Goal: Task Accomplishment & Management: Use online tool/utility

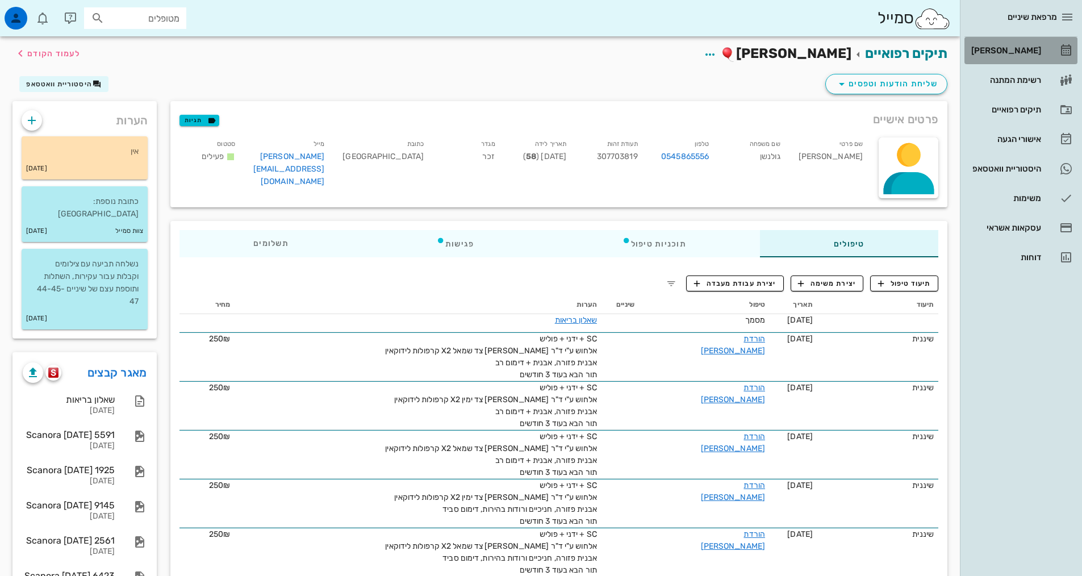
click at [1020, 53] on div "[PERSON_NAME]" at bounding box center [1005, 50] width 72 height 9
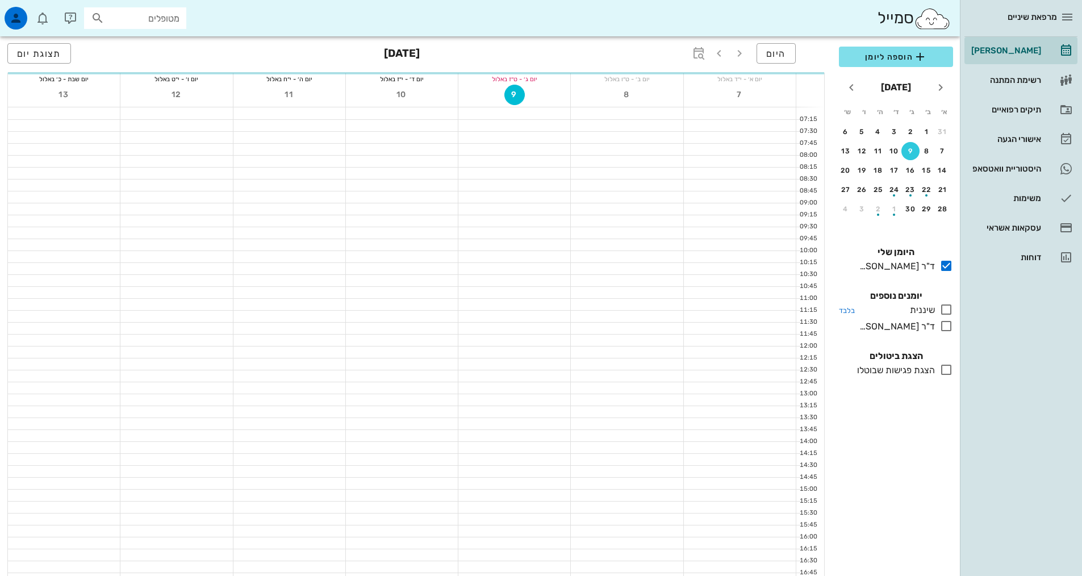
click at [948, 308] on icon at bounding box center [947, 310] width 14 height 14
click at [945, 328] on icon at bounding box center [947, 326] width 14 height 14
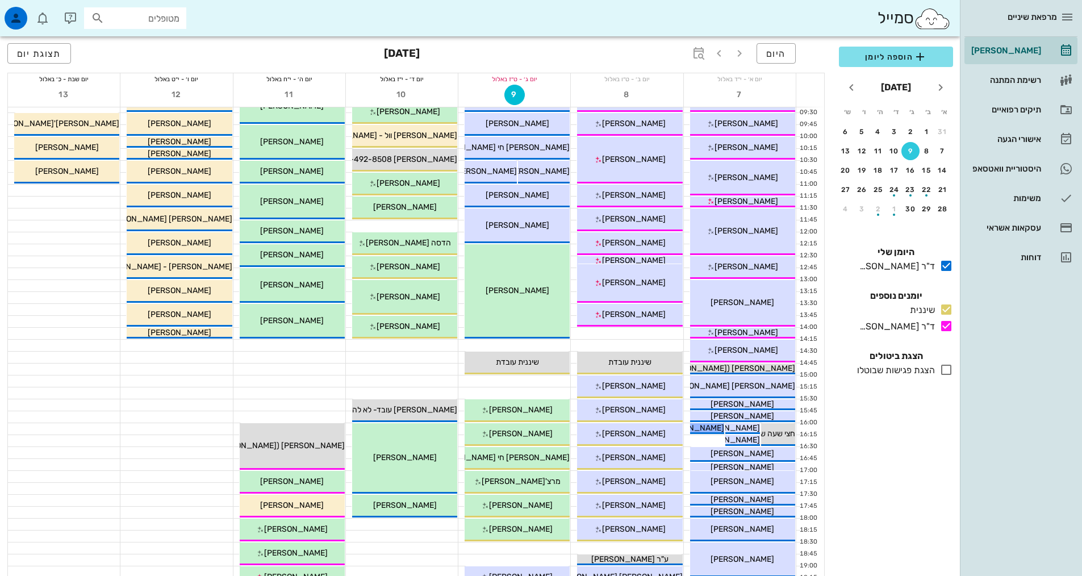
scroll to position [227, 0]
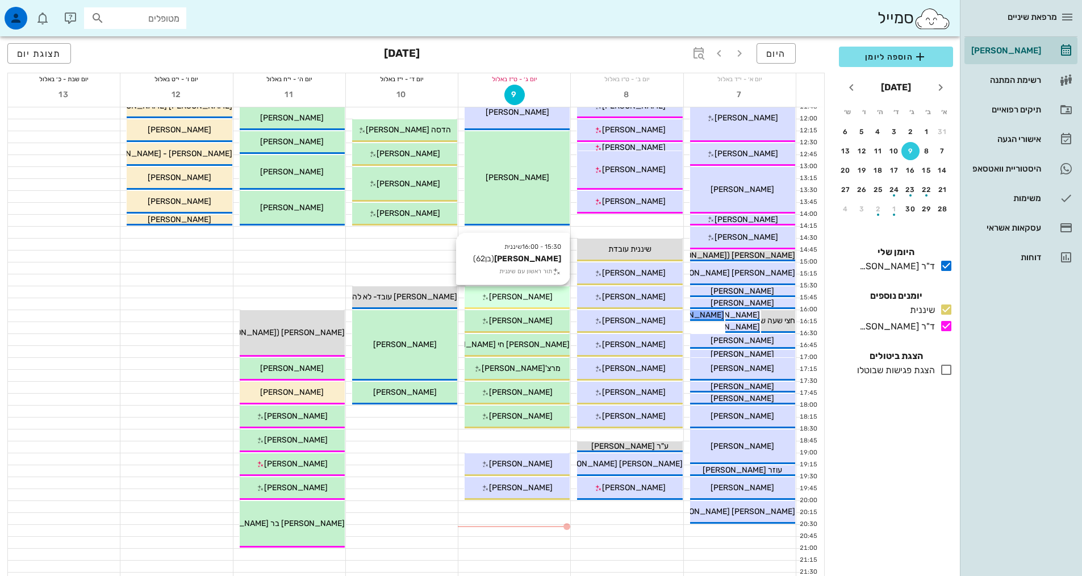
click at [544, 299] on div "[PERSON_NAME]" at bounding box center [517, 297] width 105 height 12
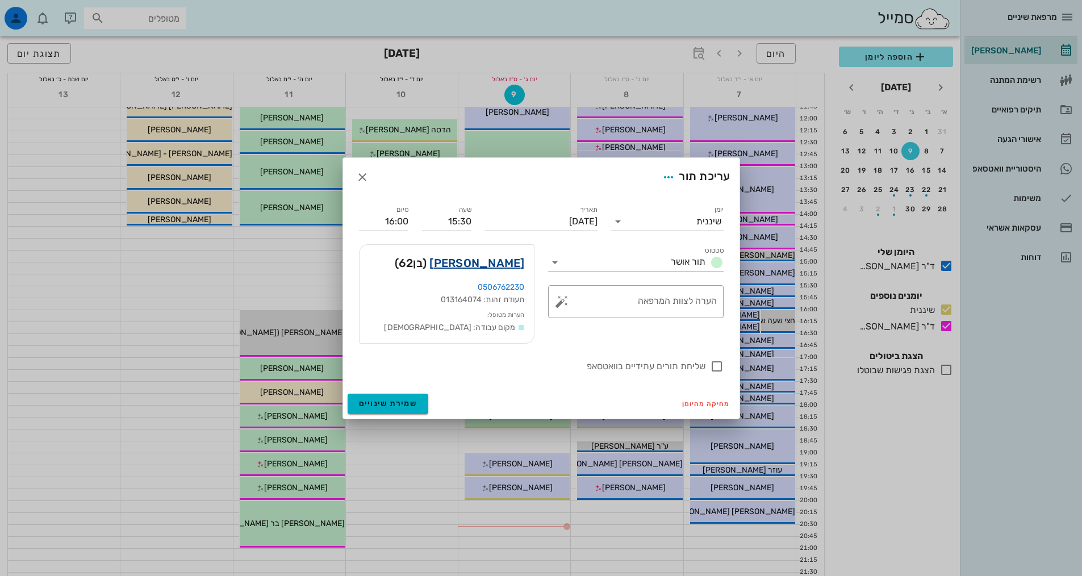
click at [508, 262] on link "[PERSON_NAME]" at bounding box center [476, 263] width 95 height 18
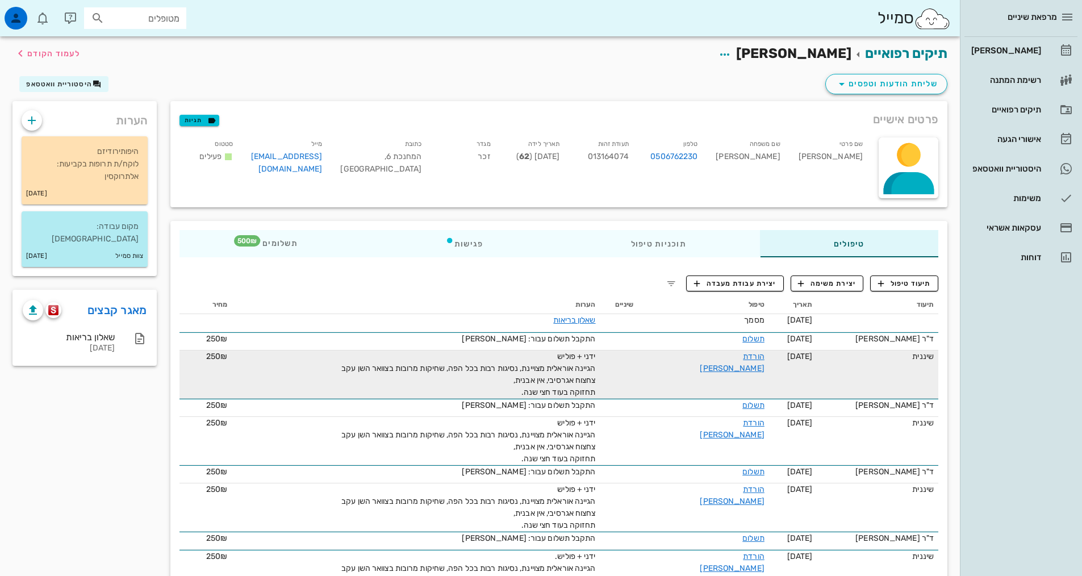
drag, startPoint x: 519, startPoint y: 393, endPoint x: 643, endPoint y: 365, distance: 126.9
click at [643, 365] on tr "שיננית [DATE] הורדת [PERSON_NAME] ידני + פוליש הגיינה אוראלית מצויינת, נסיגות ר…" at bounding box center [559, 375] width 759 height 48
copy span "ידני + פוליש הגיינה אוראלית מצויינת, נסיגות רבות בכל הפה, שחיקות מרובות בצוואר …"
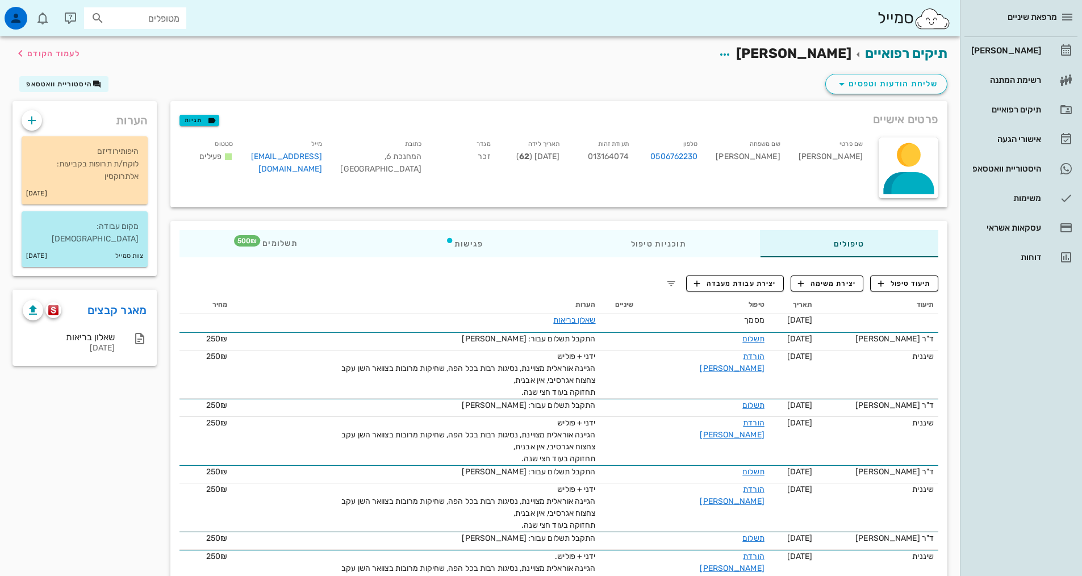
click at [883, 286] on icon "button" at bounding box center [881, 283] width 10 height 10
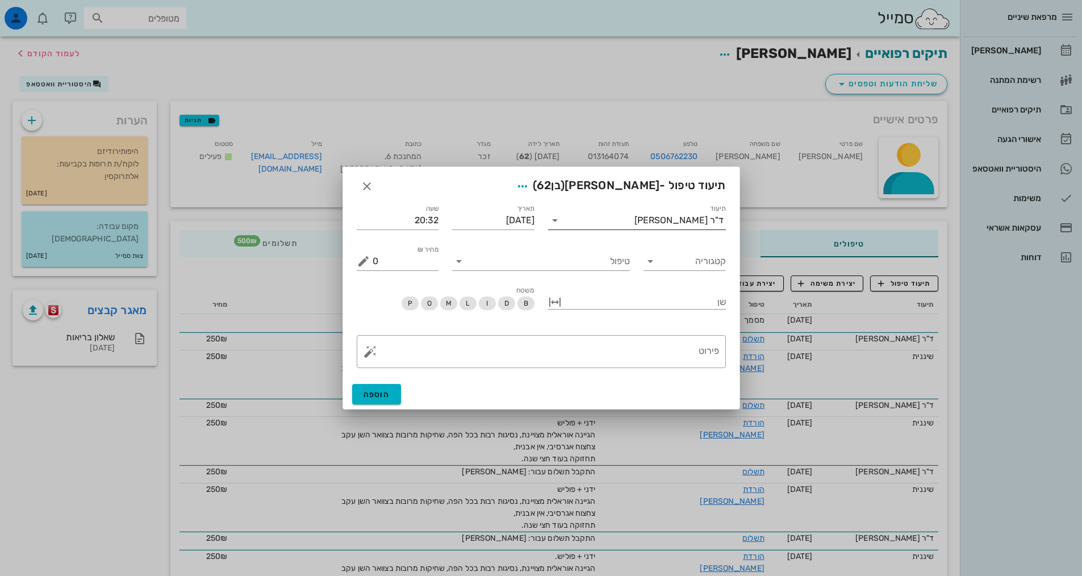
click at [700, 222] on div "ד"ר [PERSON_NAME]" at bounding box center [679, 220] width 89 height 10
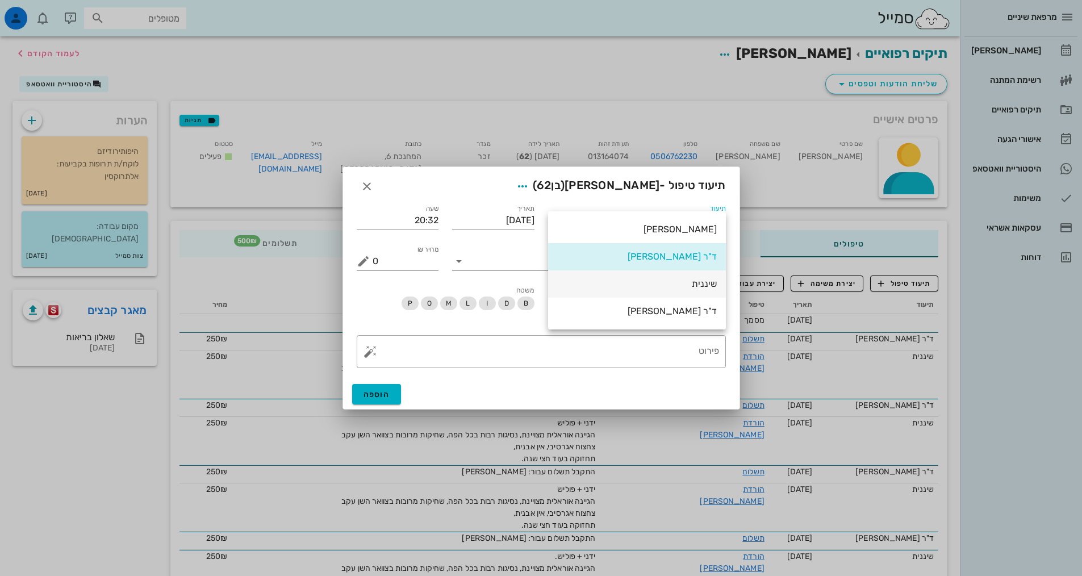
click at [712, 290] on div "שיננית" at bounding box center [637, 284] width 160 height 24
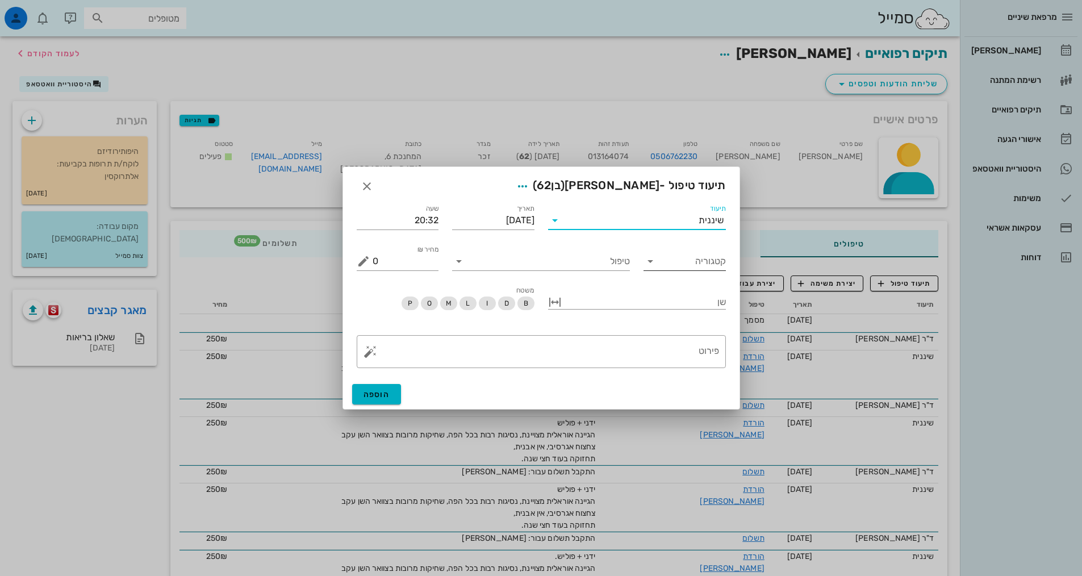
click at [670, 260] on input "קטגוריה" at bounding box center [694, 261] width 64 height 18
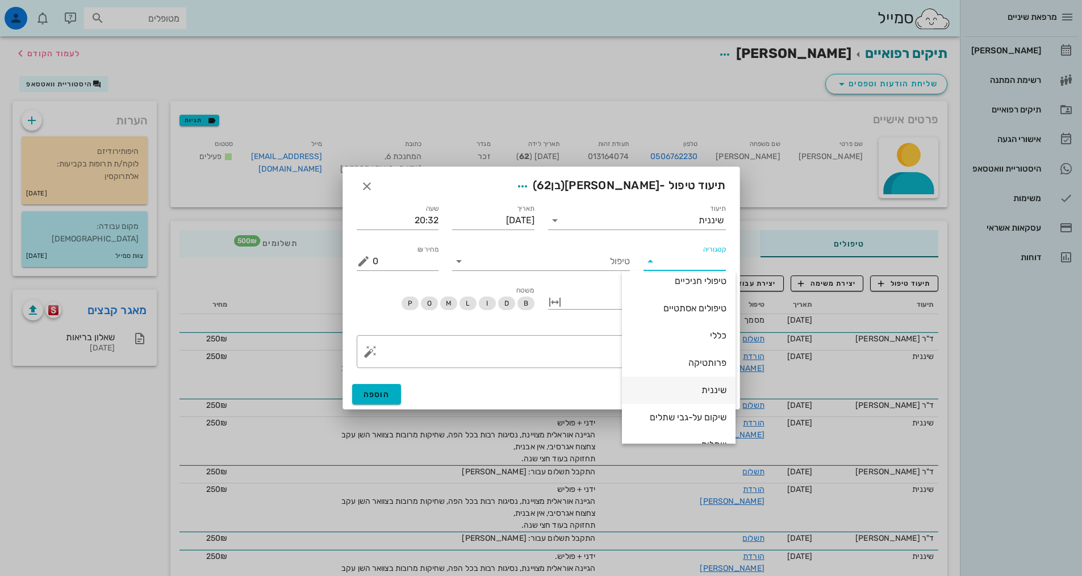
scroll to position [109, 0]
click at [706, 375] on div "שיננית" at bounding box center [678, 370] width 95 height 11
type input "שיננית"
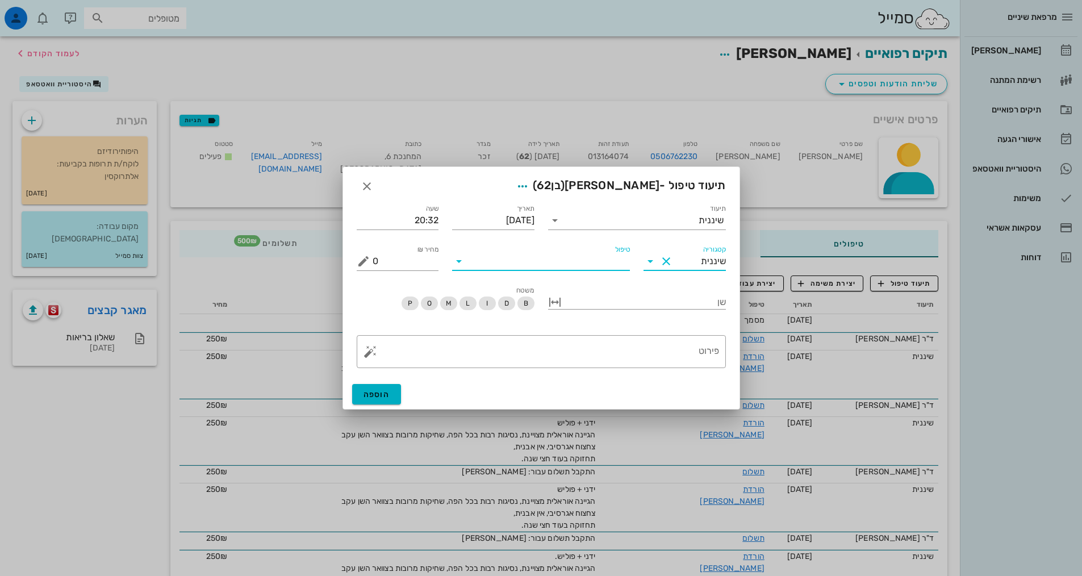
click at [583, 269] on input "טיפול" at bounding box center [549, 261] width 162 height 18
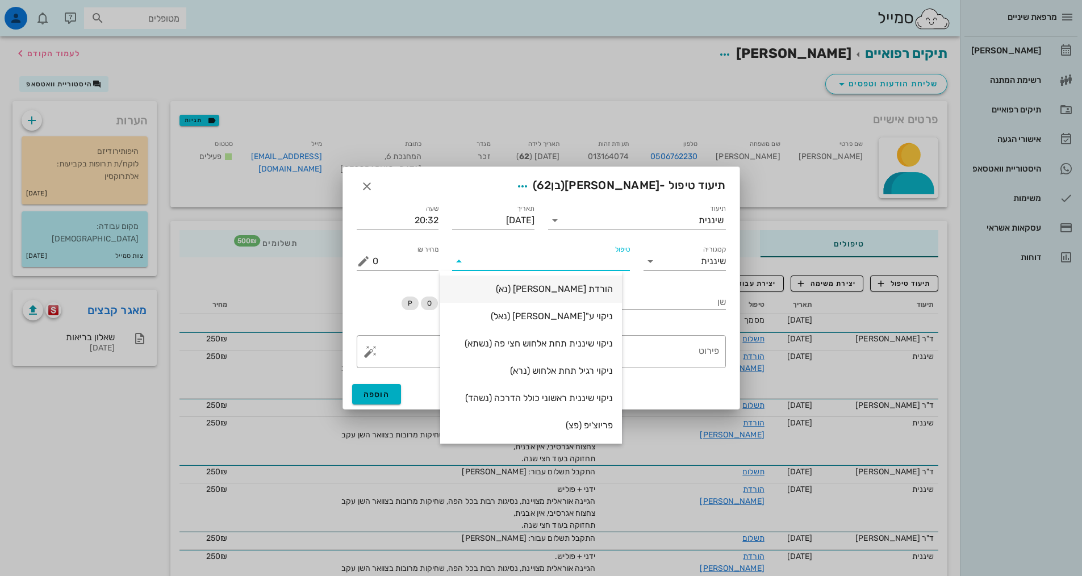
click at [599, 295] on div "הורדת [PERSON_NAME] (נא)" at bounding box center [531, 289] width 164 height 24
type input "250"
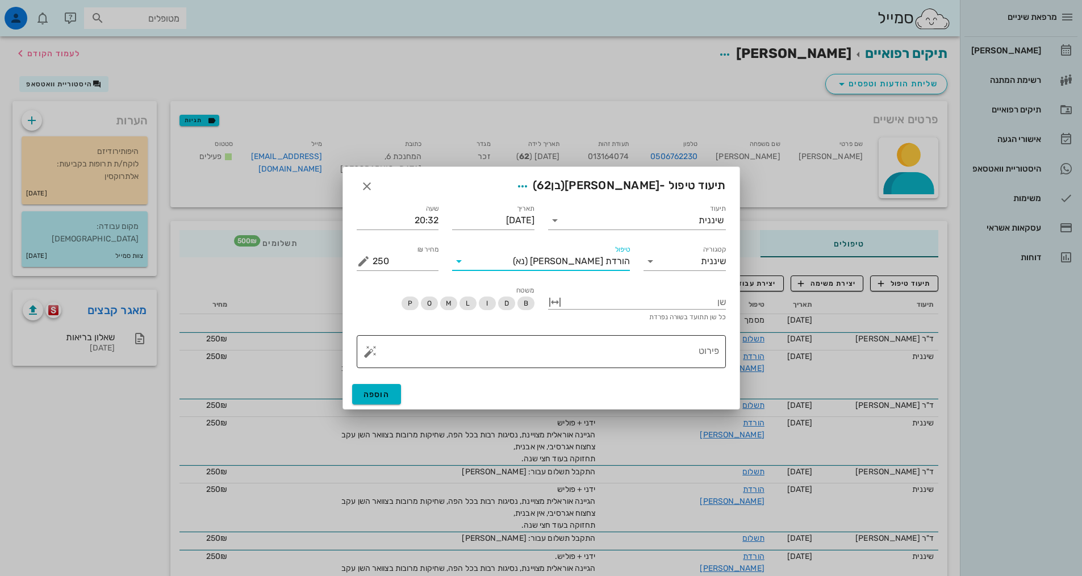
click at [636, 355] on textarea "פירוט" at bounding box center [546, 354] width 347 height 27
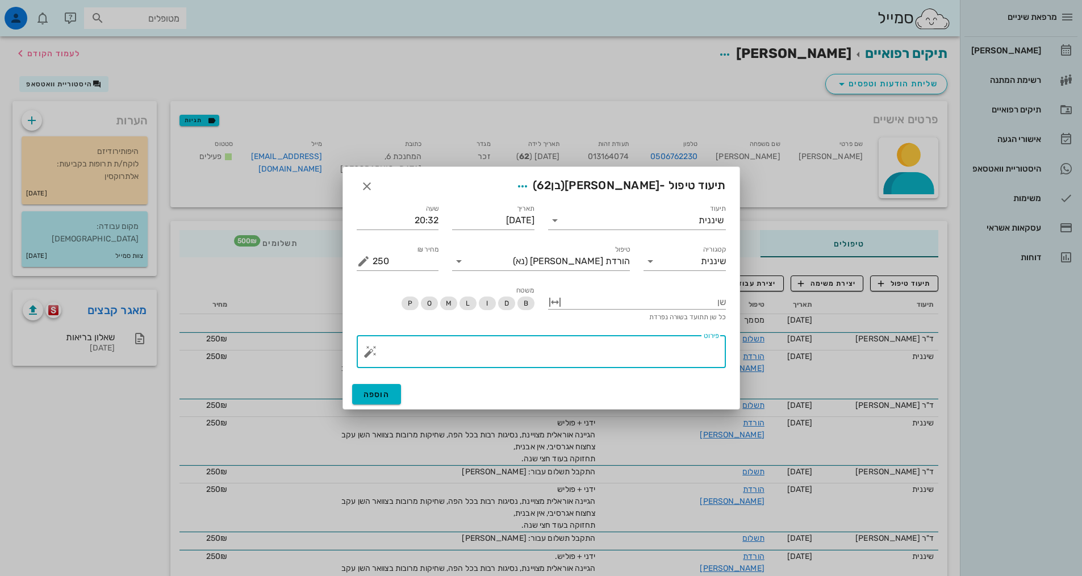
paste textarea "ידני + פוליש הגיינה אוראלית מצויינת, נסיגות רבות בכל הפה, שחיקות מרובות בצוואר …"
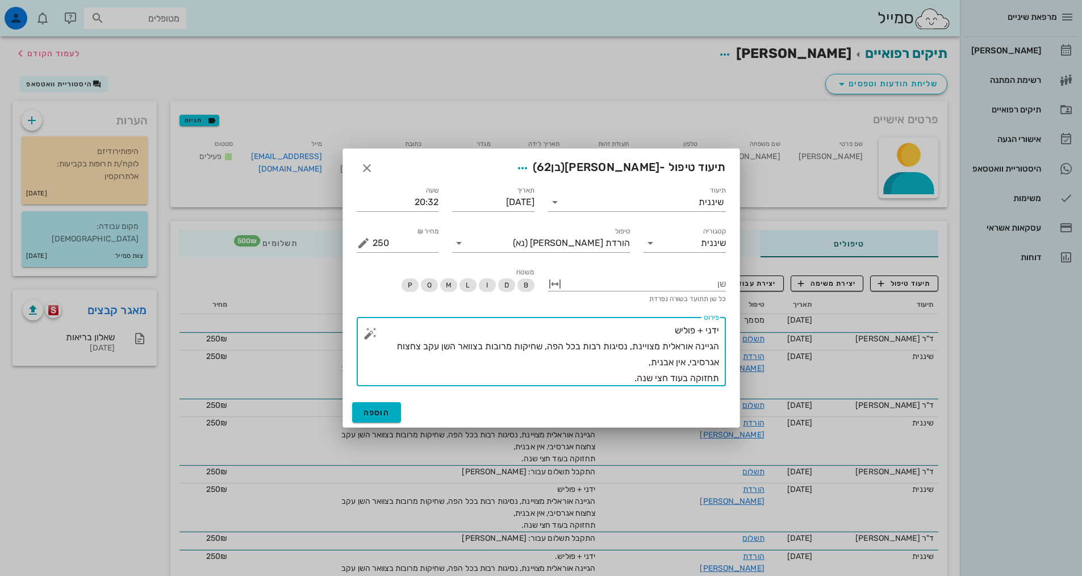
drag, startPoint x: 643, startPoint y: 360, endPoint x: 687, endPoint y: 364, distance: 45.1
click at [687, 364] on textarea "ידני + פוליש הגיינה אוראלית מצויינת, נסיגות רבות בכל הפה, שחיקות מרובות בצוואר …" at bounding box center [546, 355] width 347 height 64
type textarea "ידני + פוליש הגיינה אוראלית מצויינת, נסיגות רבות בכל הפה, שחיקות מרובות בצוואר …"
click at [391, 411] on button "הוספה" at bounding box center [376, 412] width 49 height 20
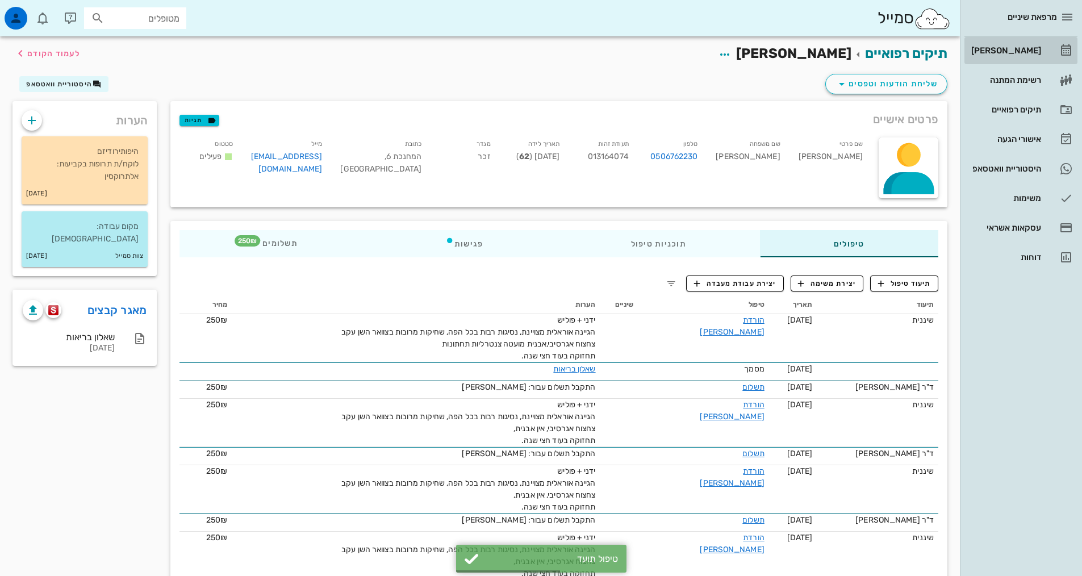
click at [1011, 54] on div "[PERSON_NAME]" at bounding box center [1005, 50] width 72 height 9
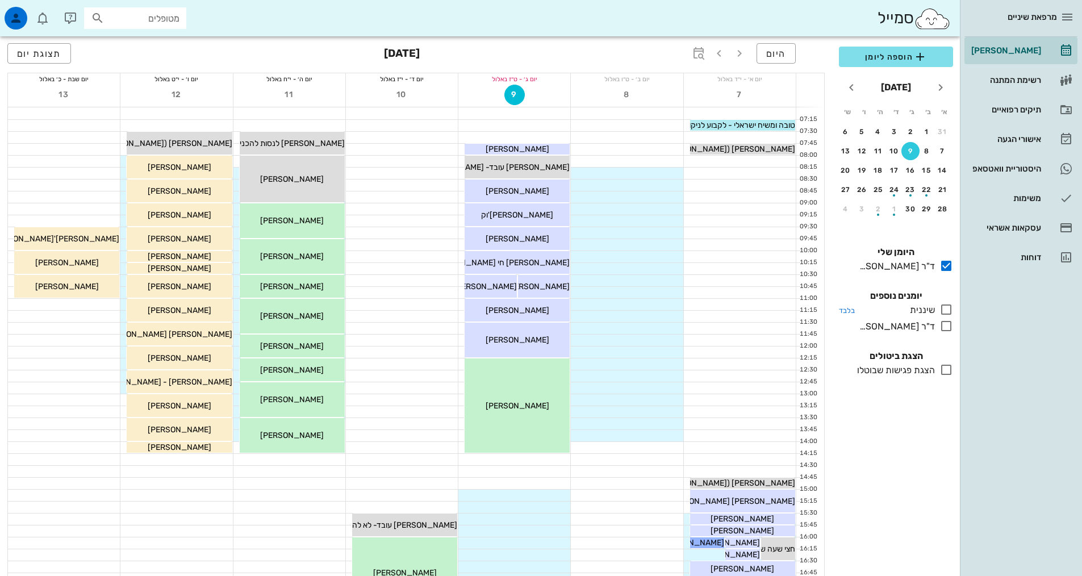
click at [945, 312] on icon at bounding box center [947, 310] width 14 height 14
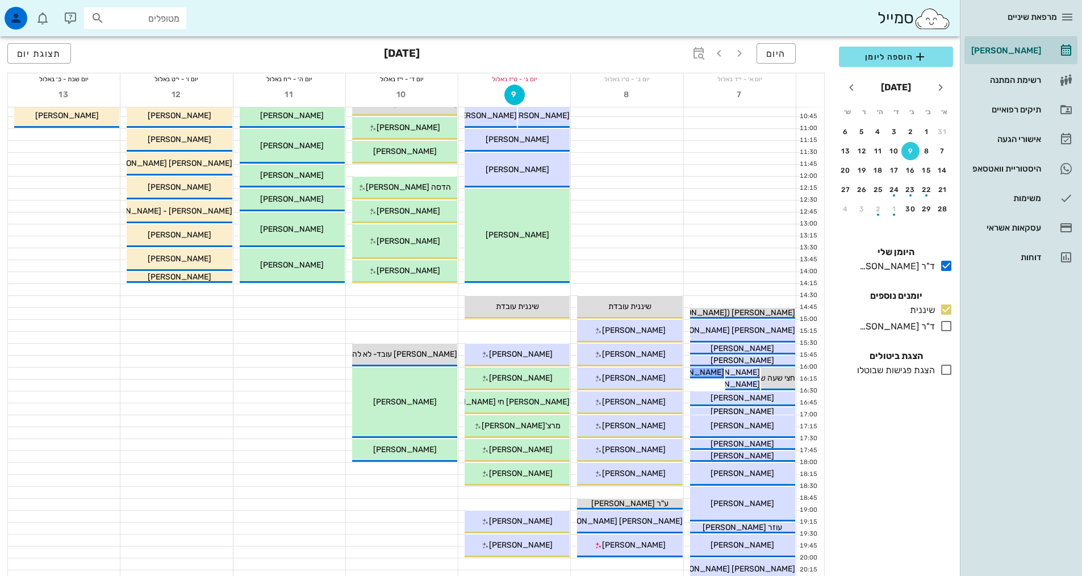
scroll to position [170, 0]
click at [545, 377] on div "[PERSON_NAME]" at bounding box center [517, 378] width 105 height 12
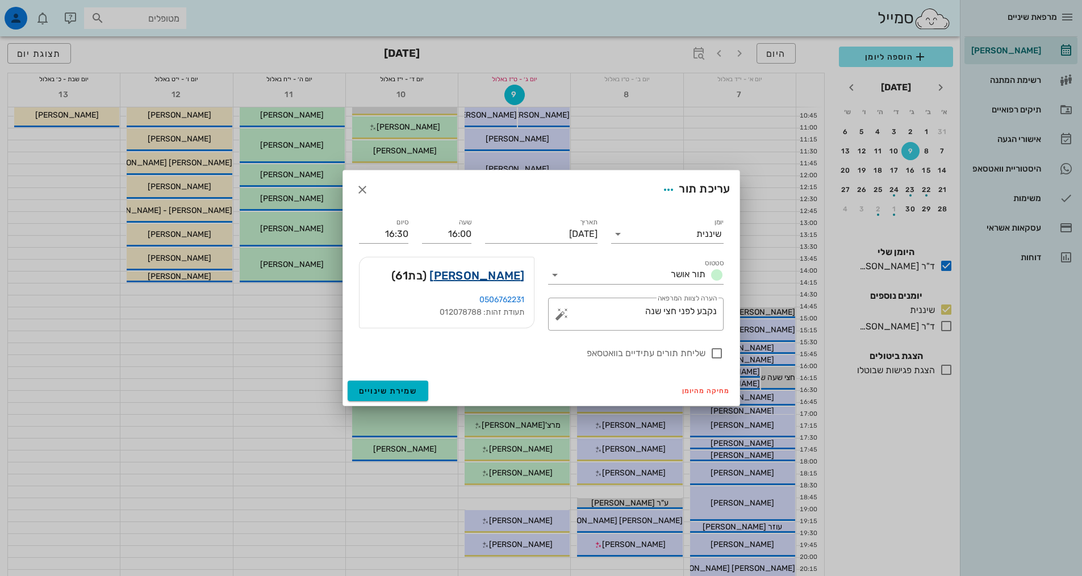
click at [510, 280] on link "[PERSON_NAME]" at bounding box center [476, 275] width 95 height 18
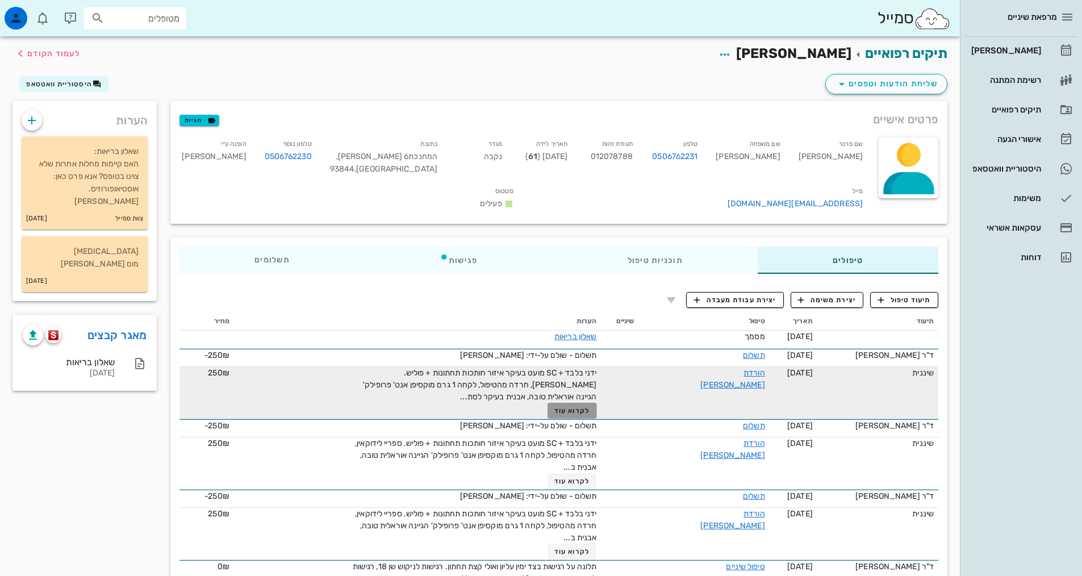
click at [590, 407] on span "לקרוא עוד" at bounding box center [571, 411] width 35 height 8
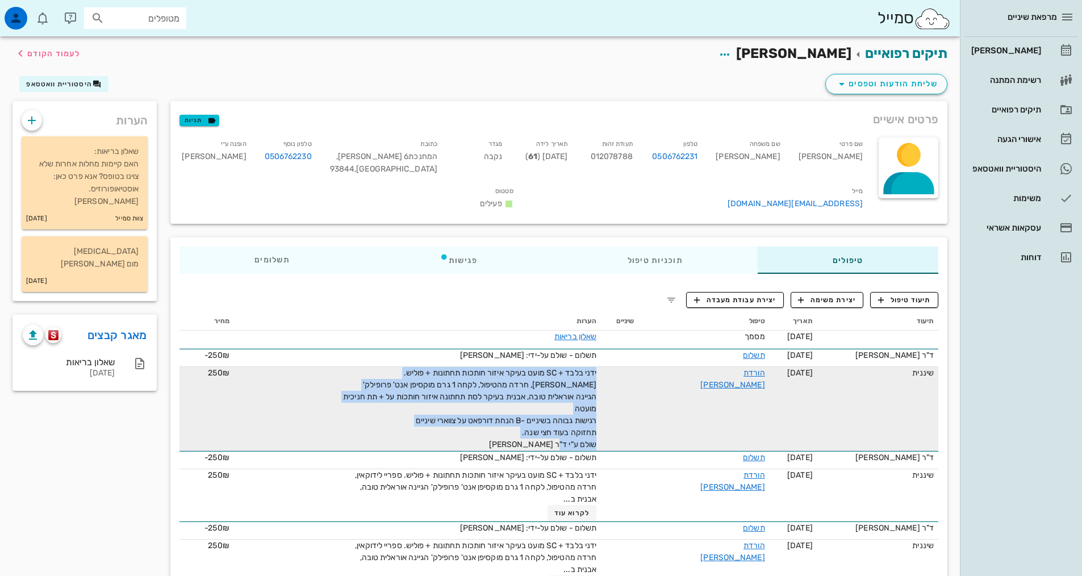
drag, startPoint x: 552, startPoint y: 444, endPoint x: 632, endPoint y: 398, distance: 92.6
click at [632, 398] on tr "שיננית [DATE] הורדת [PERSON_NAME] ידני בלבד + SC מועט בעיקר איזור חותכות תחתונו…" at bounding box center [559, 409] width 759 height 84
copy span "ידני בלבד + SC מועט בעיקר איזור חותכות תחתונות + פוליש.[PERSON_NAME], חרדה מהטי…"
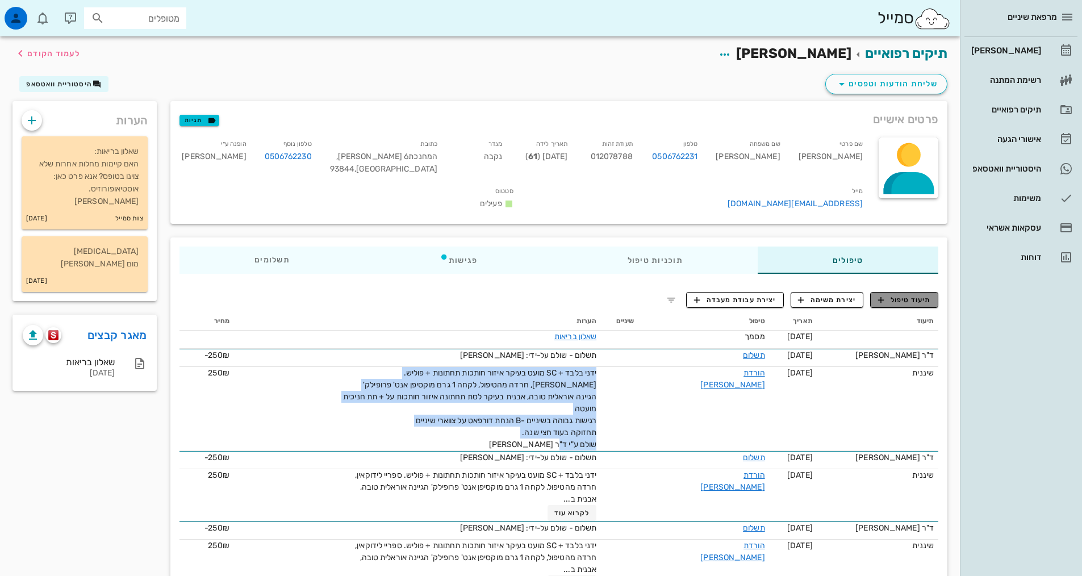
click at [893, 298] on span "תיעוד טיפול" at bounding box center [904, 300] width 53 height 10
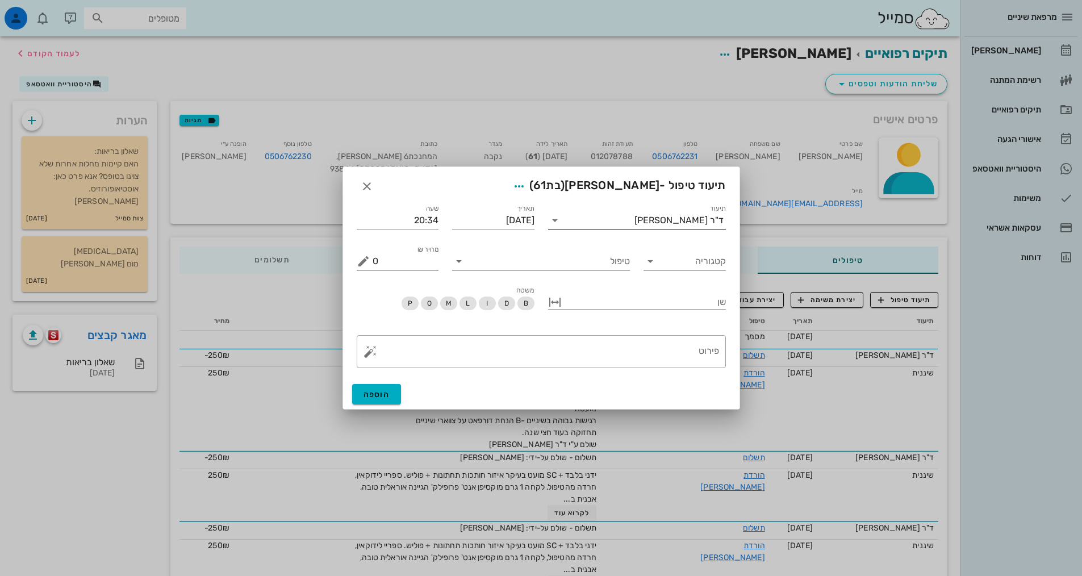
click at [635, 220] on input "תיעוד" at bounding box center [599, 220] width 70 height 18
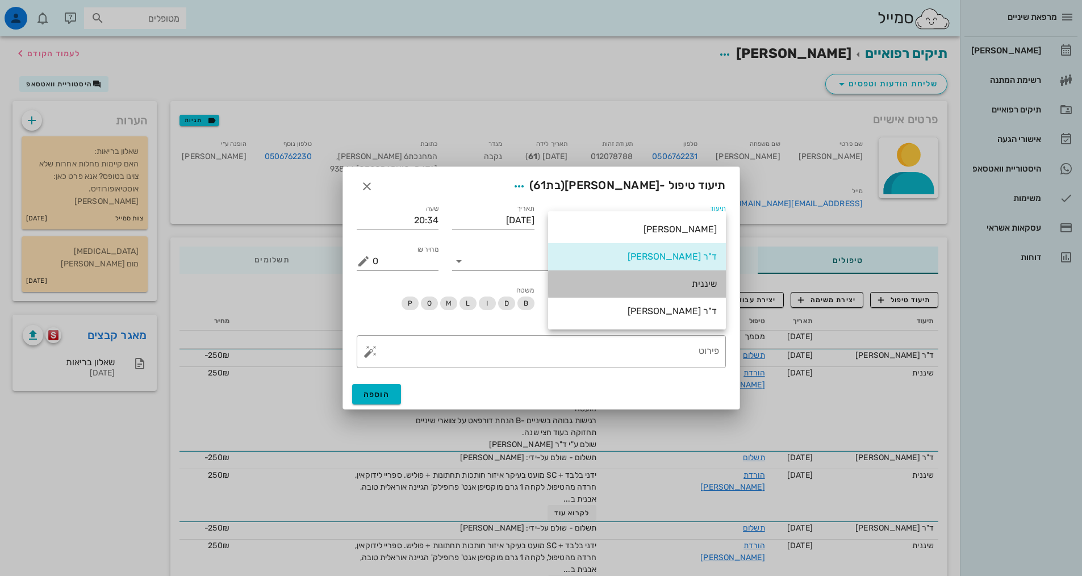
click at [690, 281] on div "שיננית" at bounding box center [637, 283] width 160 height 11
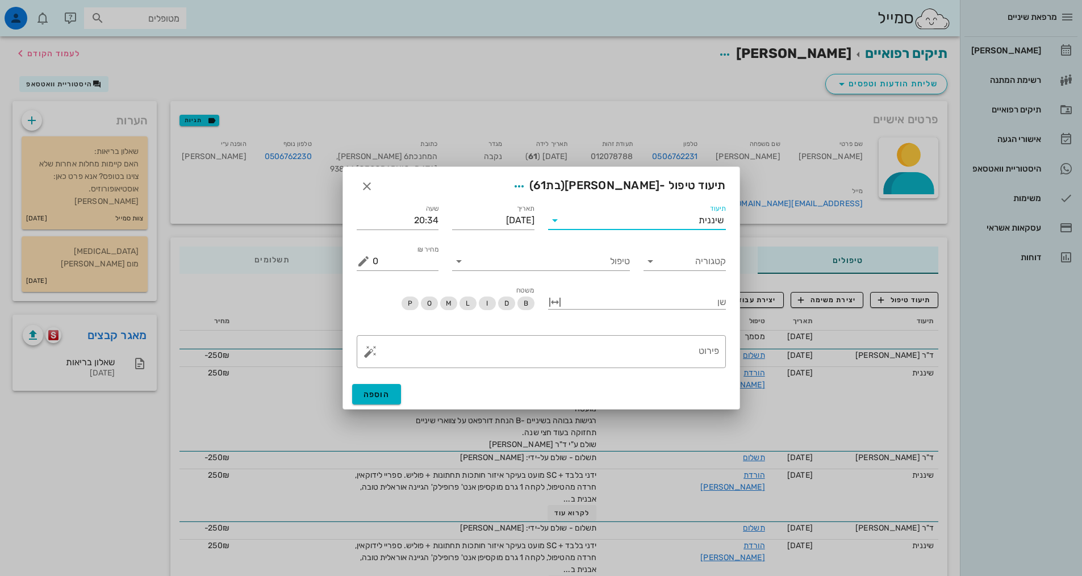
click at [715, 272] on div "קטגוריה" at bounding box center [685, 256] width 96 height 41
click at [712, 265] on input "קטגוריה" at bounding box center [694, 261] width 64 height 18
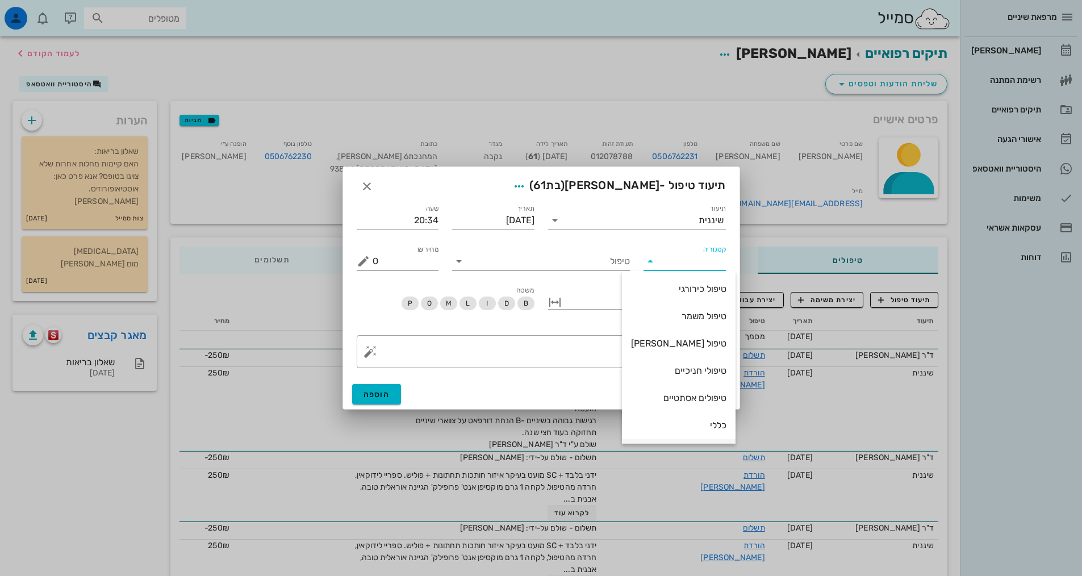
scroll to position [109, 0]
click at [690, 369] on div "שיננית" at bounding box center [678, 370] width 95 height 11
type input "שיננית"
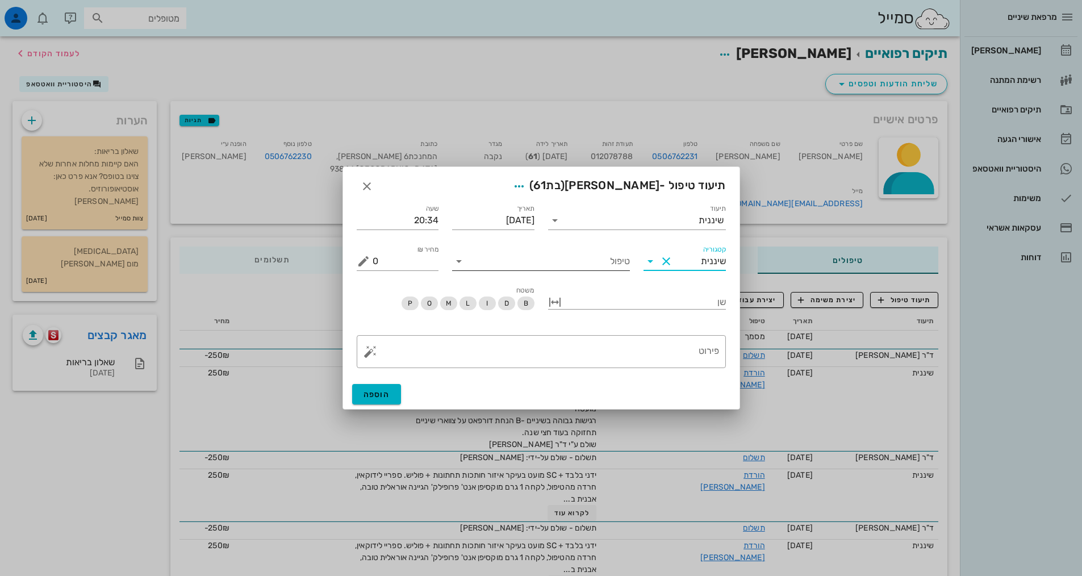
click at [590, 262] on input "טיפול" at bounding box center [549, 261] width 162 height 18
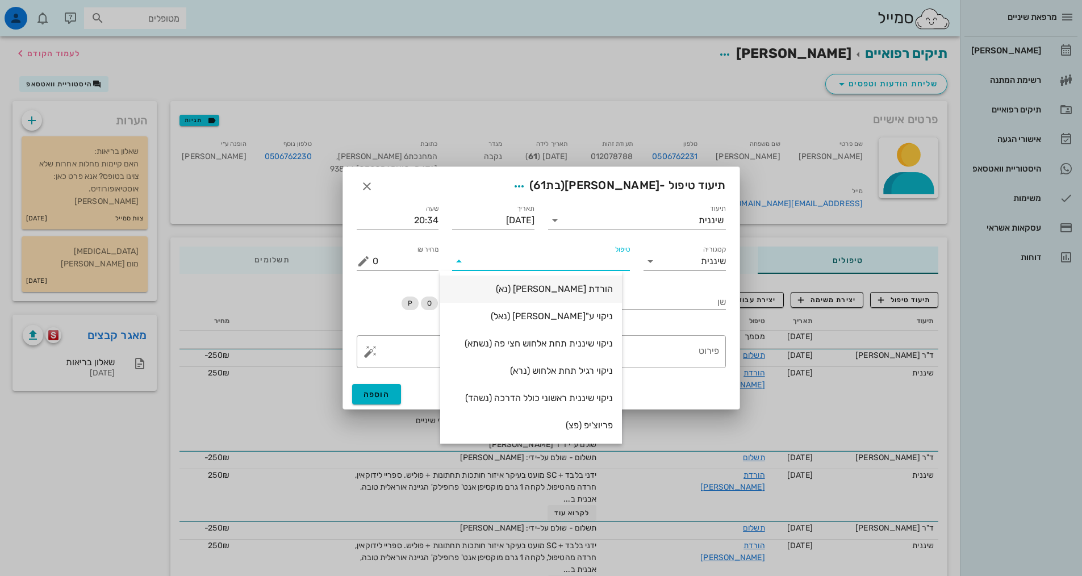
click at [600, 283] on div "הורדת [PERSON_NAME] (נא)" at bounding box center [531, 289] width 164 height 24
type input "250"
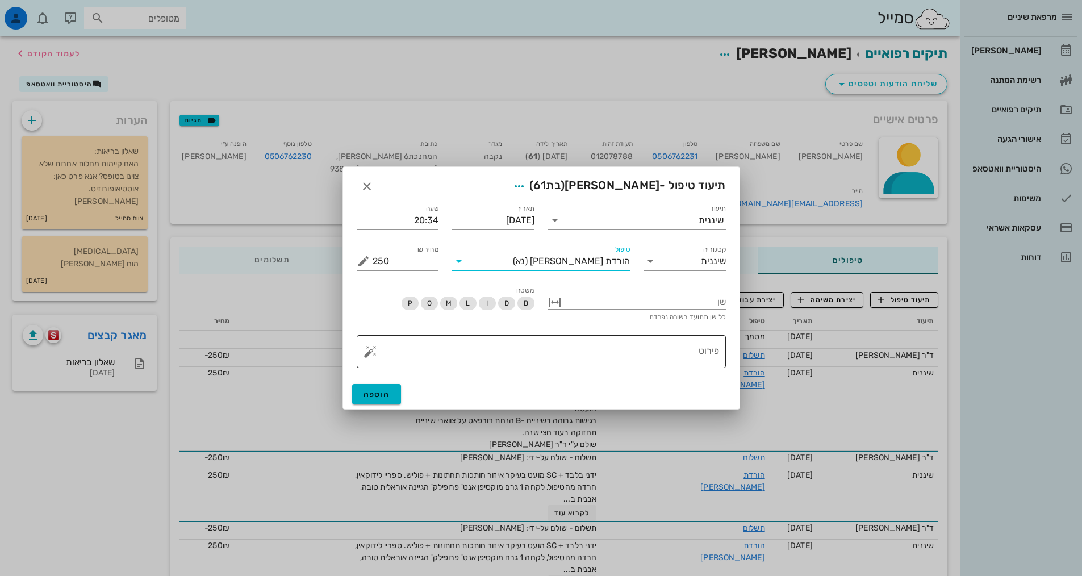
click at [640, 351] on textarea "פירוט" at bounding box center [546, 354] width 347 height 27
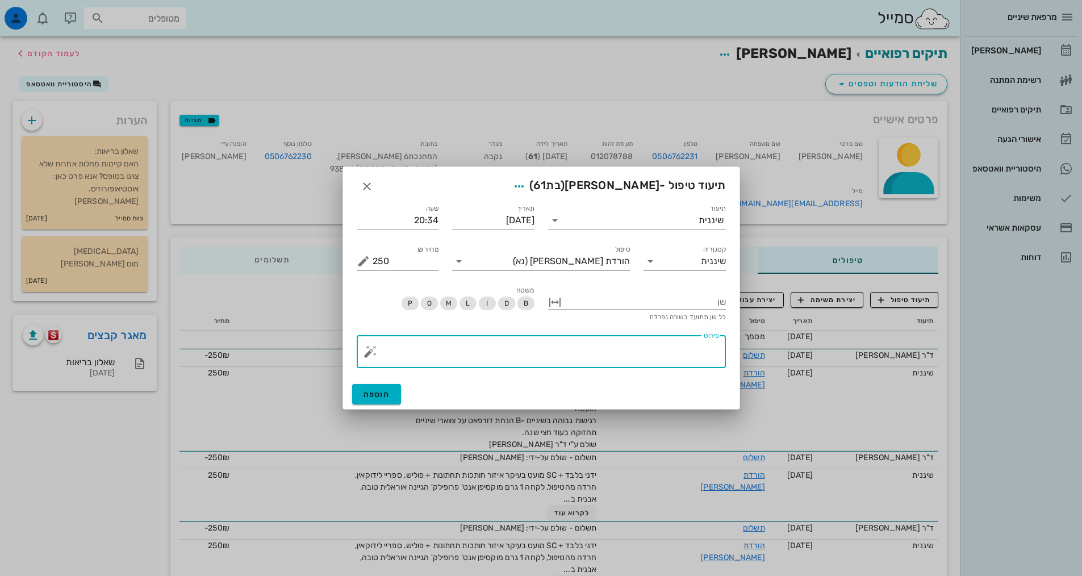
paste textarea "ידני בלבד + SC מועט בעיקר איזור חותכות תחתונות + פוליש.[PERSON_NAME], חרדה מהטי…"
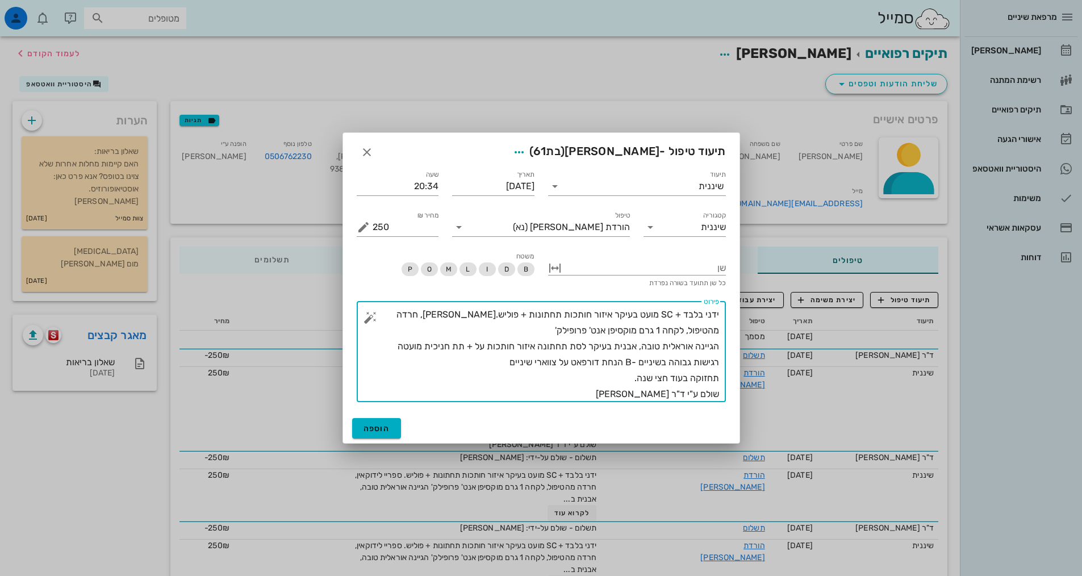
drag, startPoint x: 679, startPoint y: 318, endPoint x: 532, endPoint y: 311, distance: 147.9
click at [532, 311] on textarea "ידני בלבד + SC מועט בעיקר איזור חותכות תחתונות + פוליש.[PERSON_NAME], חרדה מהטי…" at bounding box center [546, 354] width 347 height 95
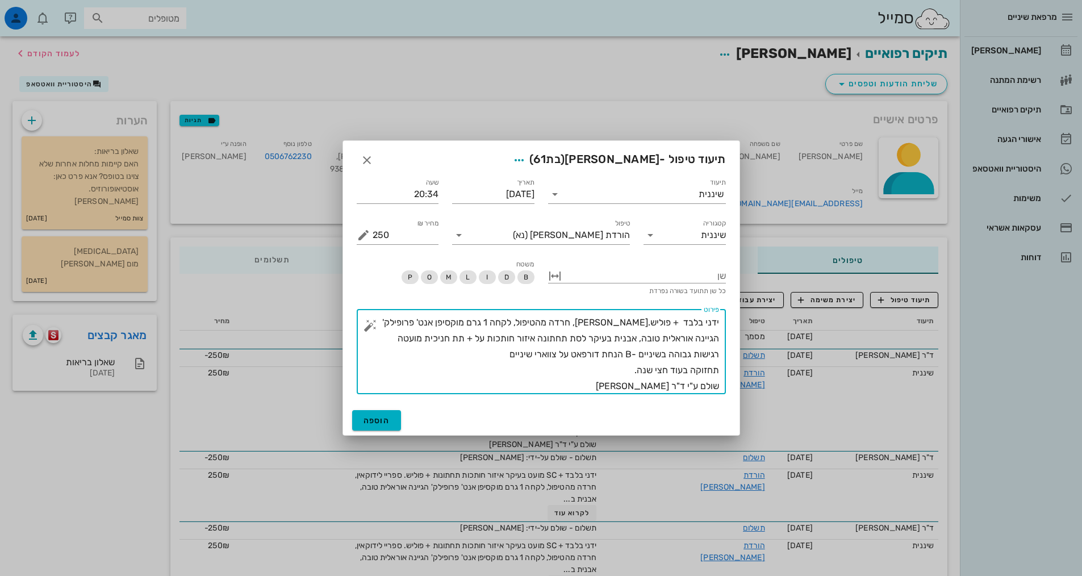
click at [649, 326] on textarea "ידני בלבד + פוליש.[PERSON_NAME], חרדה מהטיפול, לקחה 1 גרם מוקסיפן אנט' פרופילק'…" at bounding box center [546, 355] width 347 height 80
drag, startPoint x: 660, startPoint y: 335, endPoint x: 641, endPoint y: 332, distance: 19.1
click at [641, 332] on textarea "ידני בלבד + פוליש. [PERSON_NAME], חרדה מהטיפול, לקחה 1 גרם מוקסיפן אנט' פרופילק…" at bounding box center [546, 355] width 347 height 80
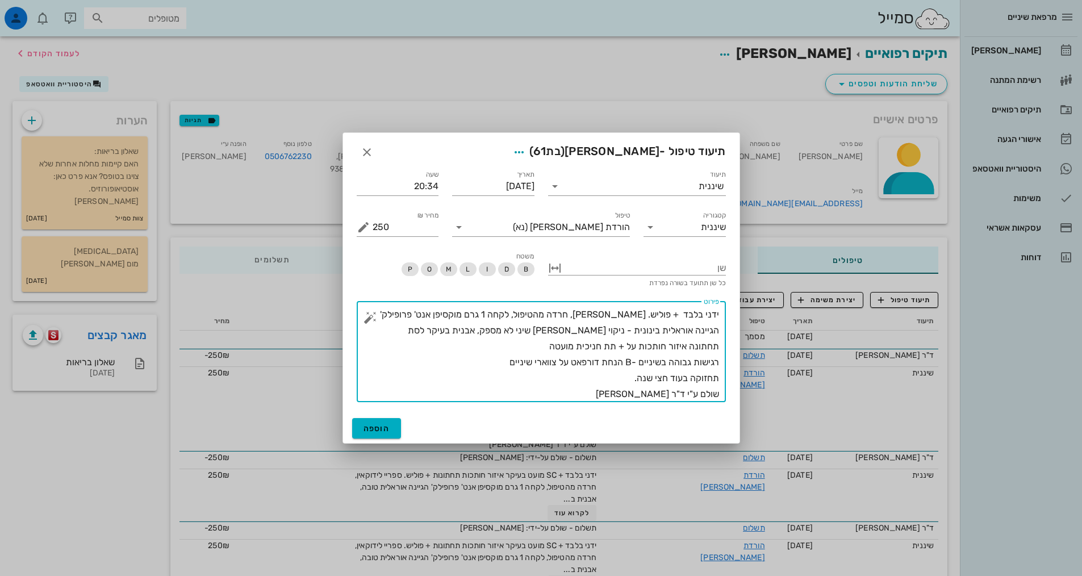
click at [491, 358] on textarea "ידני בלבד + פוליש. [PERSON_NAME], חרדה מהטיפול, לקחה 1 גרם מוקסיפן אנט' פרופילק…" at bounding box center [546, 354] width 347 height 95
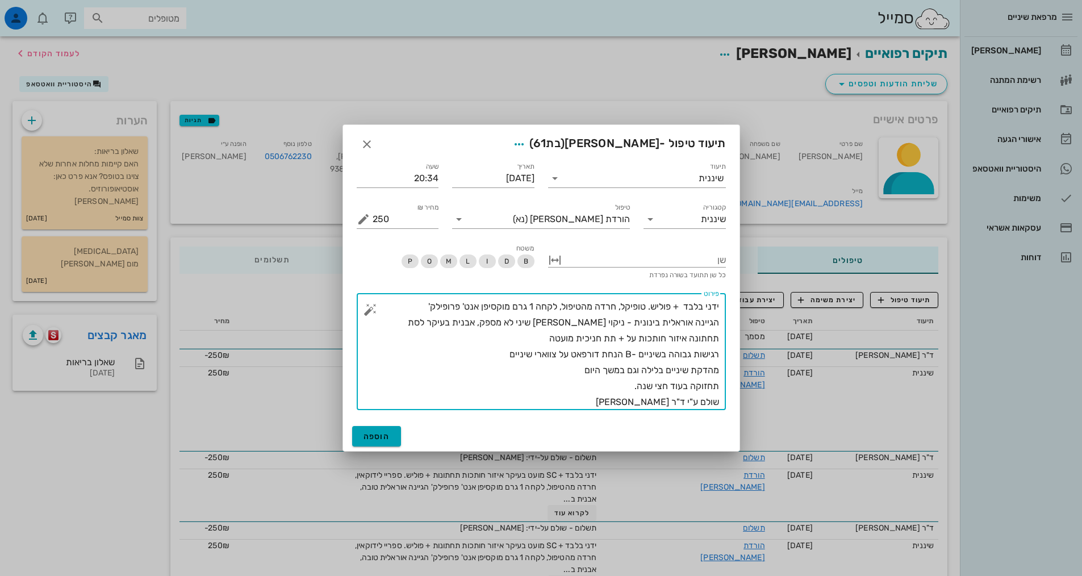
type textarea "ידני בלבד + פוליש. טופיקל, חרדה מהטיפול, לקחה 1 גרם מוקסיפן אנט' פרופילק' הגיינ…"
click at [397, 437] on button "הוספה" at bounding box center [376, 436] width 49 height 20
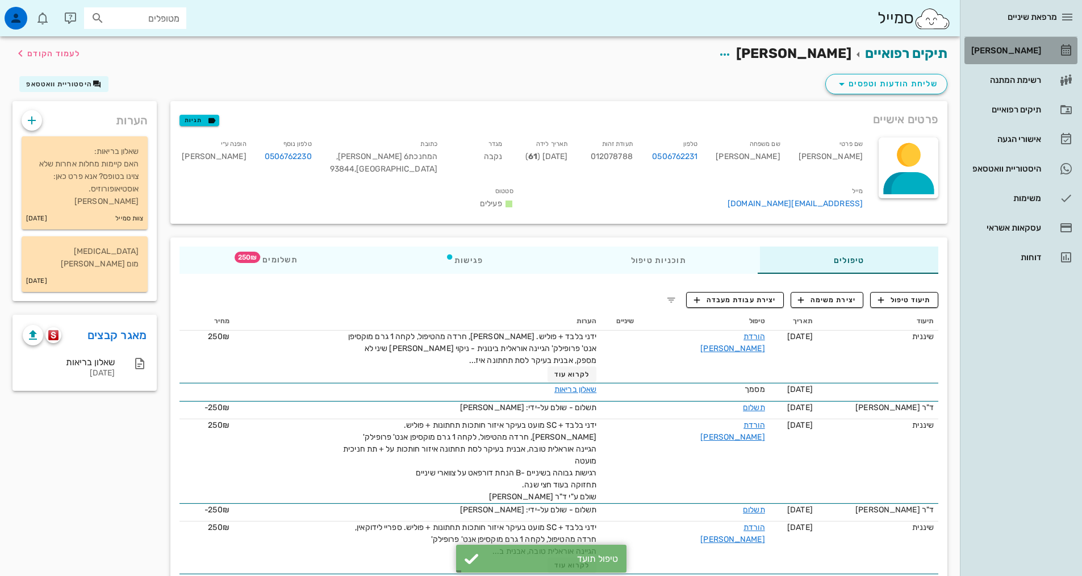
click at [1024, 49] on div "[PERSON_NAME]" at bounding box center [1005, 50] width 72 height 9
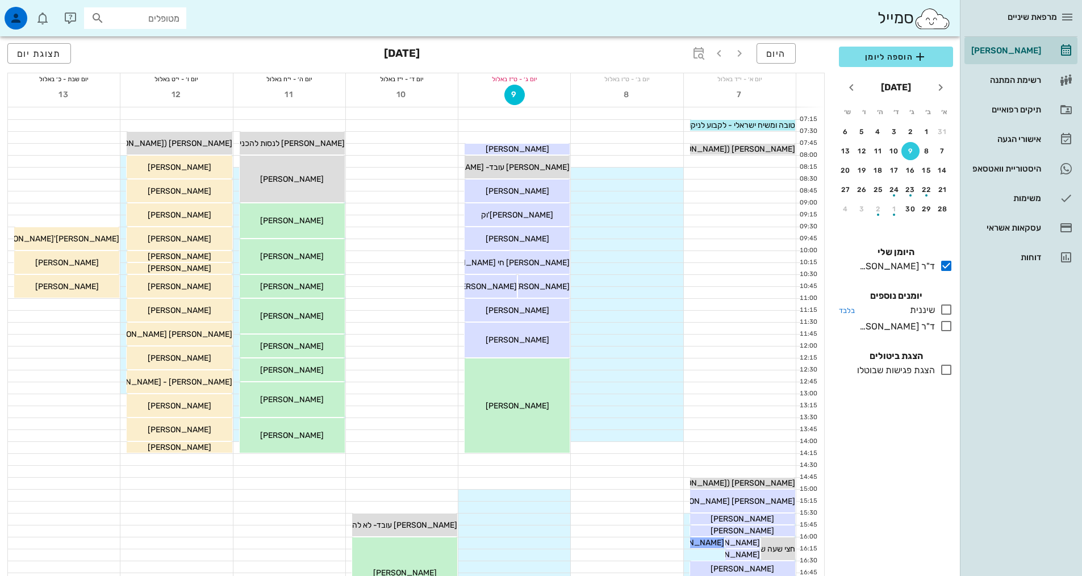
click at [944, 306] on icon at bounding box center [947, 310] width 14 height 14
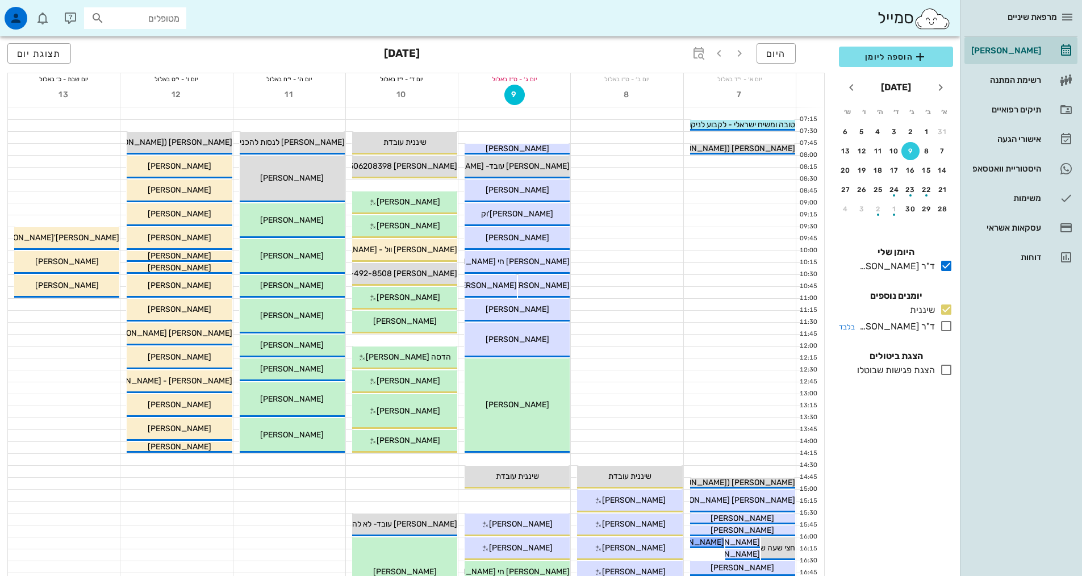
click at [943, 328] on icon at bounding box center [947, 326] width 14 height 14
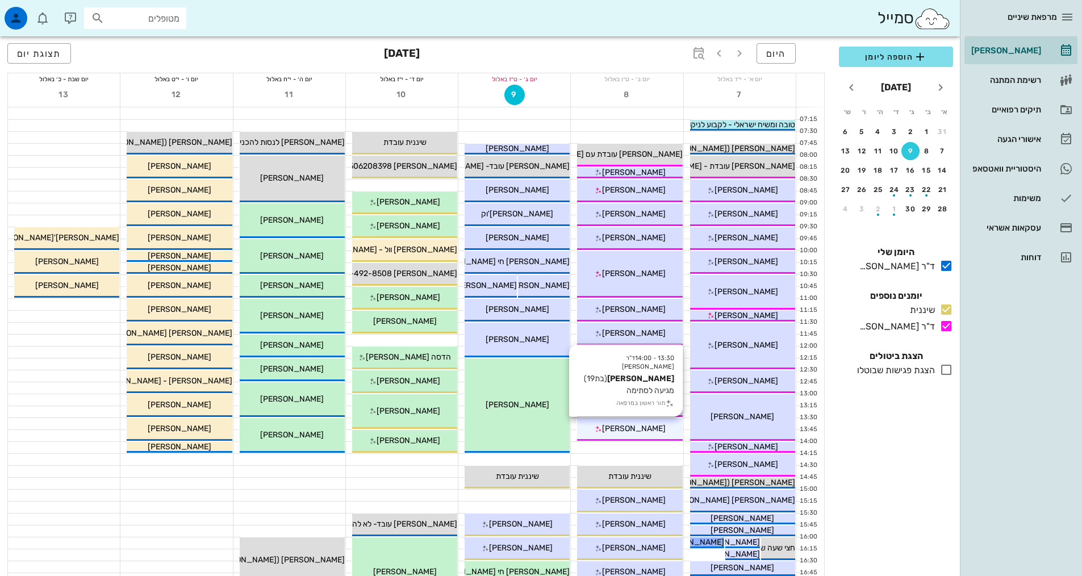
scroll to position [170, 0]
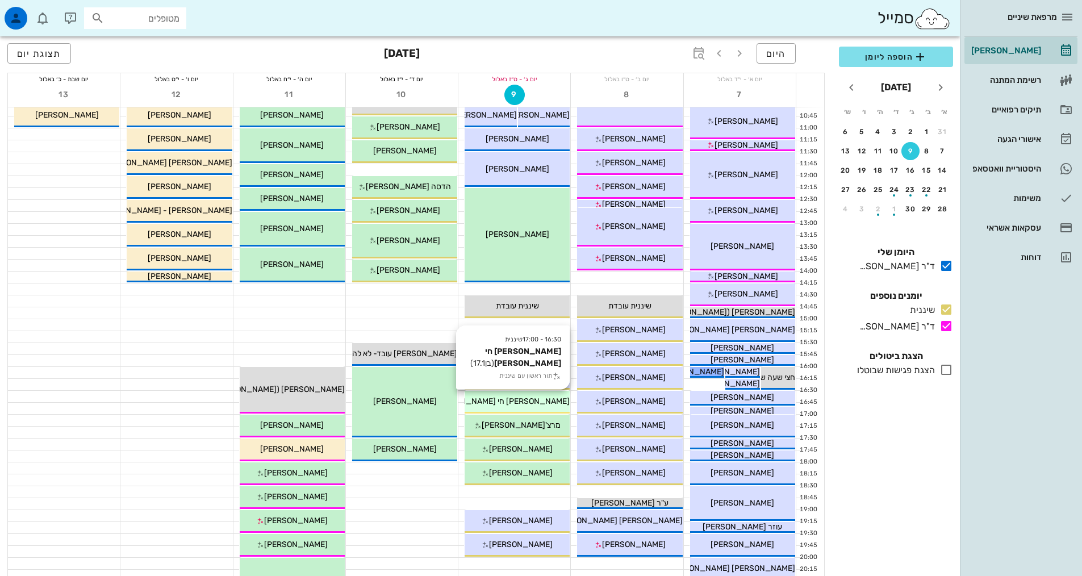
click at [520, 407] on div "16:30 - 17:00 שיננית [PERSON_NAME] חי [PERSON_NAME] (בן 17.1 ) תור ראשון עם שינ…" at bounding box center [517, 402] width 105 height 23
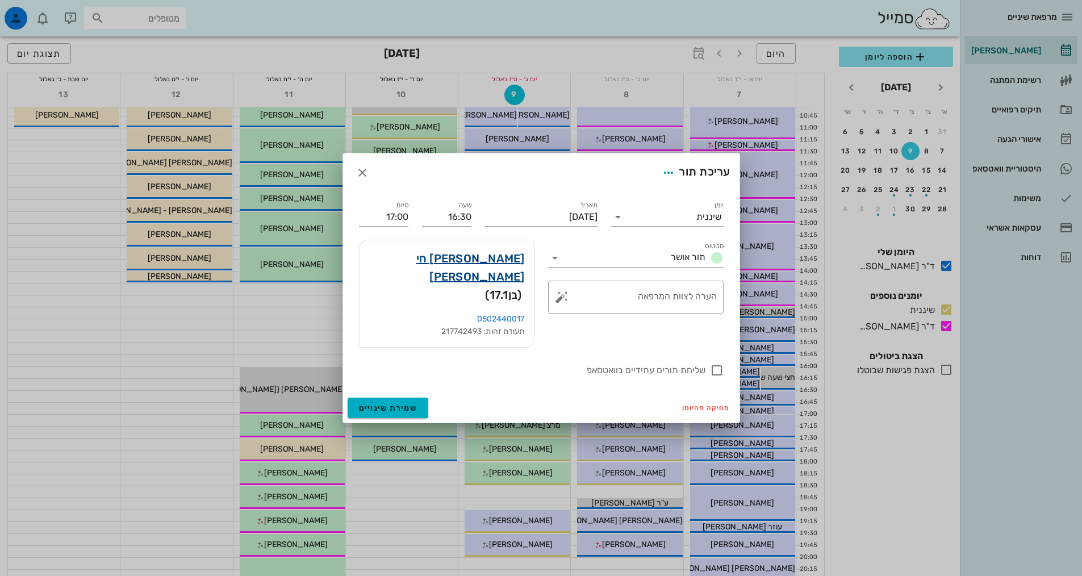
click at [473, 280] on link "[PERSON_NAME] חי [PERSON_NAME]" at bounding box center [447, 267] width 156 height 36
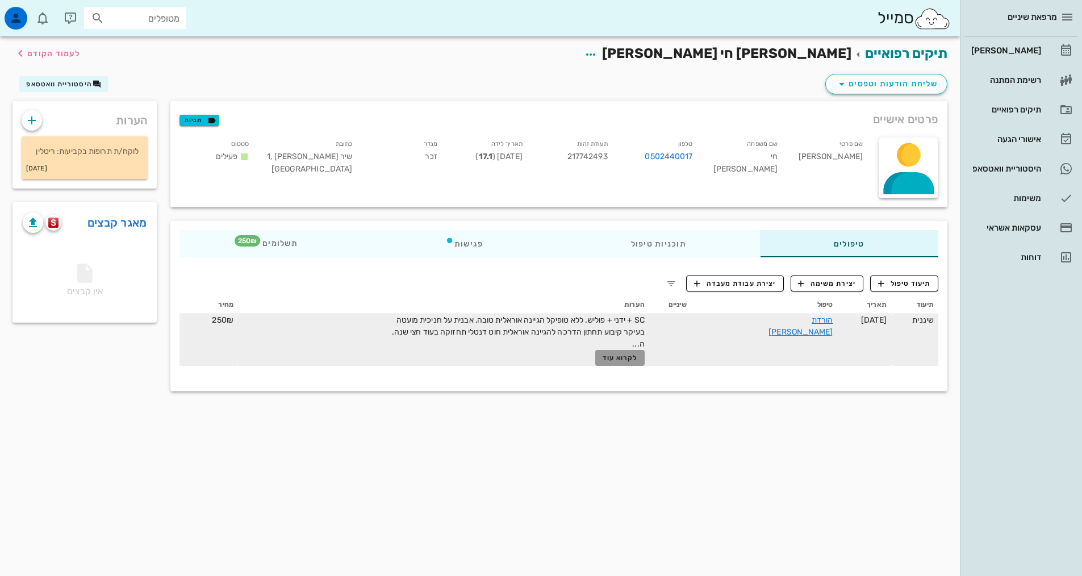
click at [638, 356] on span "לקרוא עוד" at bounding box center [620, 358] width 35 height 8
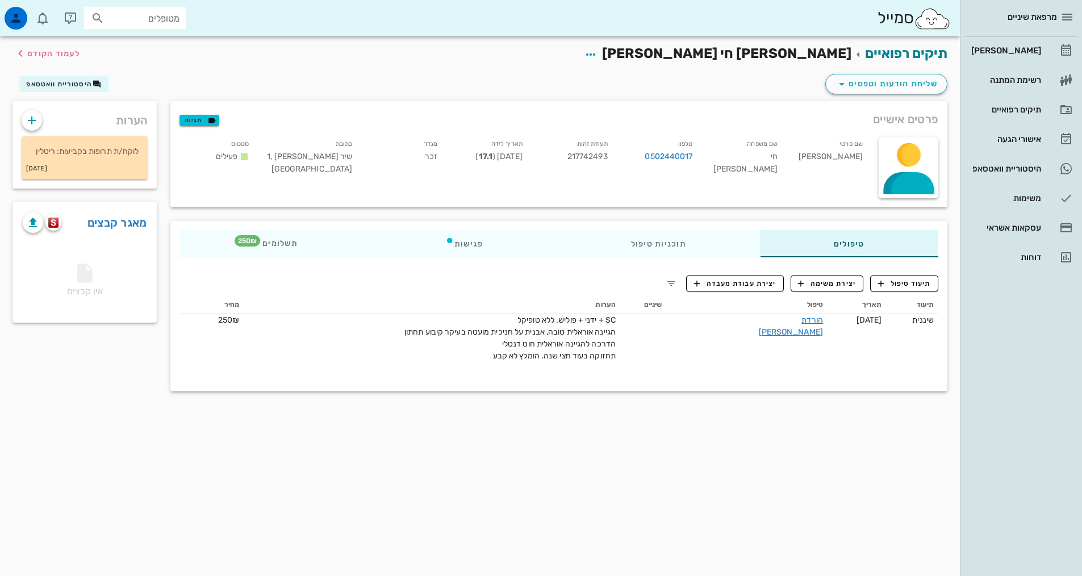
drag, startPoint x: 503, startPoint y: 353, endPoint x: 665, endPoint y: 313, distance: 166.9
click at [665, 313] on table "תיעוד תאריך טיפול שיניים הערות מחיר שיננית [DATE] הורדת [PERSON_NAME] SC + ידני…" at bounding box center [559, 329] width 759 height 66
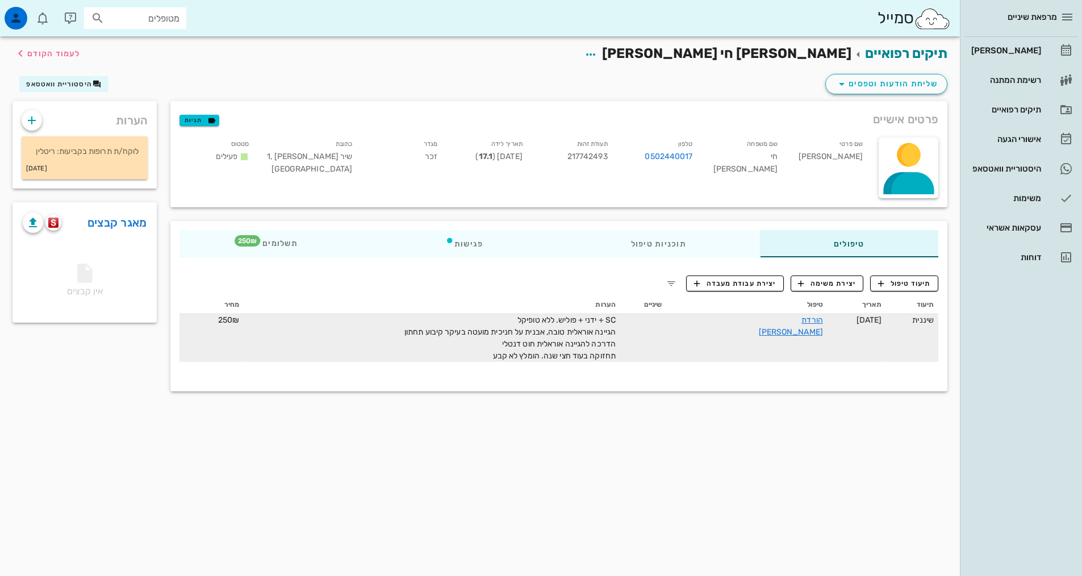
drag, startPoint x: 632, startPoint y: 329, endPoint x: 523, endPoint y: 315, distance: 109.4
click at [523, 315] on div "SC + ידני + פוליש. ללא טופיקל הגיינה אוראלית טובה, אבנית על חניכית מועטה בעיקר …" at bounding box center [488, 338] width 256 height 48
drag, startPoint x: 522, startPoint y: 361, endPoint x: 654, endPoint y: 328, distance: 136.3
click at [654, 328] on tr "שיננית [DATE] הורדת [PERSON_NAME] SC + ידני + פוליש. ללא טופיקל הגיינה אוראלית …" at bounding box center [559, 338] width 759 height 48
copy span "SC + ידני + פוליש. ללא טופיקל הגיינה אוראלית טובה, אבנית על חניכית מועטה בעיקר …"
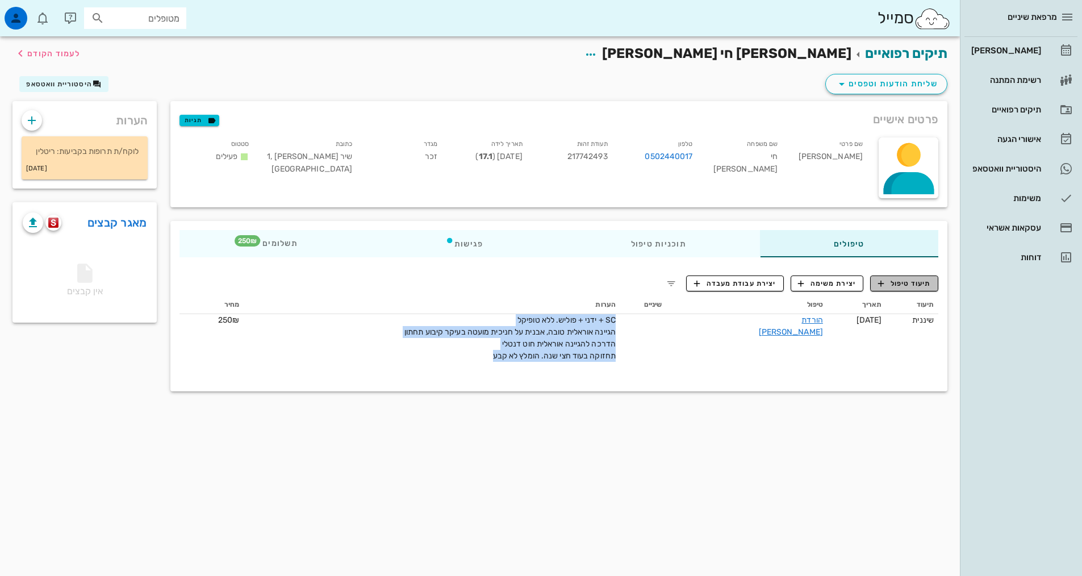
click at [896, 285] on span "תיעוד טיפול" at bounding box center [904, 283] width 53 height 10
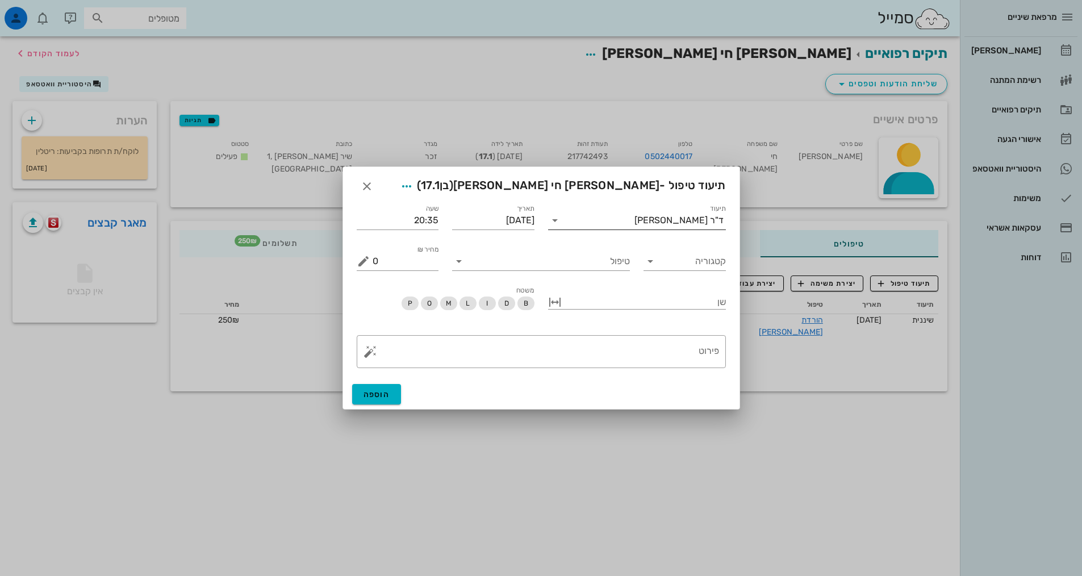
click at [691, 222] on div "ד"ר [PERSON_NAME]" at bounding box center [679, 220] width 89 height 10
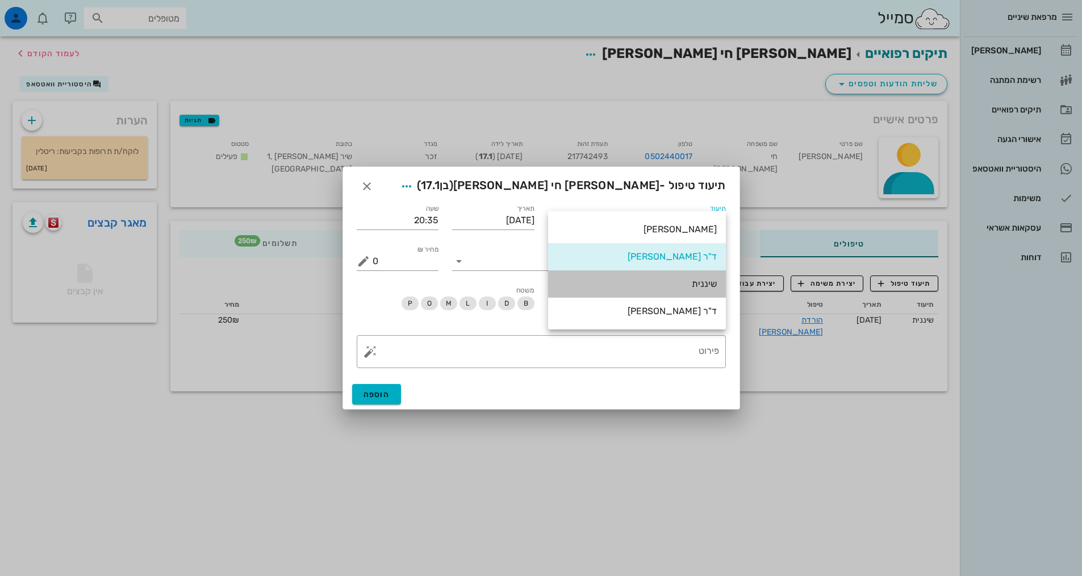
click at [707, 280] on div "שיננית" at bounding box center [637, 283] width 160 height 11
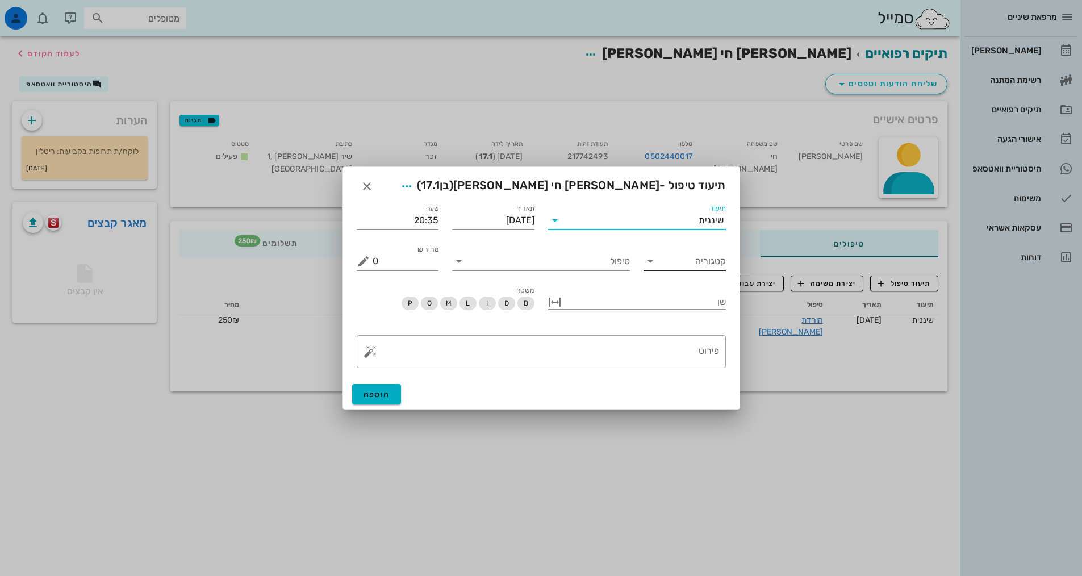
click at [694, 258] on input "קטגוריה" at bounding box center [694, 261] width 64 height 18
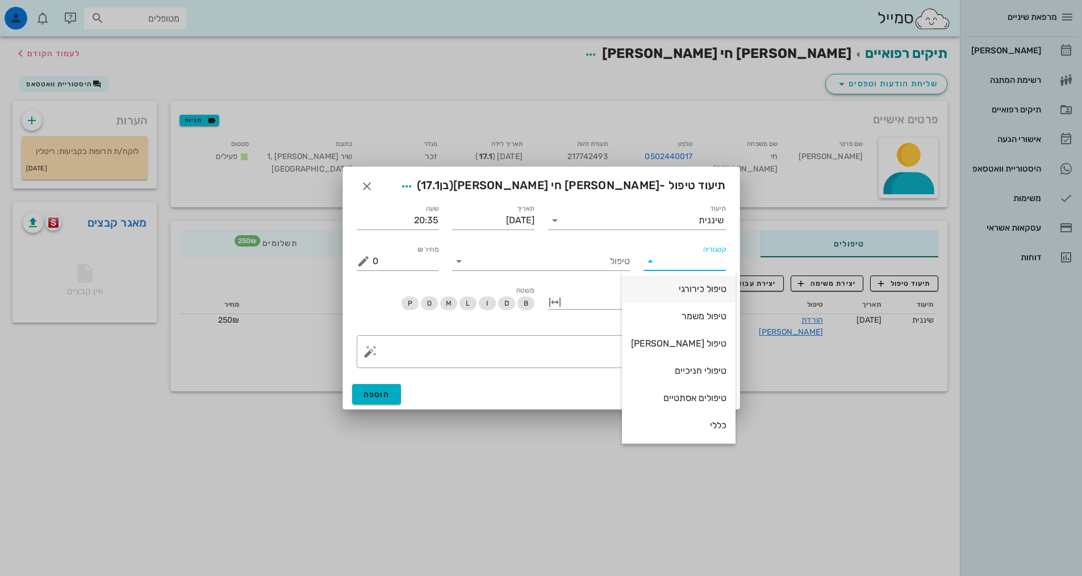
scroll to position [109, 0]
click at [701, 374] on div "שיננית" at bounding box center [678, 370] width 95 height 11
type input "שיננית"
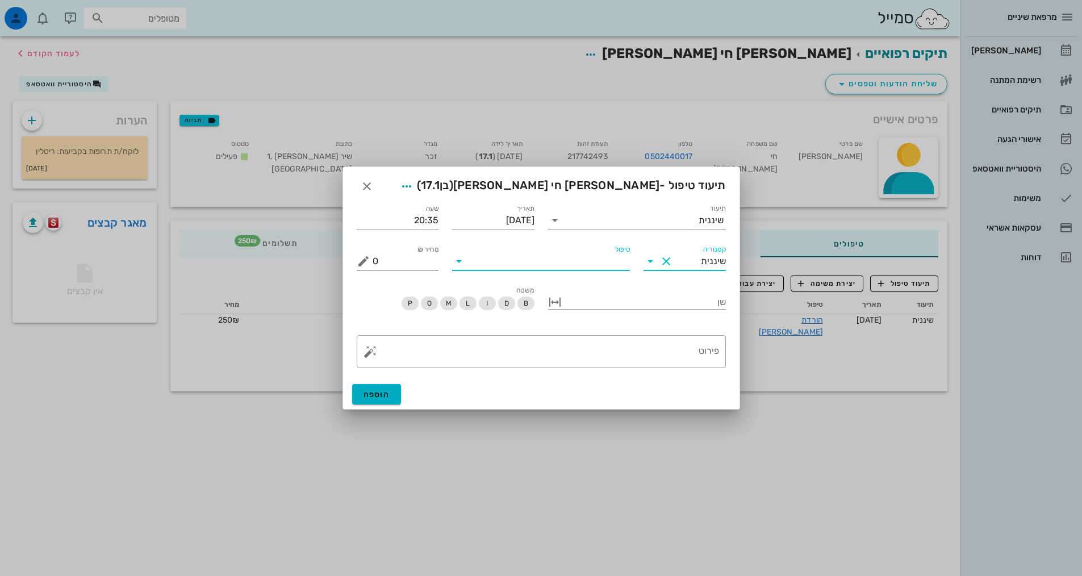
click at [622, 264] on input "טיפול" at bounding box center [549, 261] width 162 height 18
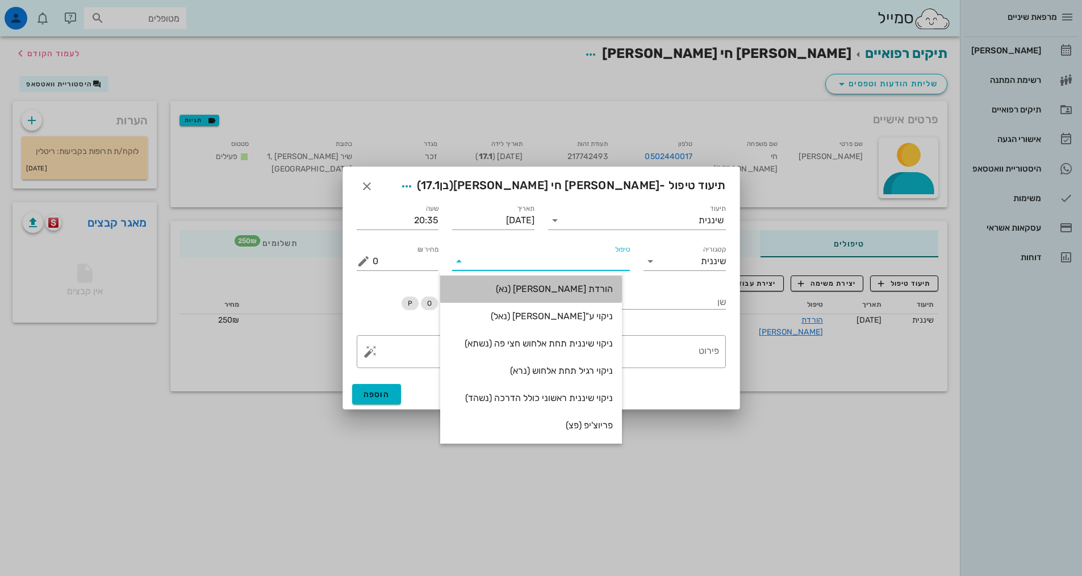
click at [613, 289] on div "הורדת [PERSON_NAME] (נא)" at bounding box center [531, 288] width 164 height 11
type input "250"
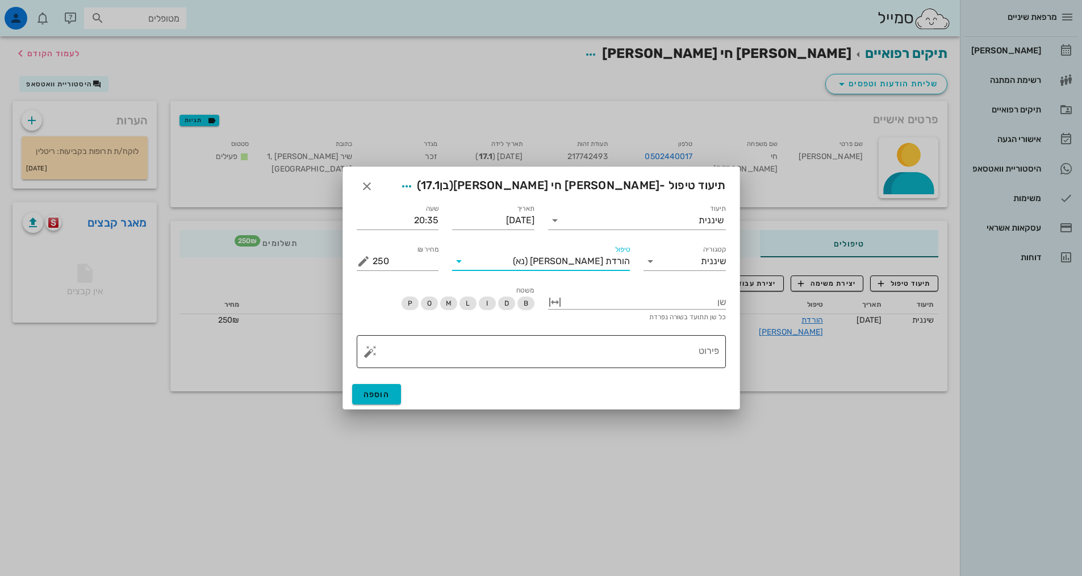
click at [663, 355] on textarea "פירוט" at bounding box center [546, 354] width 347 height 27
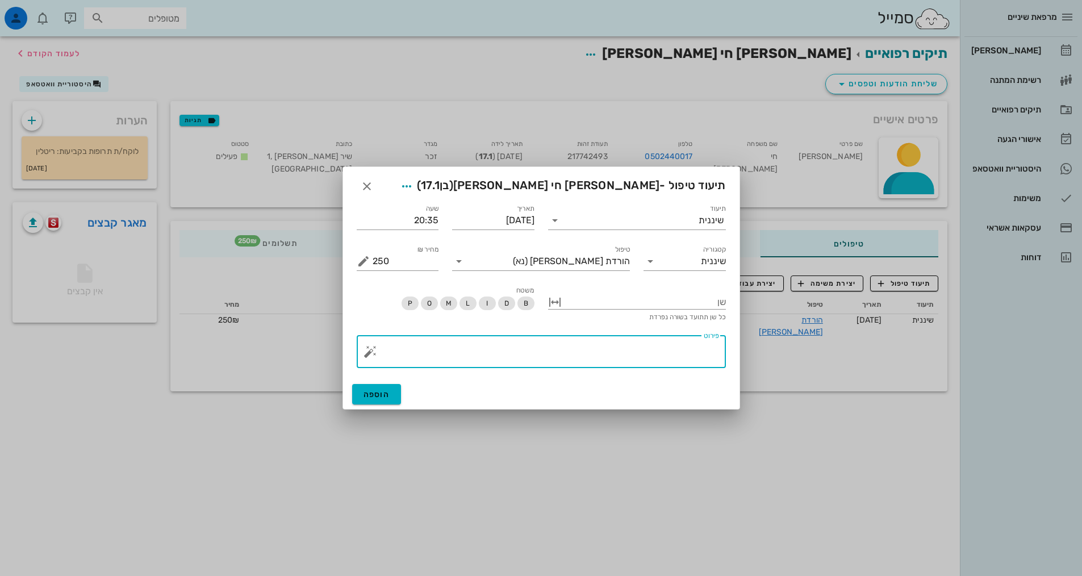
paste textarea "SC + ידני + פוליש. ללא טופיקל הגיינה אוראלית טובה, אבנית על חניכית מועטה בעיקר …"
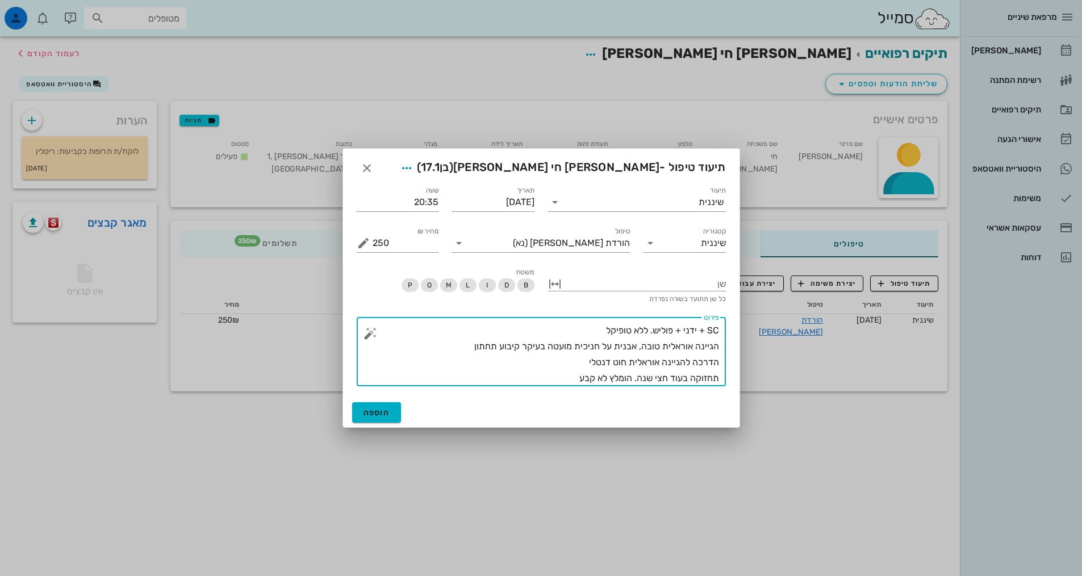
drag, startPoint x: 719, startPoint y: 361, endPoint x: 570, endPoint y: 381, distance: 149.5
click at [570, 381] on textarea "SC + ידני + פוליש. ללא טופיקל הגיינה אוראלית טובה, אבנית על חניכית מועטה בעיקר …" at bounding box center [546, 355] width 347 height 64
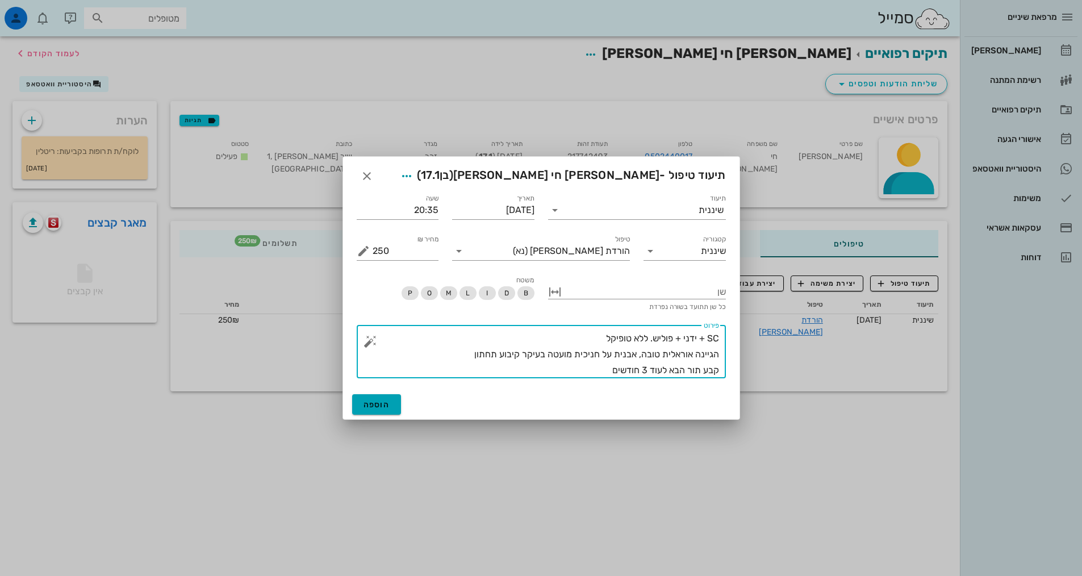
type textarea "SC + ידני + פוליש. ללא טופיקל הגיינה אוראלית טובה, אבנית על חניכית מועטה בעיקר …"
click at [365, 401] on span "הוספה" at bounding box center [377, 405] width 27 height 10
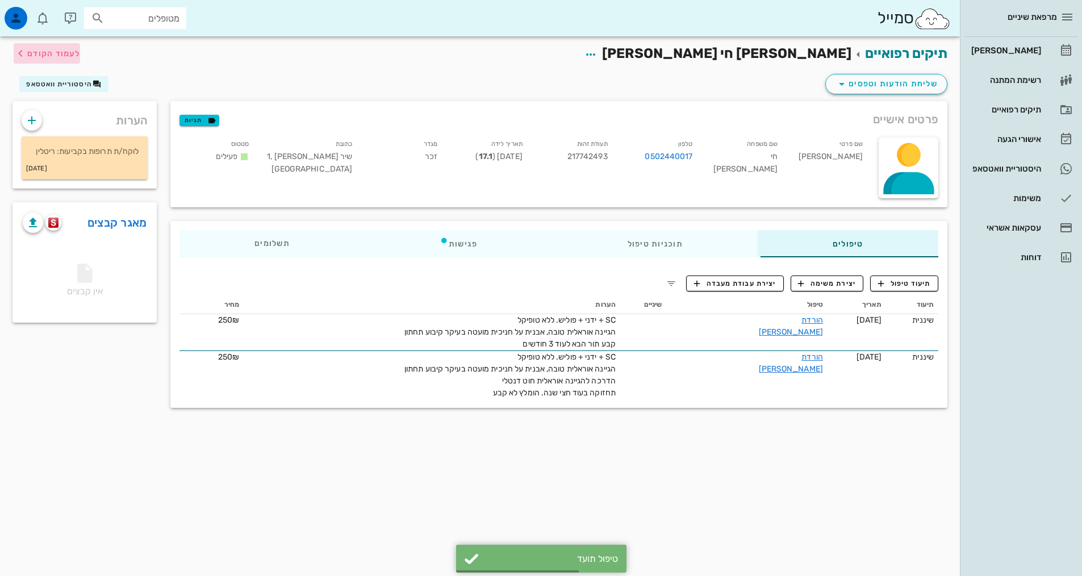
click at [40, 55] on span "לעמוד הקודם" at bounding box center [53, 54] width 53 height 10
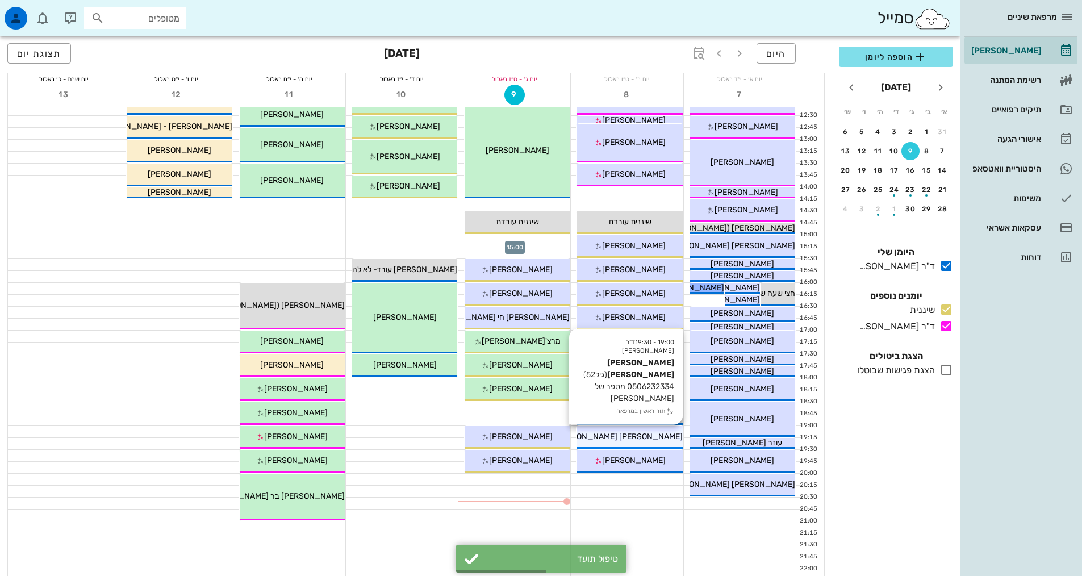
scroll to position [343, 0]
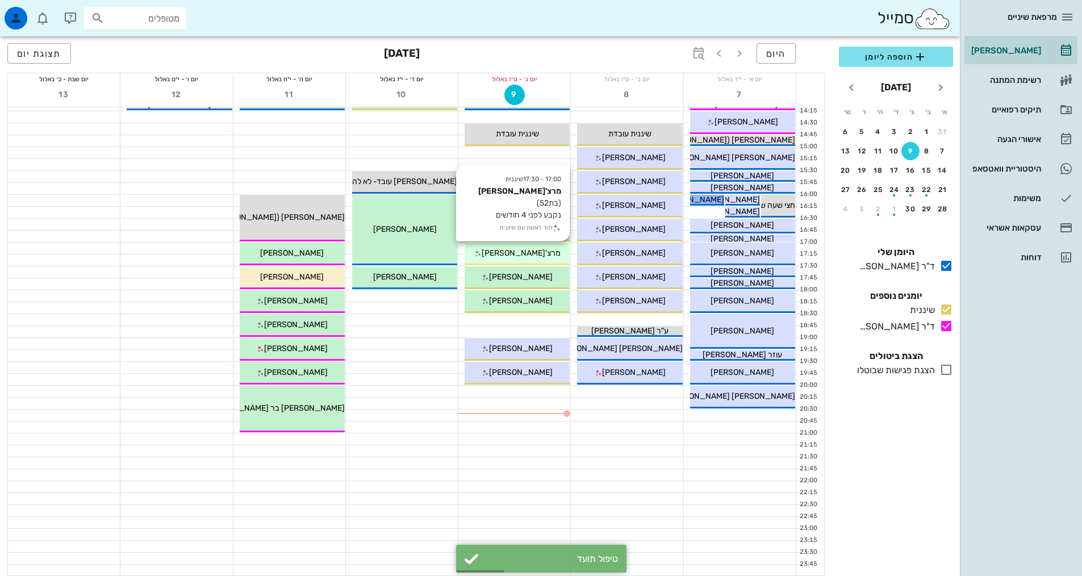
click at [525, 256] on span "מרצ'[PERSON_NAME]" at bounding box center [521, 253] width 79 height 10
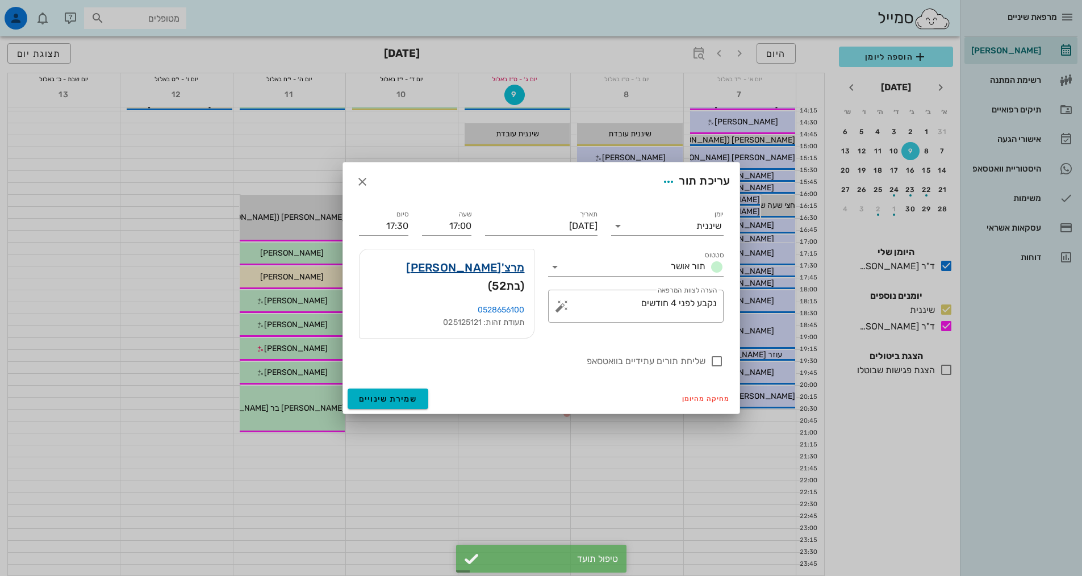
click at [501, 276] on link "מרצ'[PERSON_NAME]" at bounding box center [465, 267] width 118 height 18
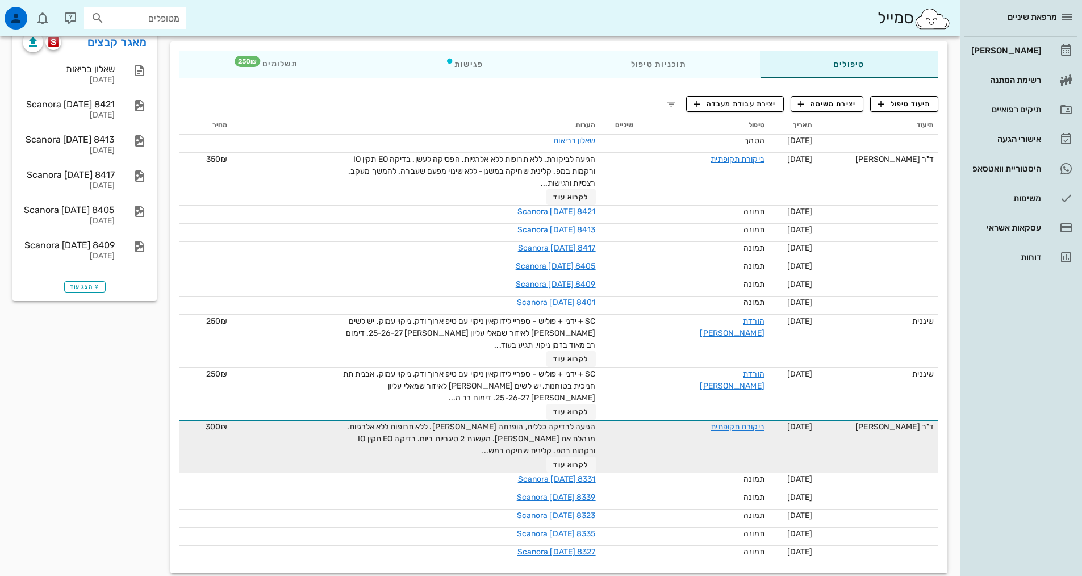
scroll to position [183, 0]
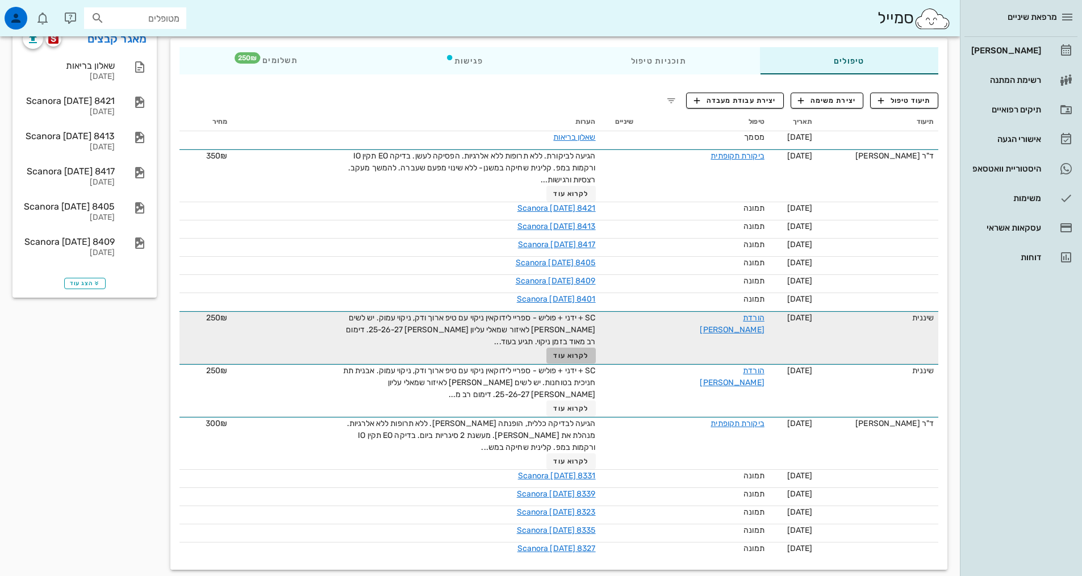
click at [589, 352] on span "לקרוא עוד" at bounding box center [570, 356] width 35 height 8
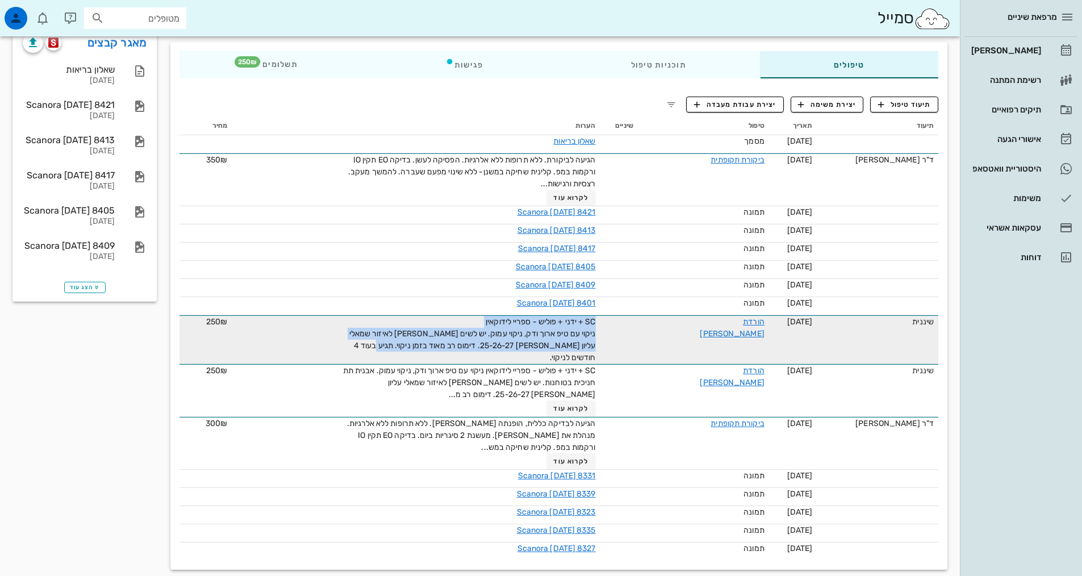
drag, startPoint x: 426, startPoint y: 347, endPoint x: 650, endPoint y: 322, distance: 225.8
click at [650, 322] on tr "שיננית [DATE] הורדת [PERSON_NAME] SC + ידני + פוליש - ספריי לידוקאין ניקוי עם ט…" at bounding box center [559, 339] width 759 height 49
copy span "SC + ידני + פוליש - ספריי לידוקאין ניקוי עם טיפ ארוך ודק, ניקוי עמוק. יש לשים […"
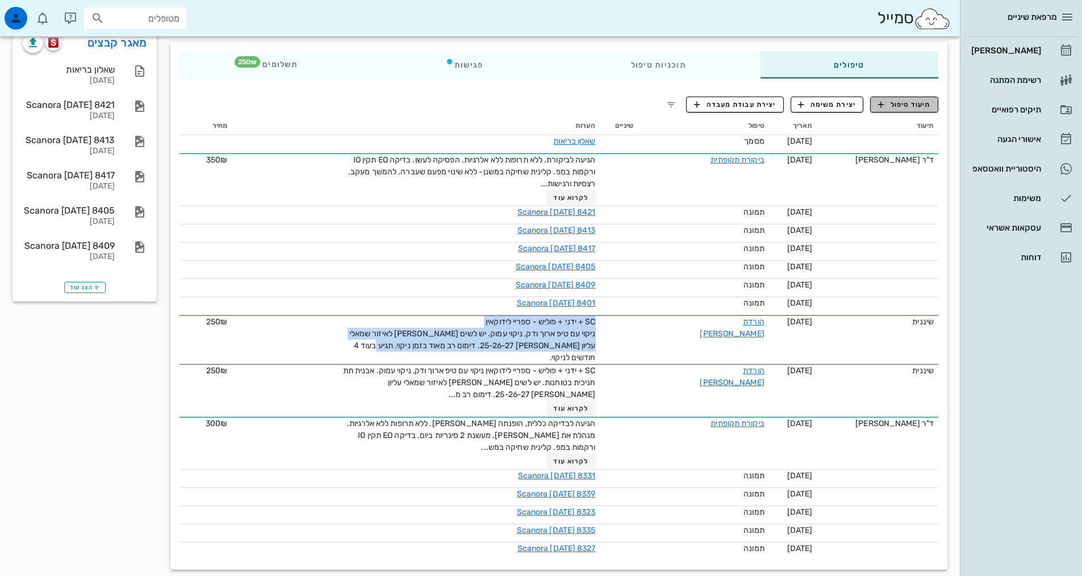
click at [895, 109] on span "תיעוד טיפול" at bounding box center [904, 104] width 53 height 10
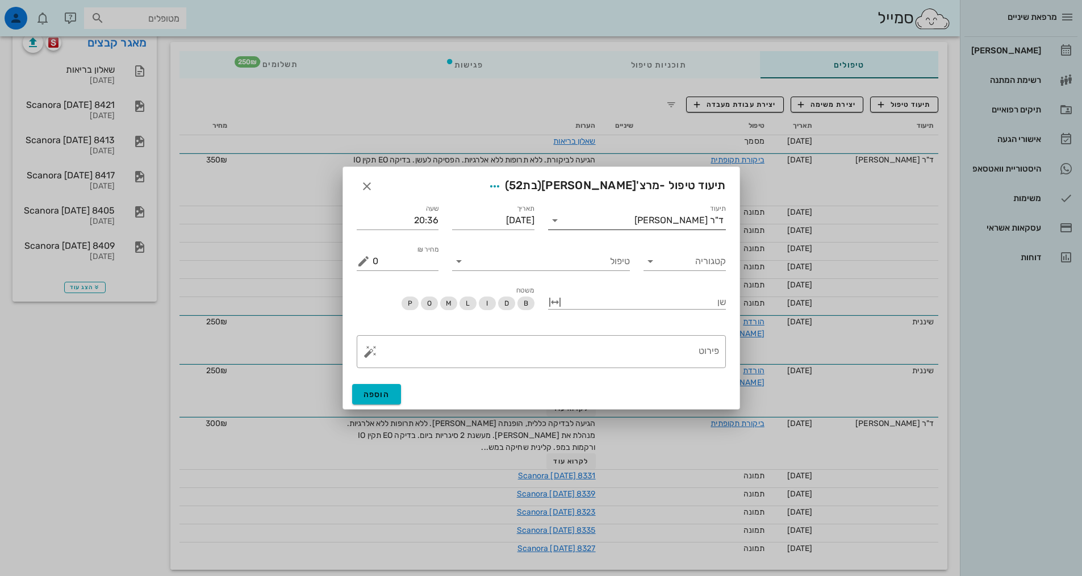
click at [691, 219] on div "ד"ר [PERSON_NAME]" at bounding box center [679, 220] width 89 height 10
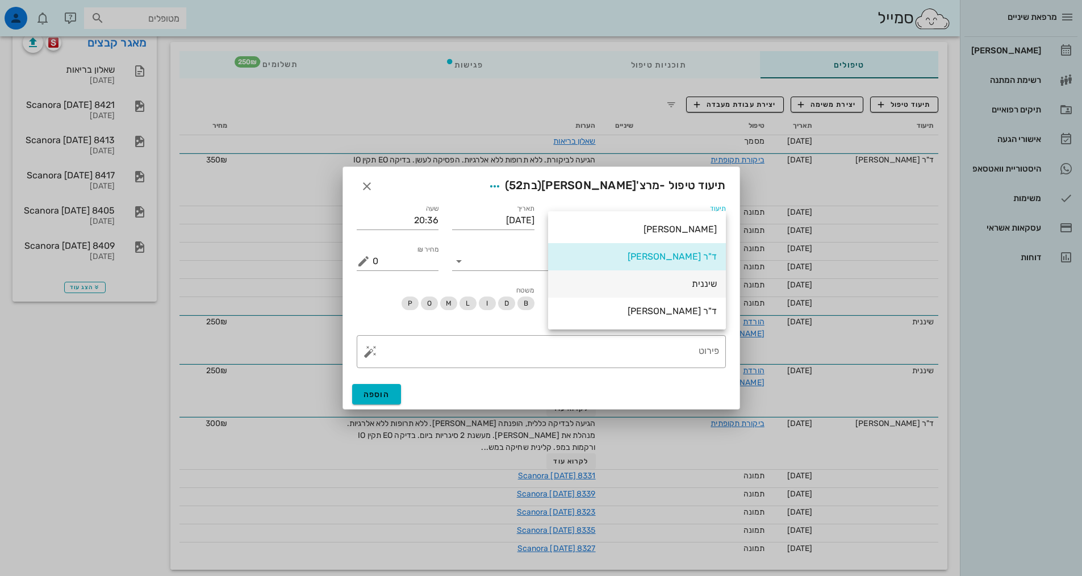
click at [709, 277] on div "שיננית" at bounding box center [637, 284] width 160 height 24
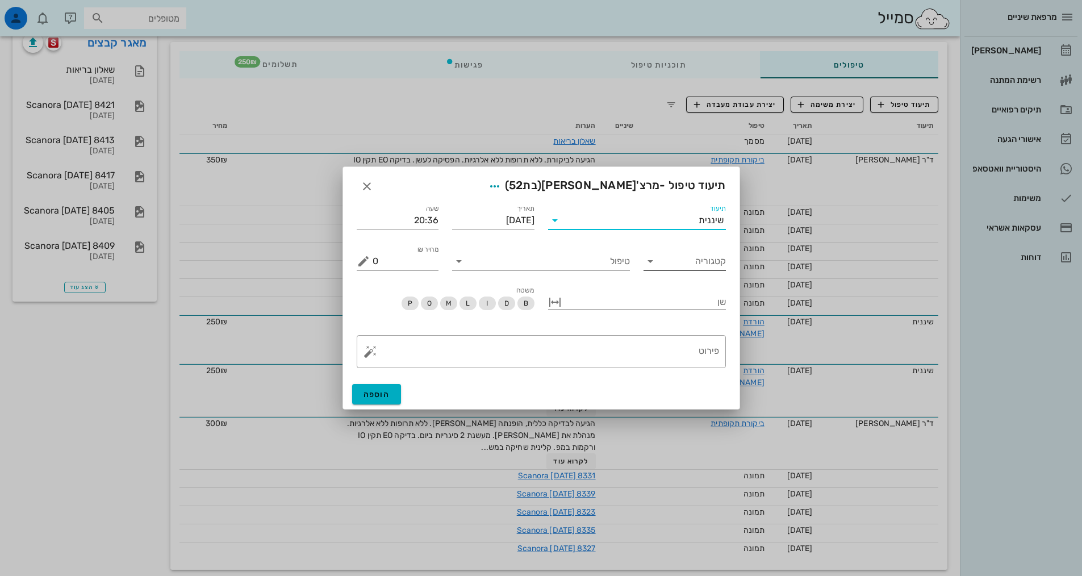
click at [706, 268] on input "קטגוריה" at bounding box center [694, 261] width 64 height 18
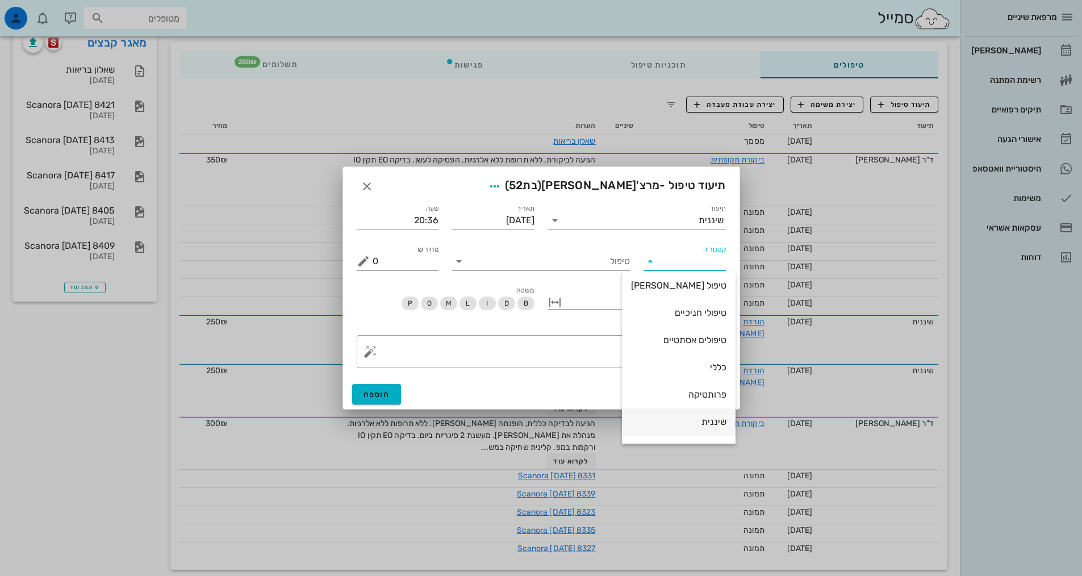
scroll to position [109, 0]
click at [698, 379] on div "שיננית" at bounding box center [678, 370] width 95 height 24
type input "שיננית"
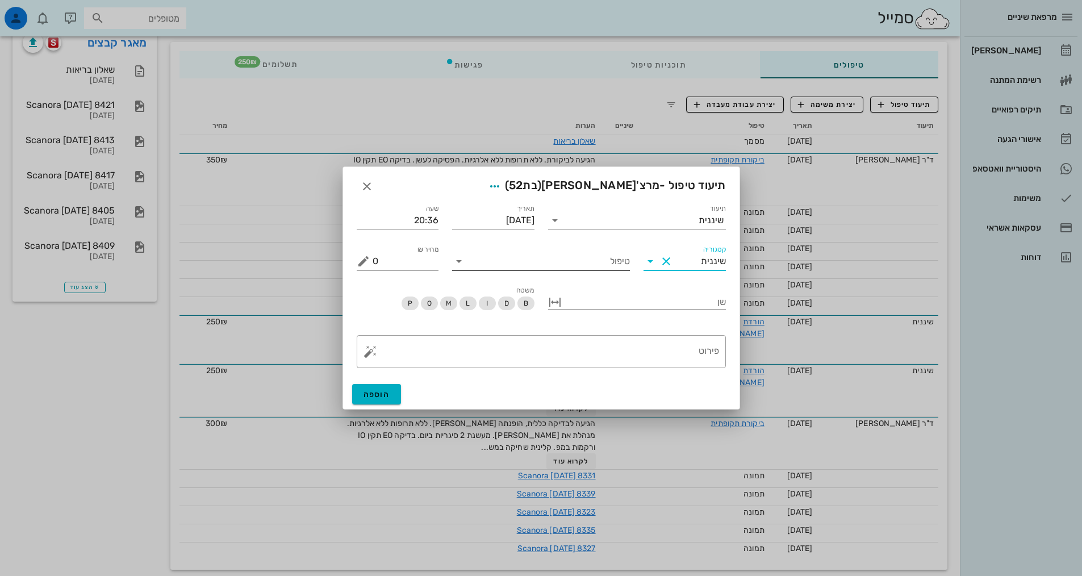
click at [609, 265] on input "טיפול" at bounding box center [549, 261] width 162 height 18
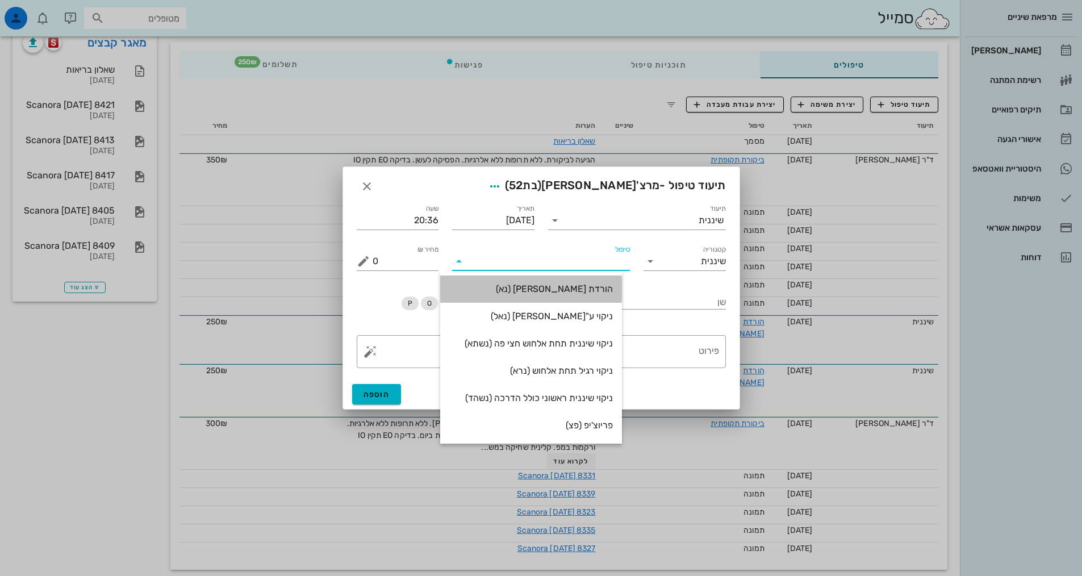
click at [613, 295] on div "הורדת [PERSON_NAME] (נא)" at bounding box center [531, 289] width 164 height 24
type input "250"
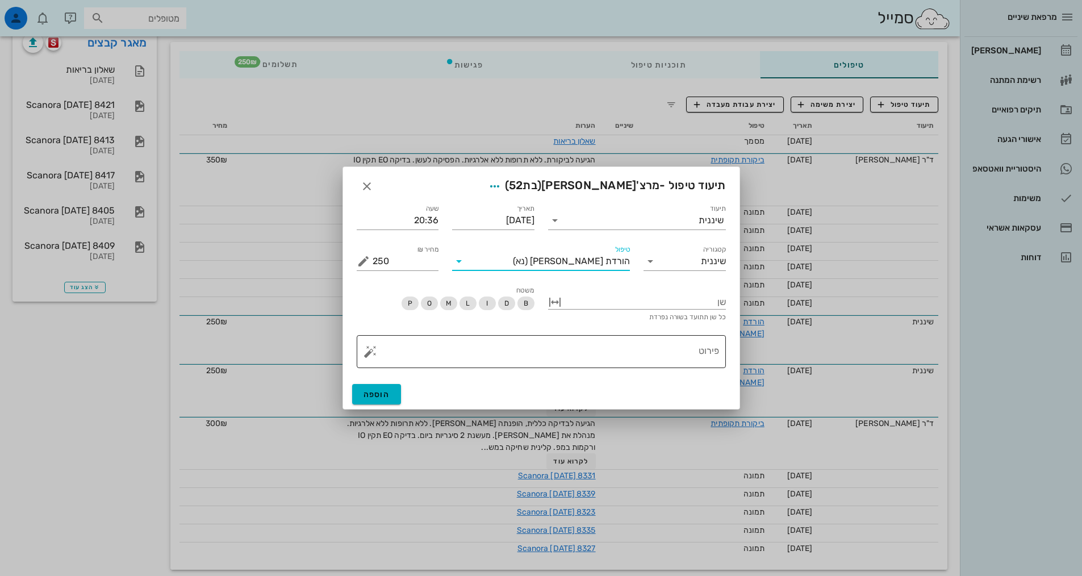
click at [703, 358] on textarea "פירוט" at bounding box center [546, 354] width 347 height 27
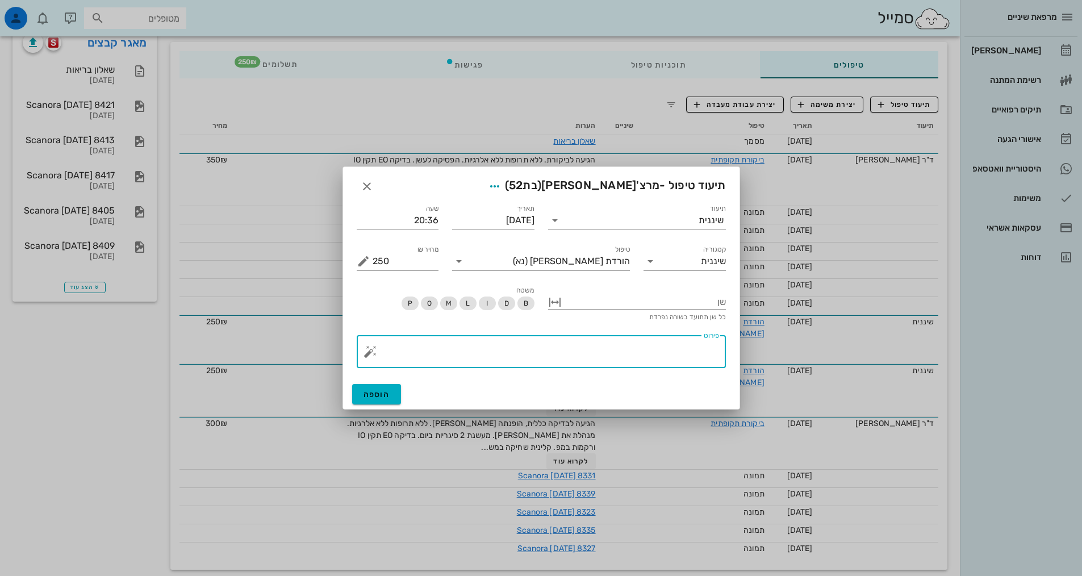
paste textarea "SC + ידני + פוליש - ספריי לידוקאין ניקוי עם טיפ ארוך ודק, ניקוי עמוק. יש לשים […"
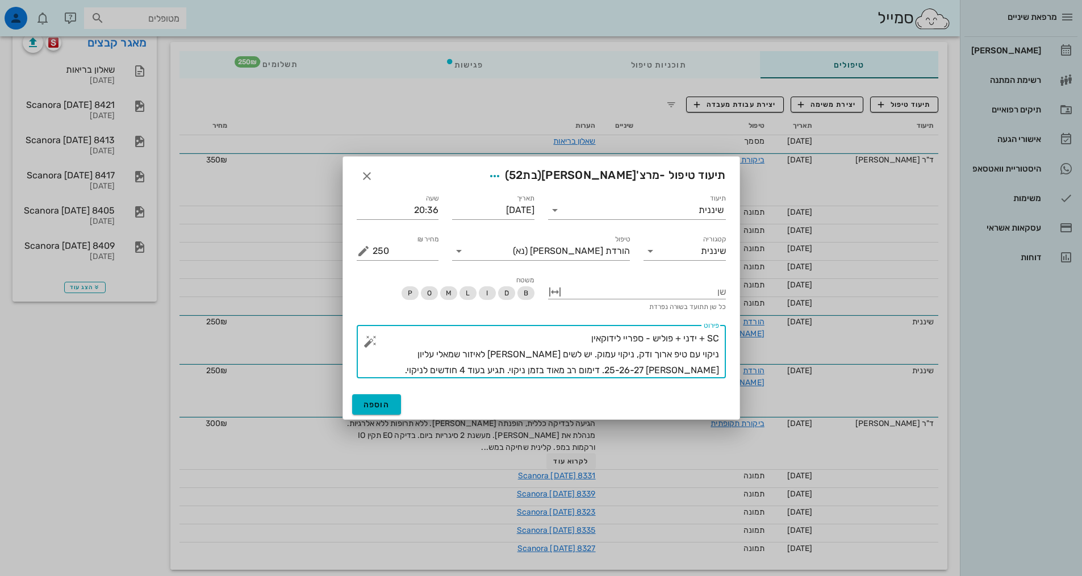
drag, startPoint x: 633, startPoint y: 349, endPoint x: 616, endPoint y: 353, distance: 17.4
click at [616, 353] on textarea "SC + ידני + פוליש - ספריי לידוקאין ניקוי עם טיפ ארוך ודק, ניקוי עמוק. יש לשים […" at bounding box center [546, 355] width 347 height 48
click at [597, 357] on textarea "SC + ידני + פוליש - ספריי לידוקאין ניקוי עם טיפ ארוך ודק, ניקוי עמוק. יש לשים […" at bounding box center [546, 355] width 347 height 48
type textarea "SC + ידני + פוליש - ספריי לידוקאין ניקוי עם טיפ ארוך ודק, ניקוי עמוק עד כמה שאפ…"
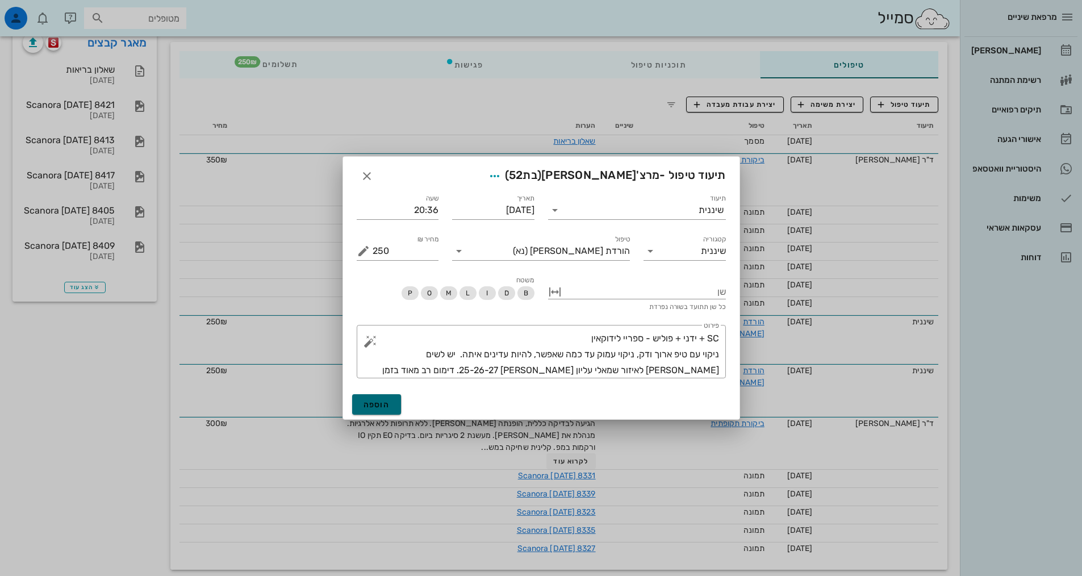
click at [379, 407] on span "הוספה" at bounding box center [377, 405] width 27 height 10
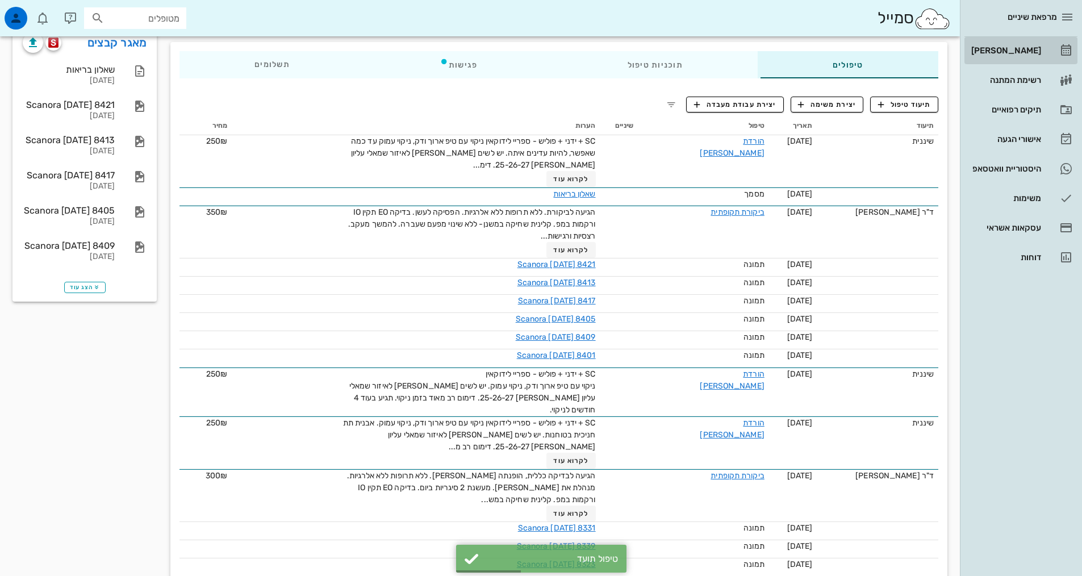
click at [1016, 58] on div "[PERSON_NAME]" at bounding box center [1005, 50] width 72 height 18
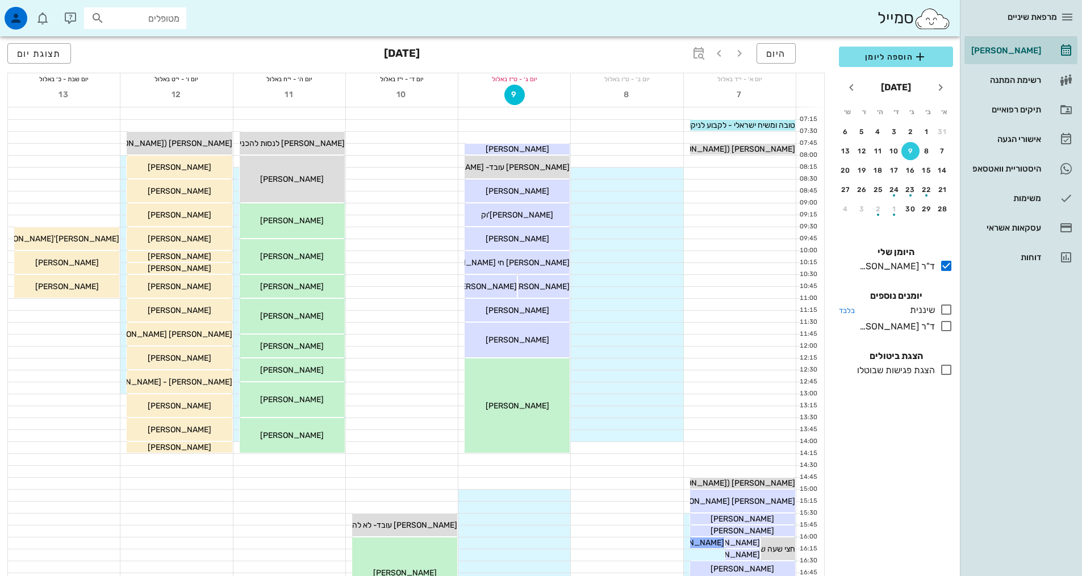
click at [941, 311] on icon at bounding box center [947, 310] width 14 height 14
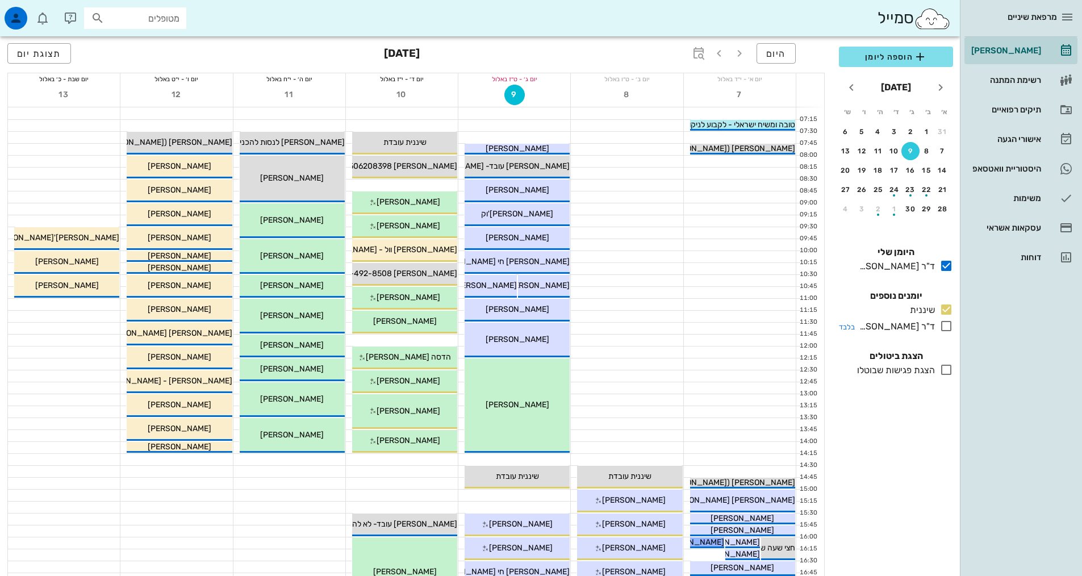
click at [947, 331] on icon at bounding box center [947, 326] width 14 height 14
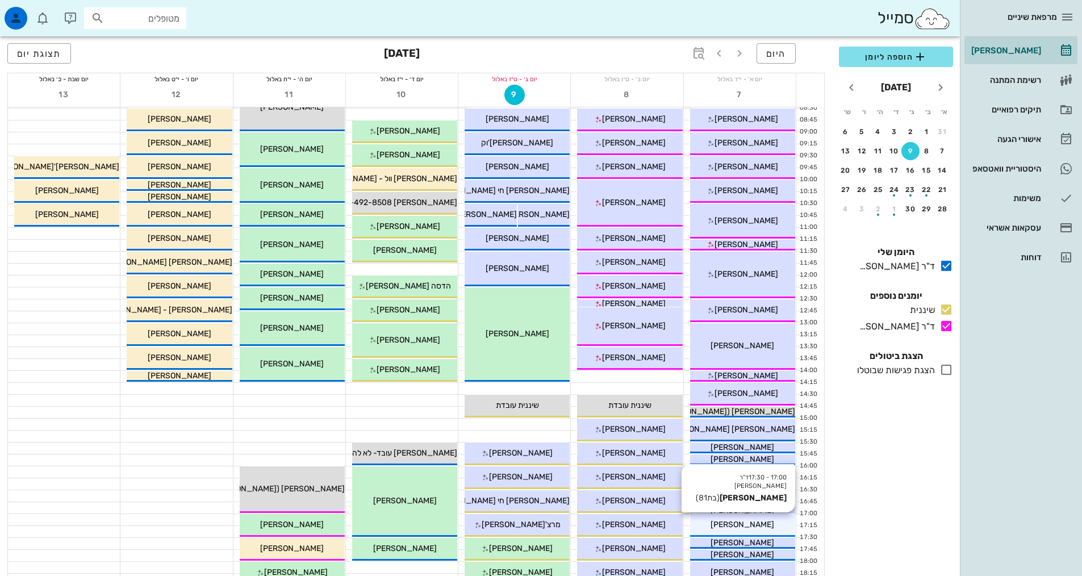
scroll to position [170, 0]
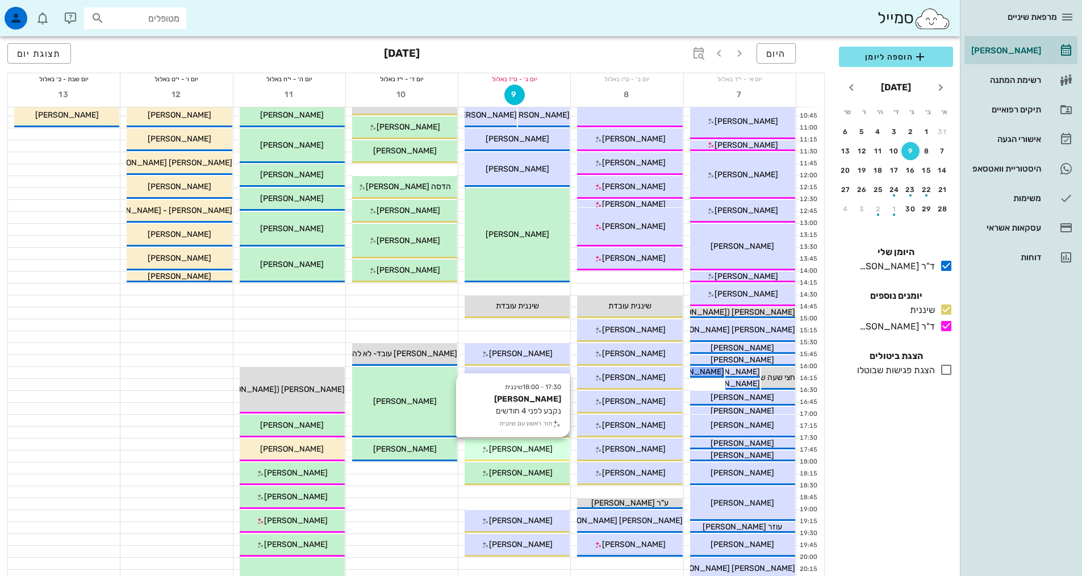
click at [522, 455] on div "17:30 - 18:00 שיננית [PERSON_NAME] נקבע לפני 4 חודשים תור ראשון עם שיננית [PERS…" at bounding box center [517, 450] width 105 height 23
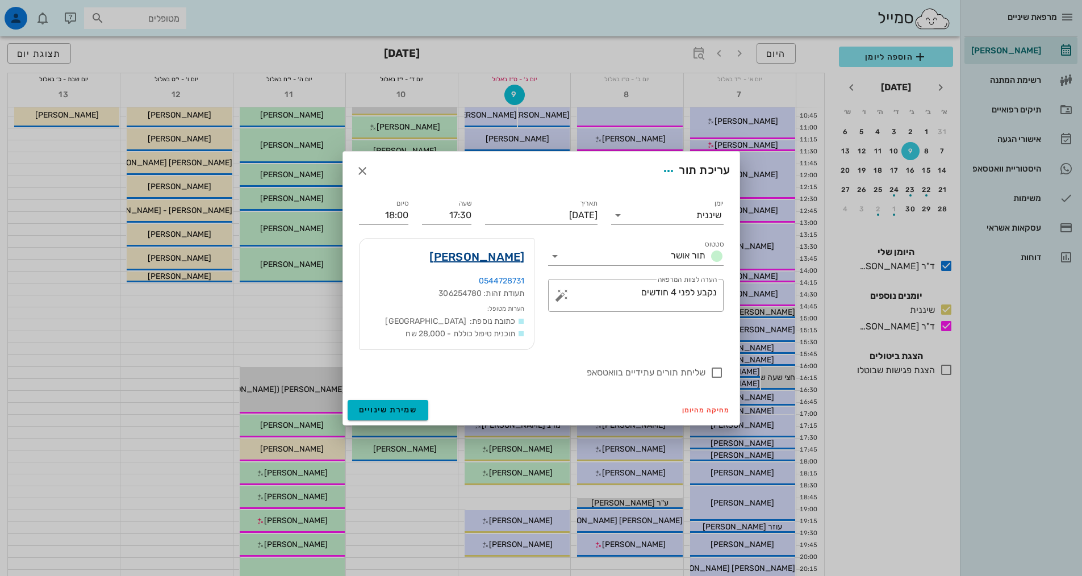
click at [492, 259] on link "[PERSON_NAME]" at bounding box center [476, 257] width 95 height 18
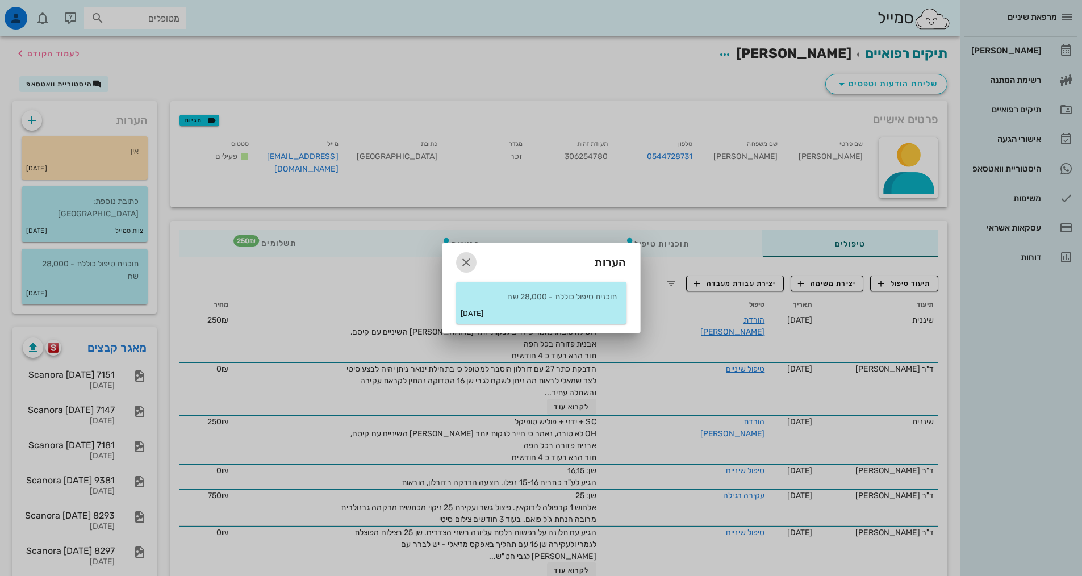
click at [466, 264] on icon "button" at bounding box center [467, 263] width 14 height 14
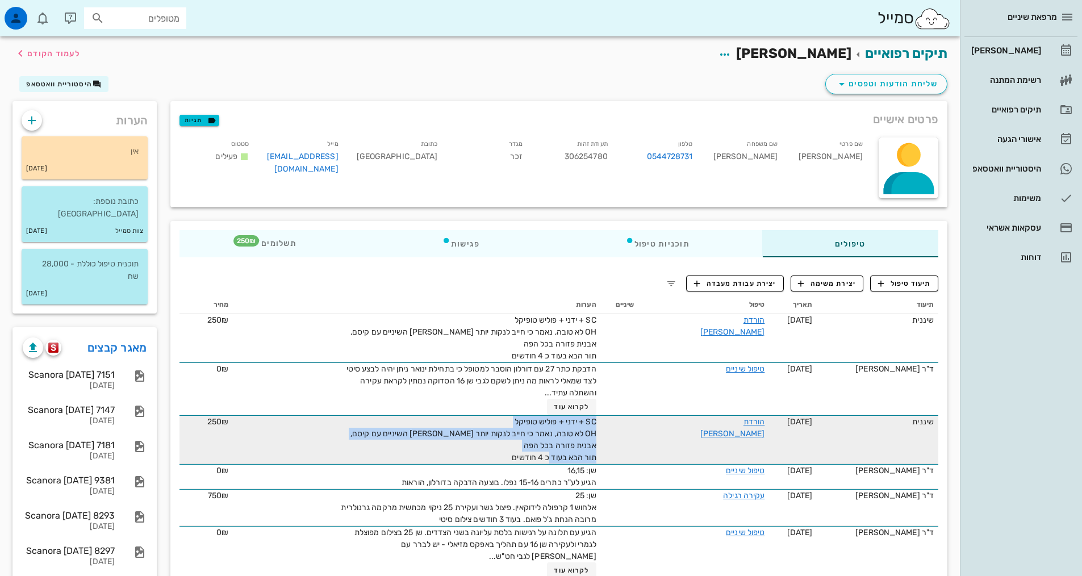
drag, startPoint x: 504, startPoint y: 457, endPoint x: 623, endPoint y: 443, distance: 119.5
click at [623, 443] on tr "שיננית [DATE] הורדת [PERSON_NAME] SC + ידני + פוליש טופיקל OH לא טובה, נאמר כי …" at bounding box center [559, 439] width 759 height 49
copy span "SC + ידני + פוליש טופיקל OH לא טובה, נאמר כי חייב לנקות יותר [PERSON_NAME] השינ…"
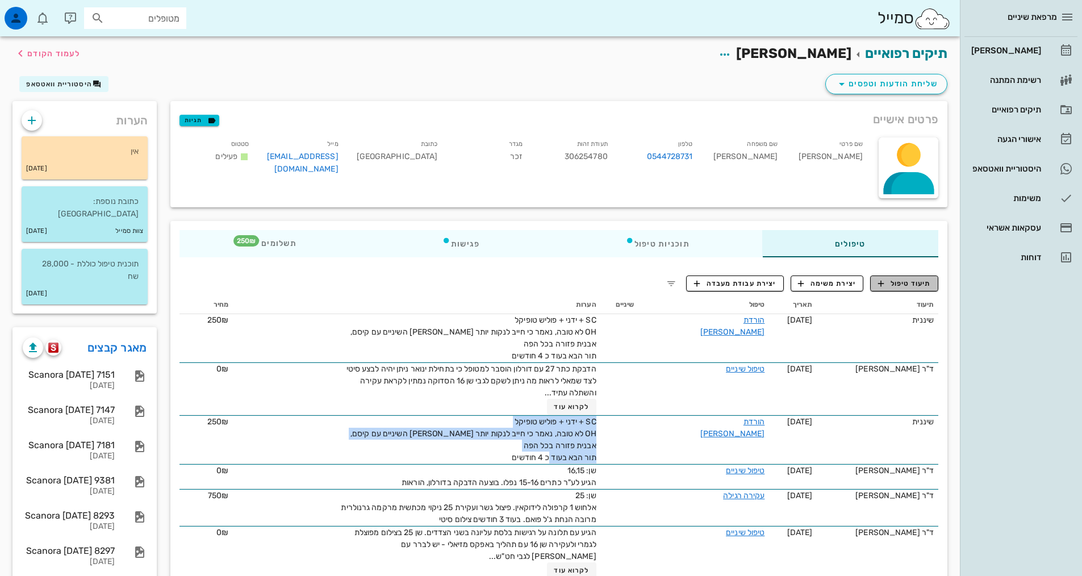
click at [902, 288] on span "תיעוד טיפול" at bounding box center [904, 283] width 53 height 10
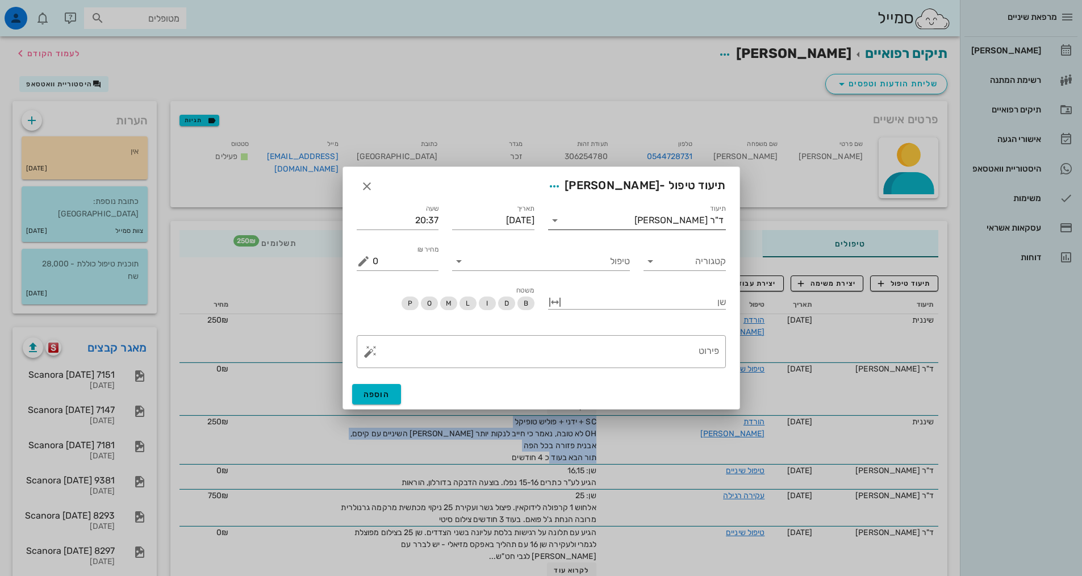
click at [675, 225] on div "ד"ר [PERSON_NAME]" at bounding box center [679, 220] width 89 height 10
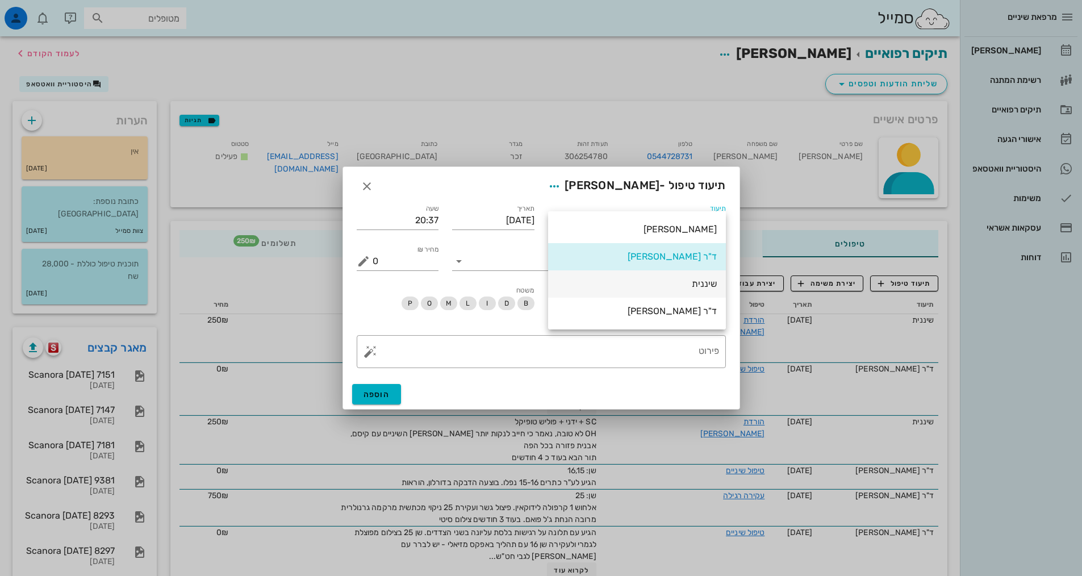
click at [698, 283] on div "שיננית" at bounding box center [637, 283] width 160 height 11
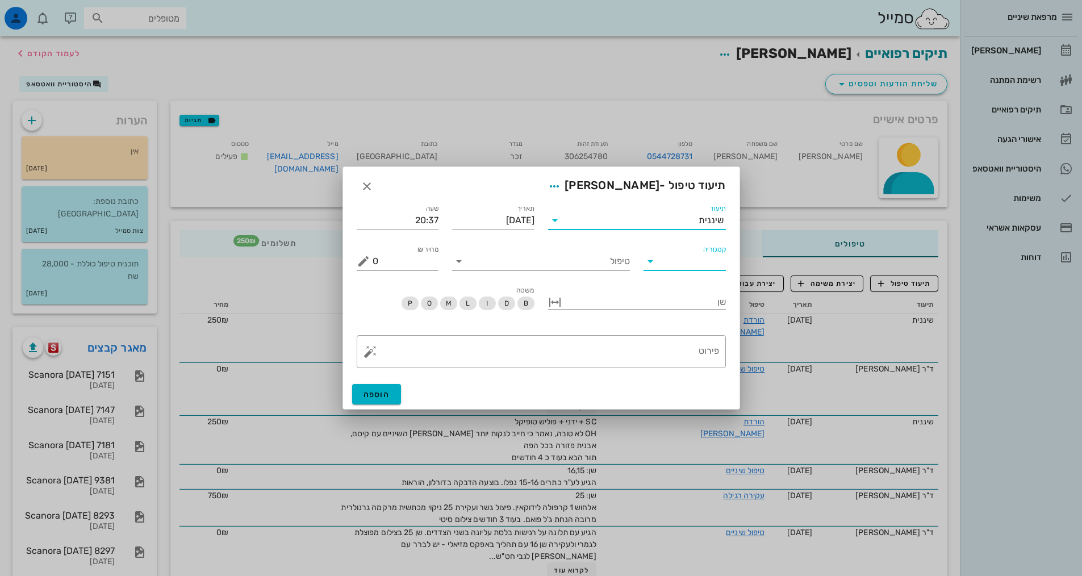
click at [706, 264] on input "קטגוריה" at bounding box center [694, 261] width 64 height 18
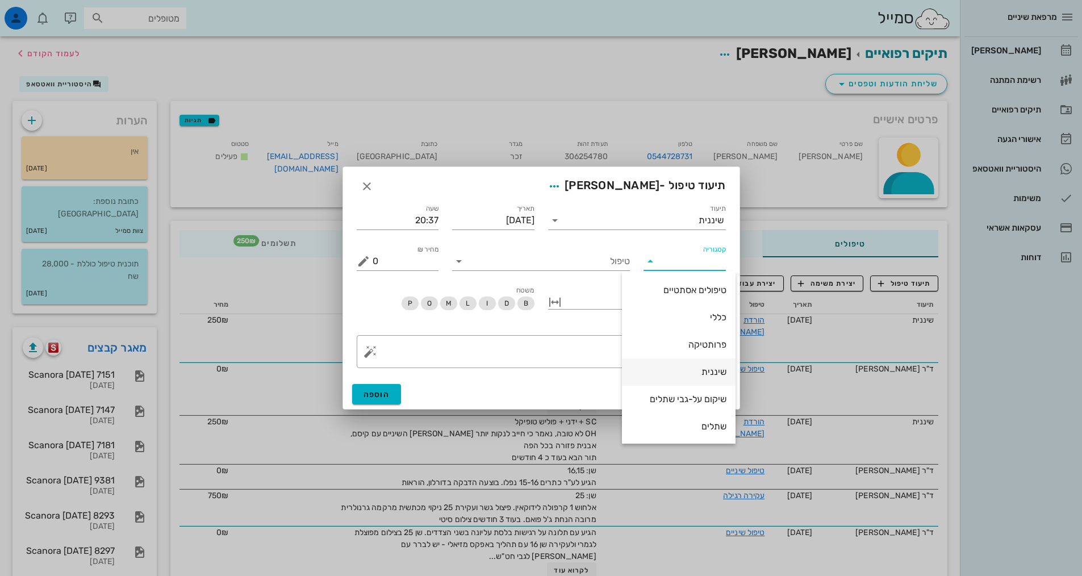
scroll to position [109, 0]
click at [710, 377] on div "שיננית" at bounding box center [678, 370] width 95 height 24
type input "שיננית"
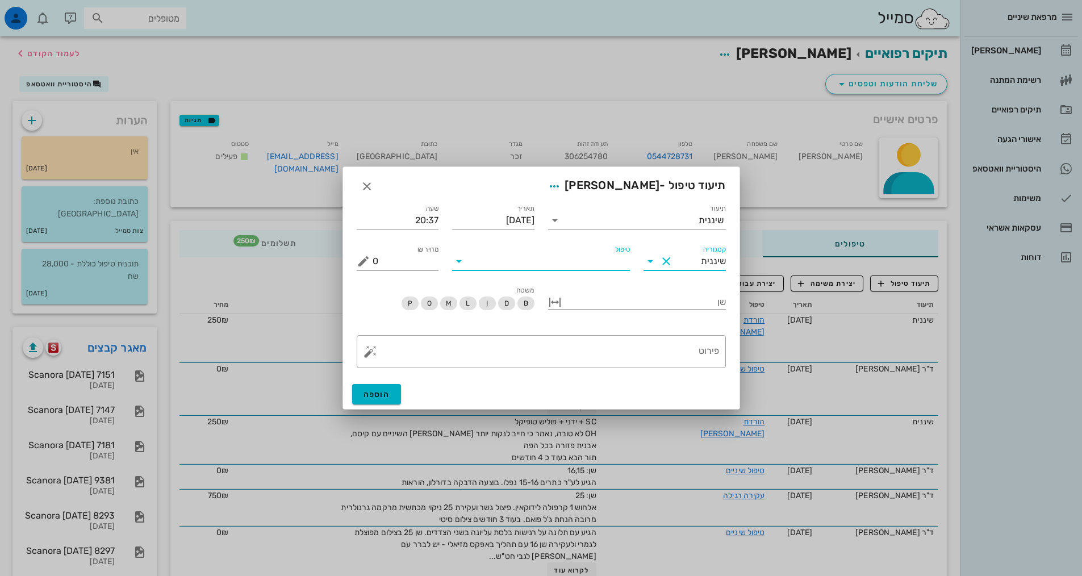
click at [622, 262] on input "טיפול" at bounding box center [549, 261] width 162 height 18
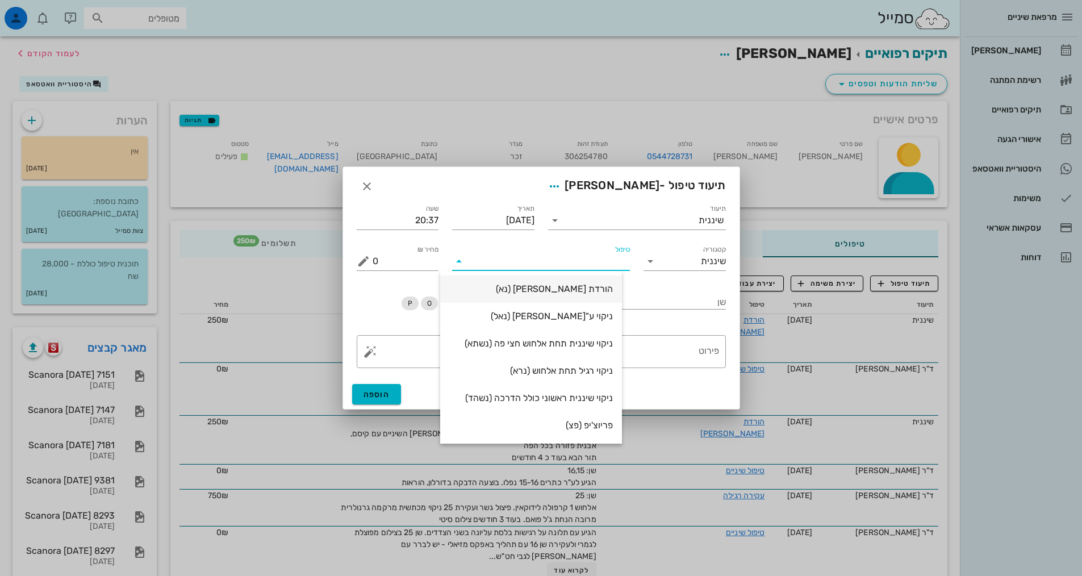
click at [613, 289] on div "הורדת [PERSON_NAME] (נא)" at bounding box center [531, 288] width 164 height 11
type input "250"
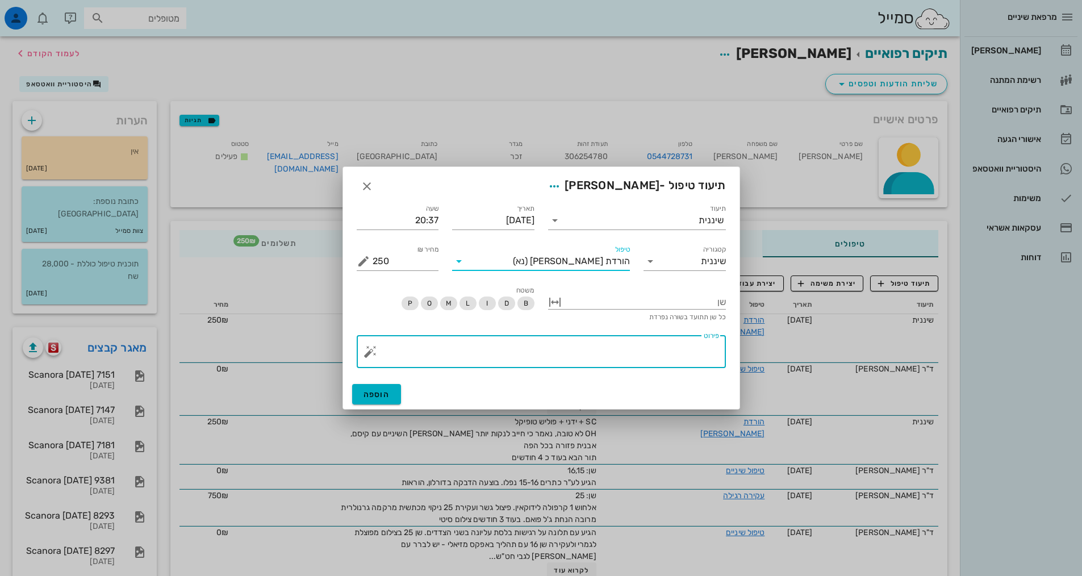
paste textarea "SC + ידני + פוליש טופיקל OH לא טובה, נאמר כי חייב לנקות יותר [PERSON_NAME] השינ…"
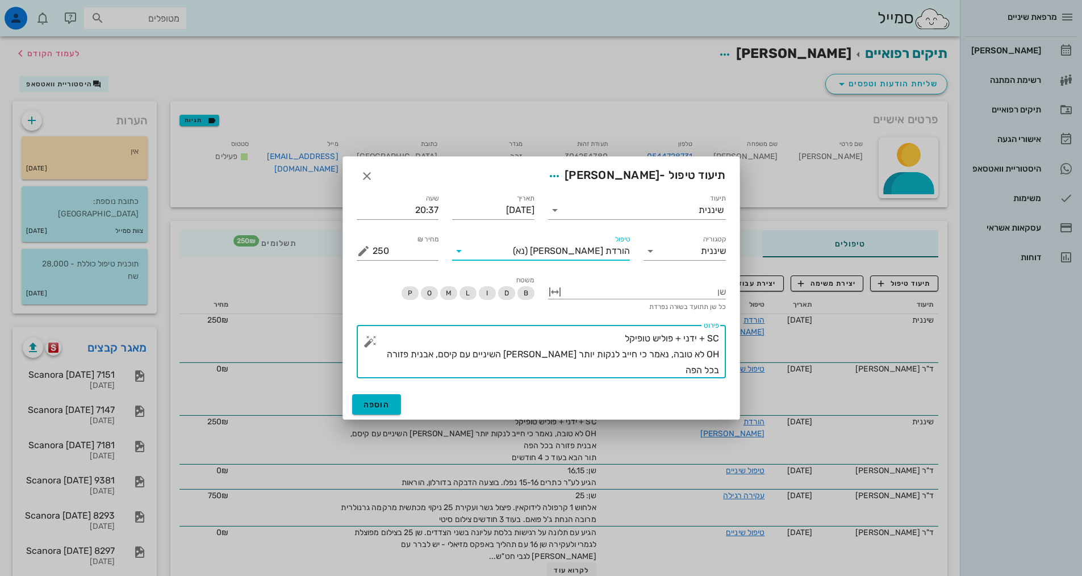
click at [670, 354] on textarea "SC + ידני + פוליש טופיקל OH לא טובה, נאמר כי חייב לנקות יותר [PERSON_NAME] השינ…" at bounding box center [546, 355] width 347 height 48
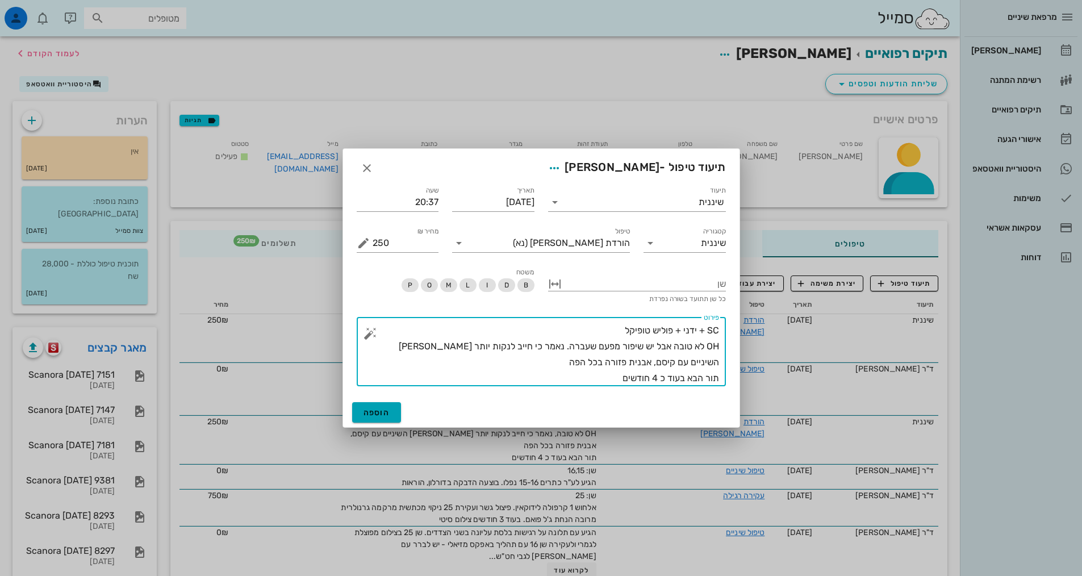
type textarea "SC + ידני + פוליש טופיקל OH לא טובה אבל יש שיפור מפעם שעברה. נאמר כי חייב לנקות…"
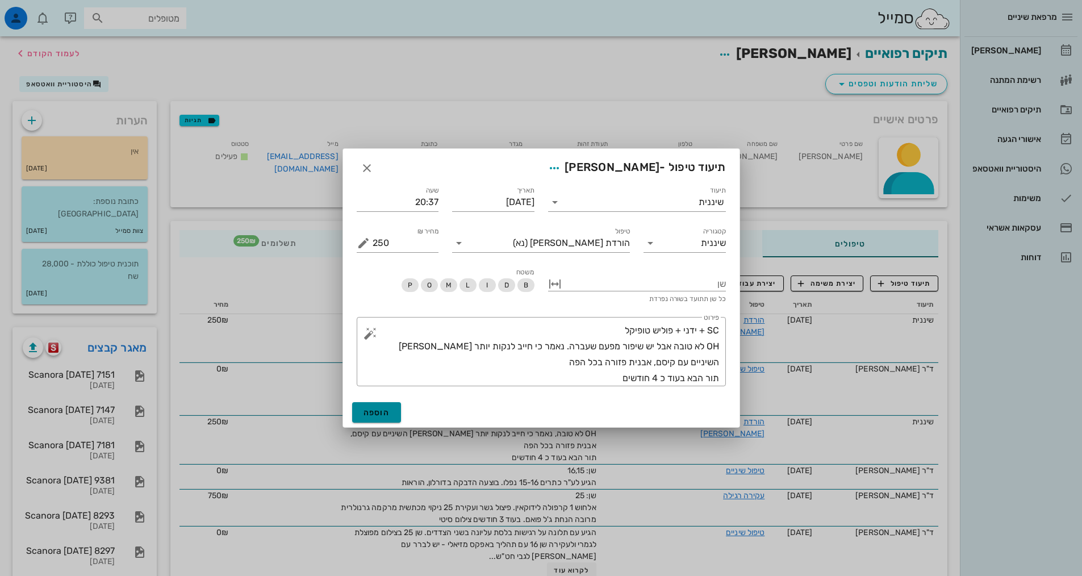
click at [372, 408] on span "הוספה" at bounding box center [377, 413] width 27 height 10
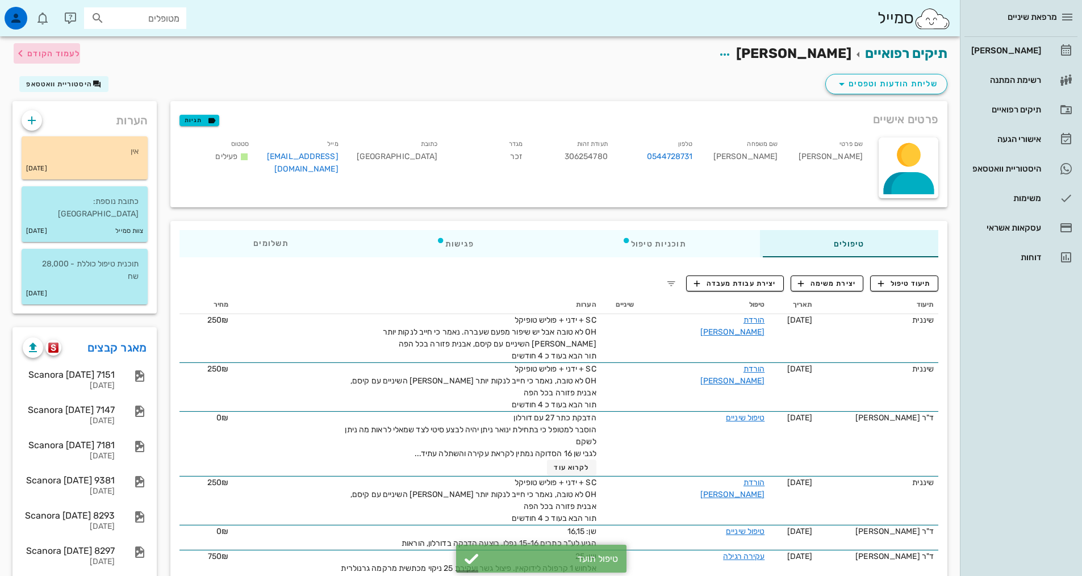
click at [62, 52] on span "לעמוד הקודם" at bounding box center [53, 54] width 53 height 10
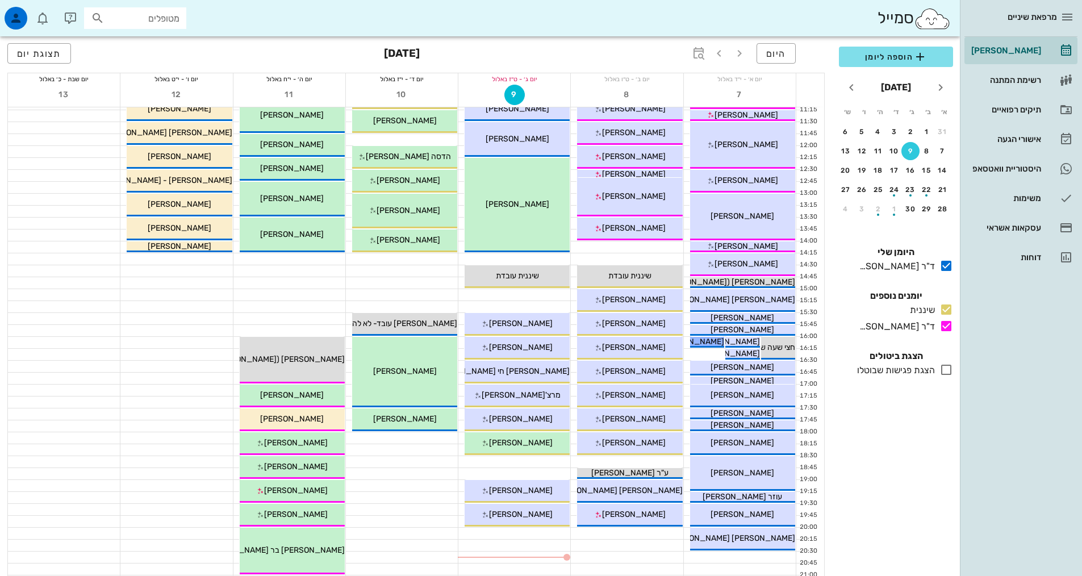
scroll to position [227, 0]
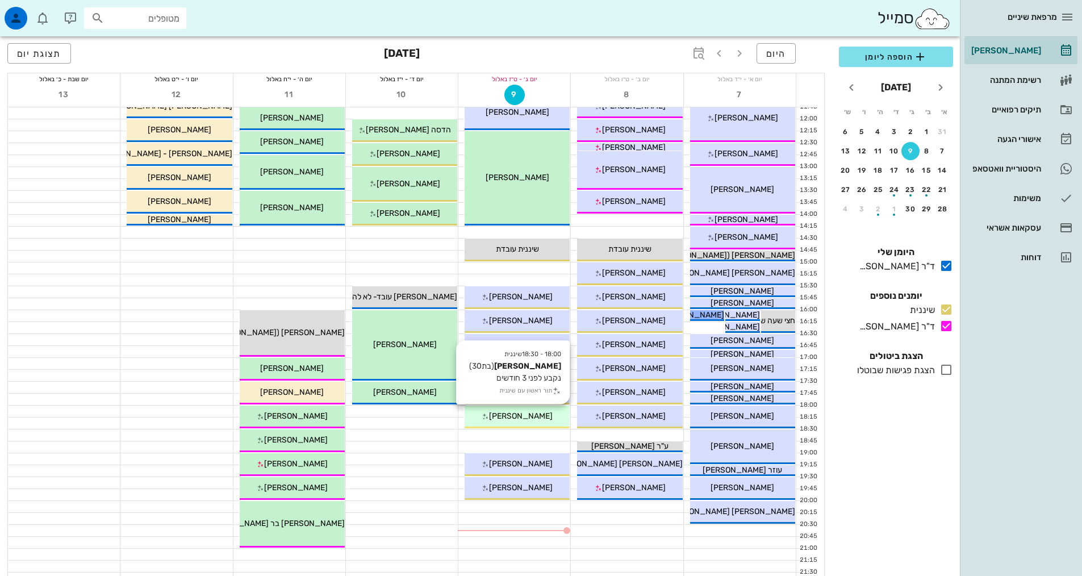
click at [547, 427] on div "18:00 - 18:30 שיננית [PERSON_NAME] (בת 30 ) נקבע לפני 3 חודשים תור ראשון עם שינ…" at bounding box center [517, 417] width 105 height 23
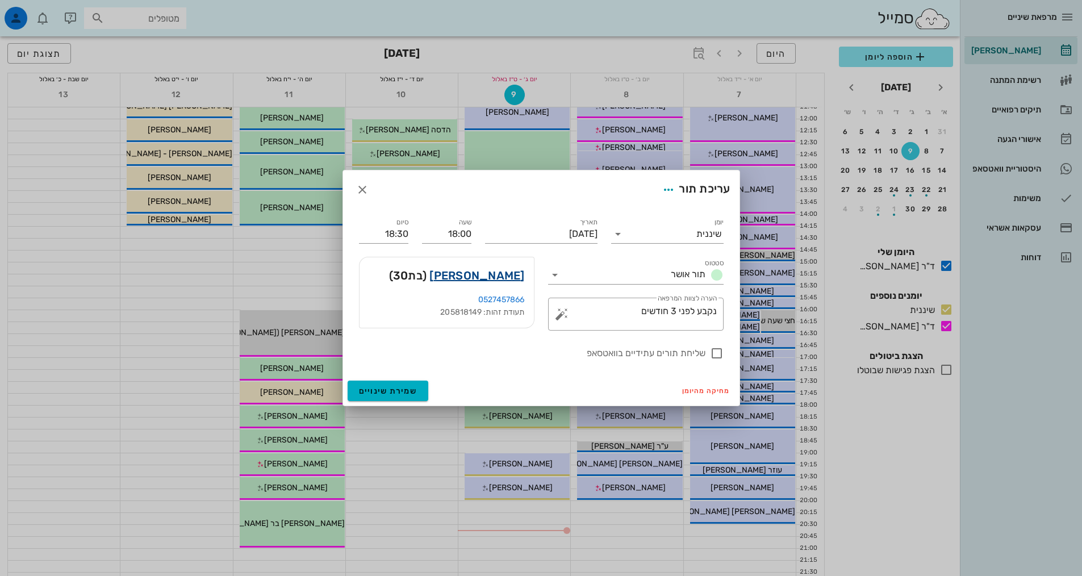
click at [493, 275] on link "[PERSON_NAME]" at bounding box center [476, 275] width 95 height 18
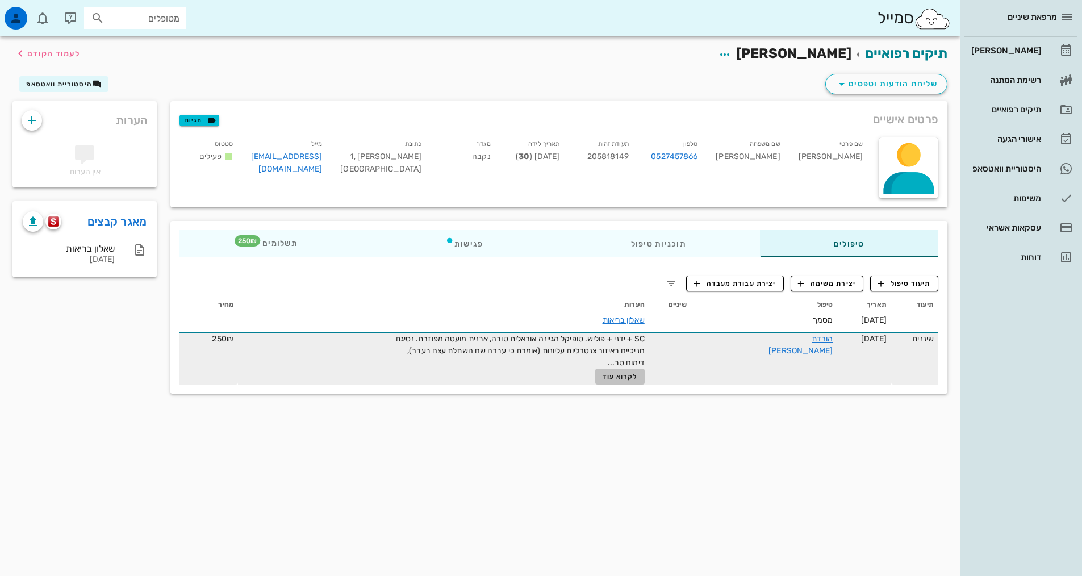
click at [645, 383] on button "לקרוא עוד" at bounding box center [619, 377] width 49 height 16
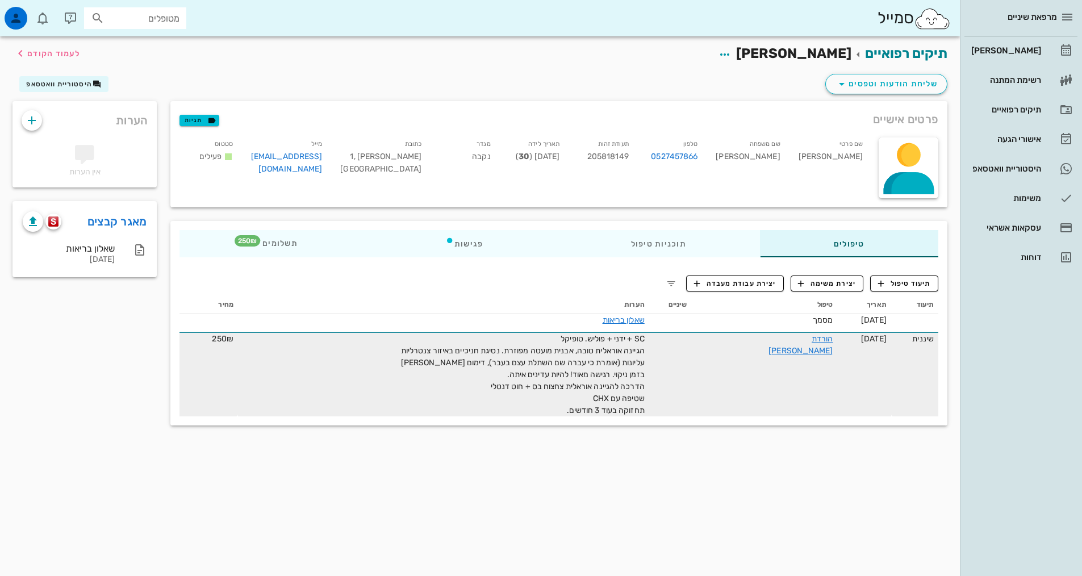
click at [584, 404] on div "SC + ידני + פוליש. טופיקל הגיינה אוראלית טובה, אבנית מועטה מפוזרת. נסיגת חניכיי…" at bounding box center [517, 375] width 256 height 84
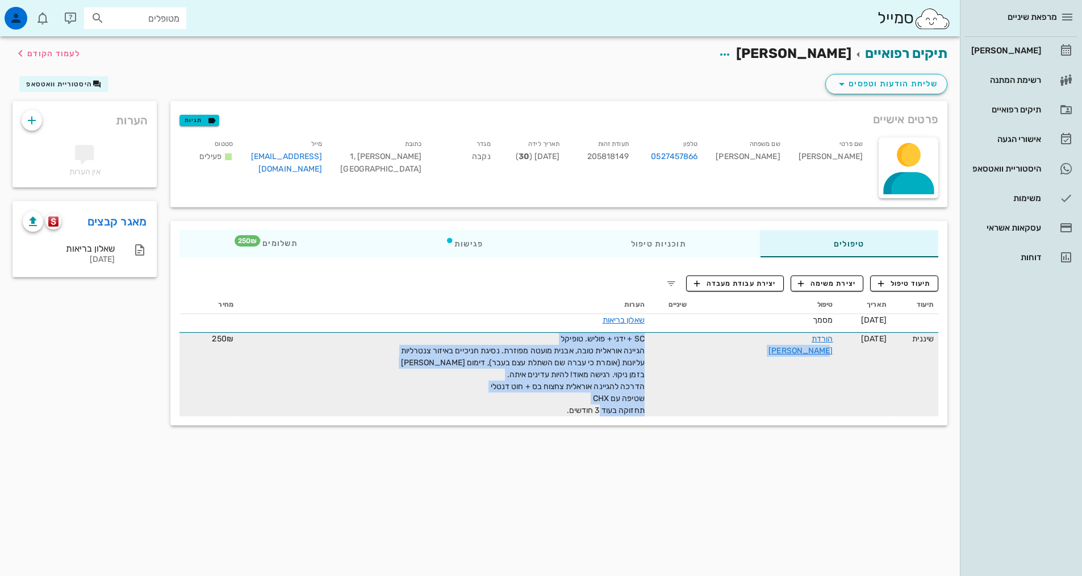
drag, startPoint x: 584, startPoint y: 411, endPoint x: 761, endPoint y: 356, distance: 185.6
click at [761, 356] on tr "שיננית [DATE] הורדת [PERSON_NAME] SC + ידני + פוליש. טופיקל הגיינה אוראלית טובה…" at bounding box center [559, 374] width 759 height 84
click at [617, 366] on span "SC + ידני + פוליש. טופיקל הגיינה אוראלית טובה, אבנית מועטה מפוזרת. נסיגת חניכיי…" at bounding box center [523, 374] width 244 height 81
drag, startPoint x: 604, startPoint y: 407, endPoint x: 693, endPoint y: 362, distance: 98.8
click at [693, 362] on tr "שיננית [DATE] הורדת [PERSON_NAME] SC + ידני + פוליש. טופיקל הגיינה אוראלית טובה…" at bounding box center [559, 374] width 759 height 84
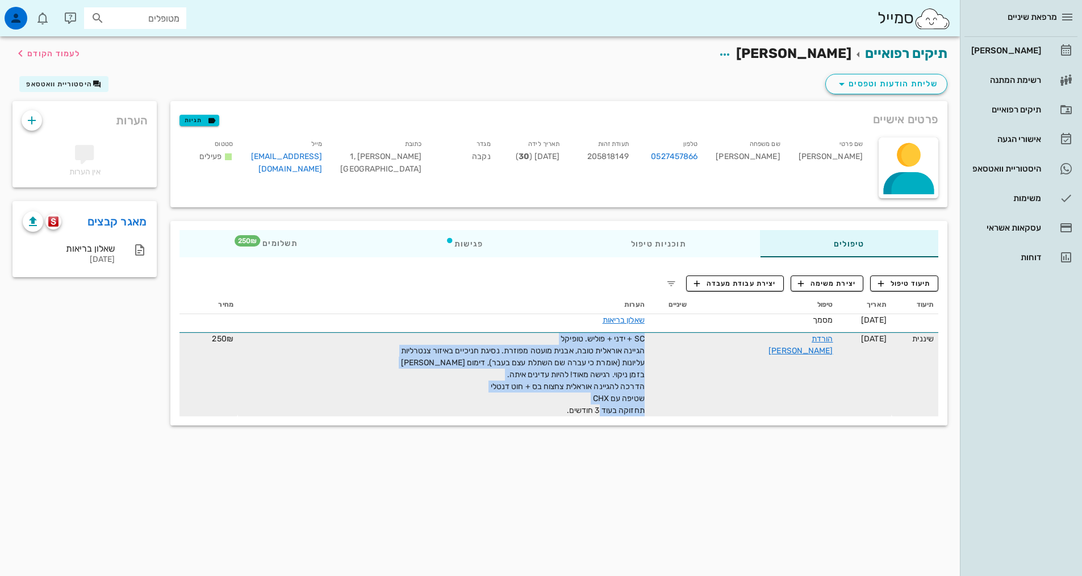
copy span "SC + ידני + פוליש. טופיקל הגיינה אוראלית טובה, אבנית מועטה מפוזרת. נסיגת חניכיי…"
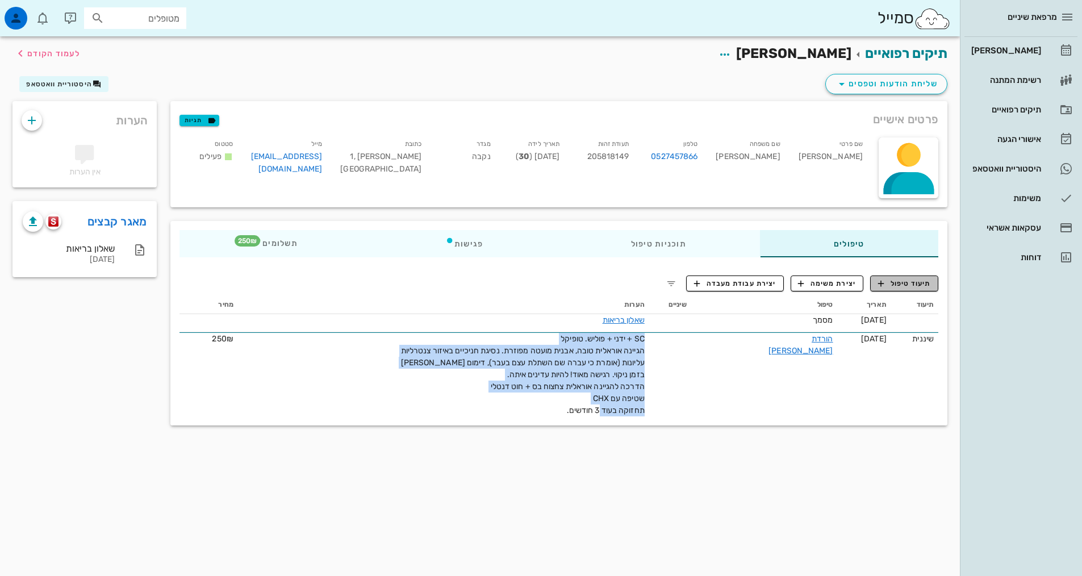
click at [902, 280] on span "תיעוד טיפול" at bounding box center [904, 283] width 53 height 10
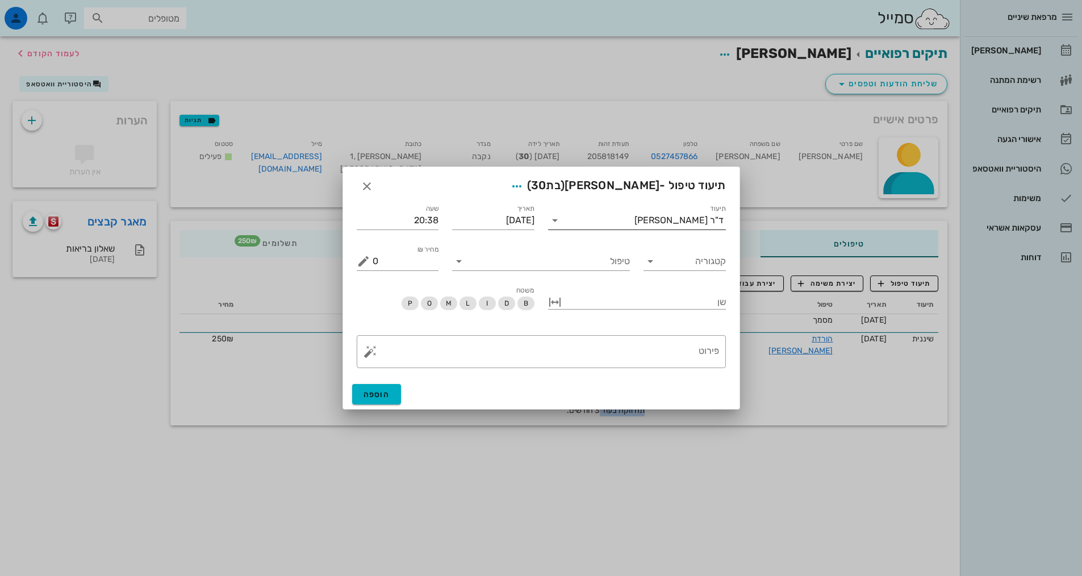
click at [686, 222] on div "ד"ר [PERSON_NAME]" at bounding box center [679, 220] width 89 height 10
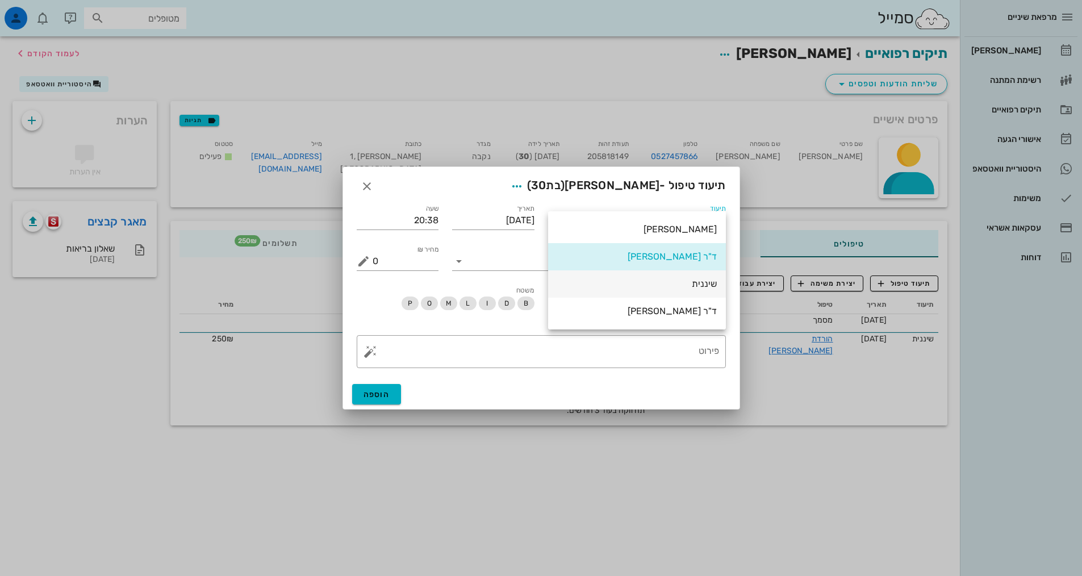
click at [691, 283] on div "שיננית" at bounding box center [637, 283] width 160 height 11
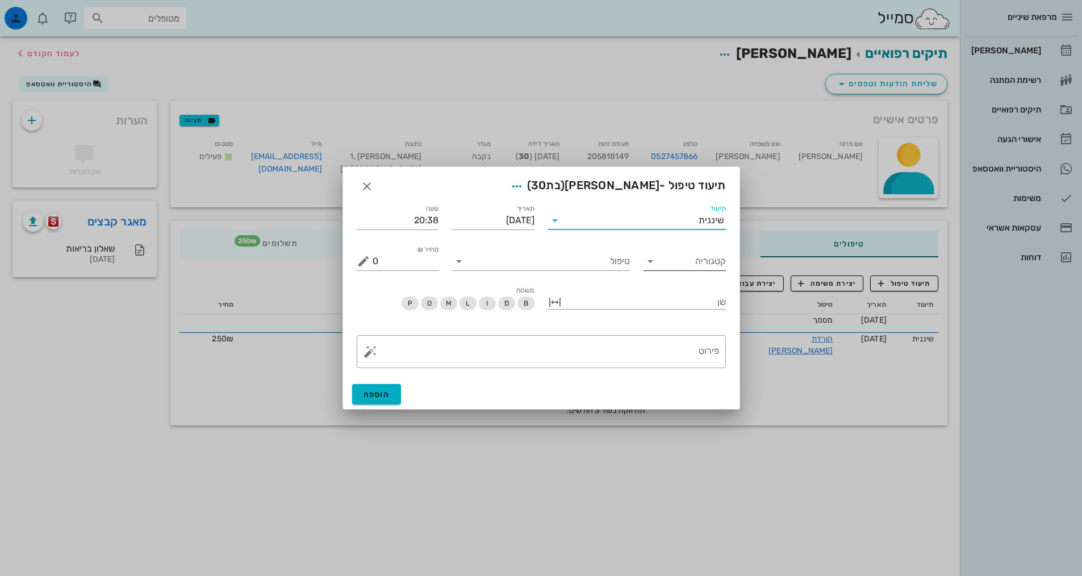
click at [708, 262] on input "קטגוריה" at bounding box center [694, 261] width 64 height 18
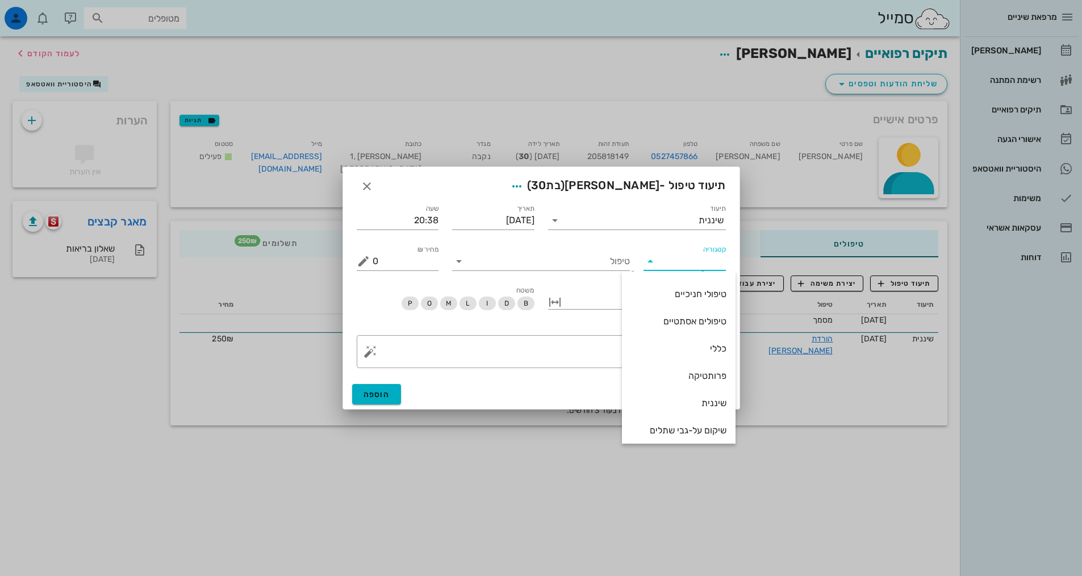
scroll to position [109, 0]
click at [701, 372] on div "שיננית" at bounding box center [678, 370] width 95 height 11
type input "שיננית"
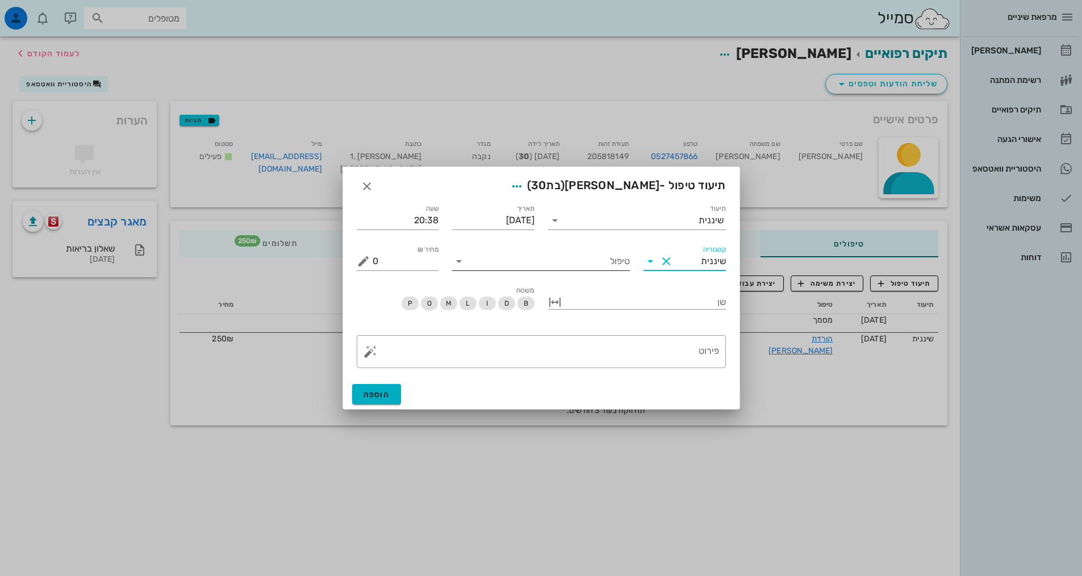
click at [582, 264] on input "טיפול" at bounding box center [549, 261] width 162 height 18
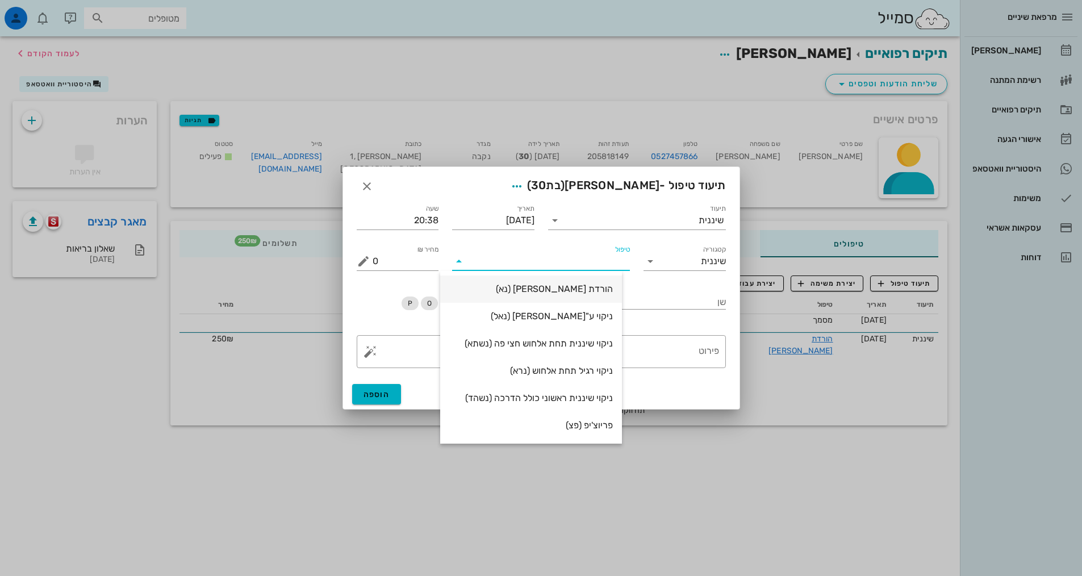
click at [613, 294] on div "הורדת [PERSON_NAME] (נא)" at bounding box center [531, 288] width 164 height 11
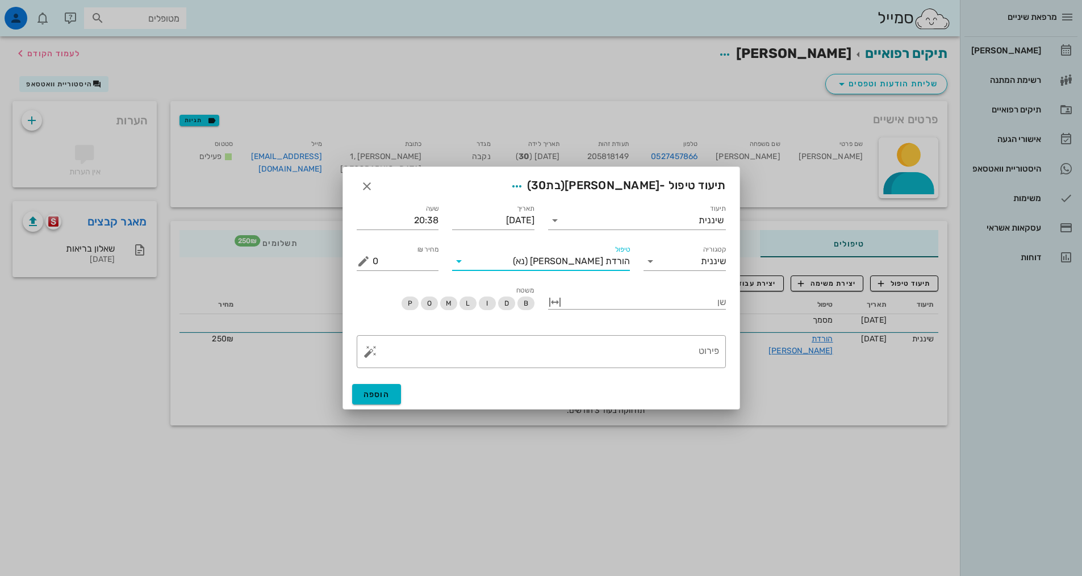
type input "250"
click at [628, 353] on textarea "פירוט" at bounding box center [546, 354] width 347 height 27
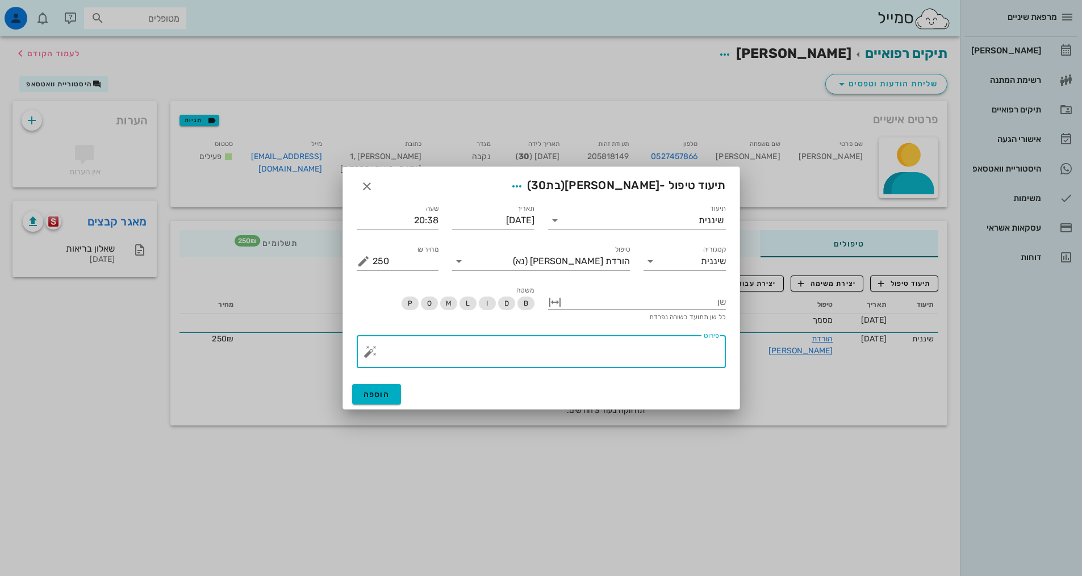
paste textarea "SC + ידני + פוליש. טופיקל הגיינה אוראלית טובה, אבנית מועטה מפוזרת. נסיגת חניכיי…"
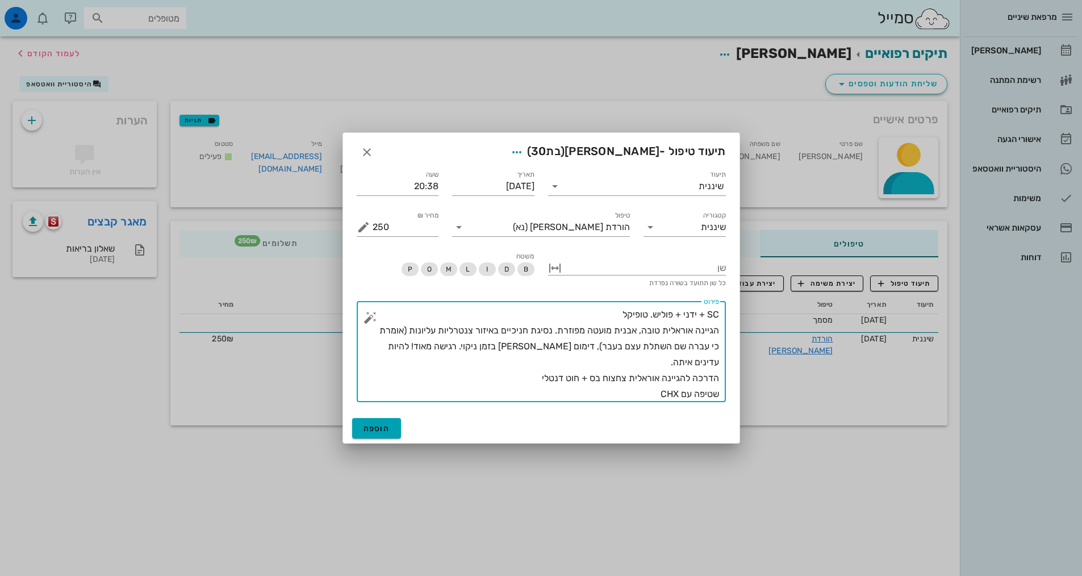
type textarea "SC + ידני + פוליש. טופיקל הגיינה אוראלית טובה, אבנית מועטה מפוזרת. נסיגת חניכיי…"
click at [376, 425] on span "הוספה" at bounding box center [377, 429] width 27 height 10
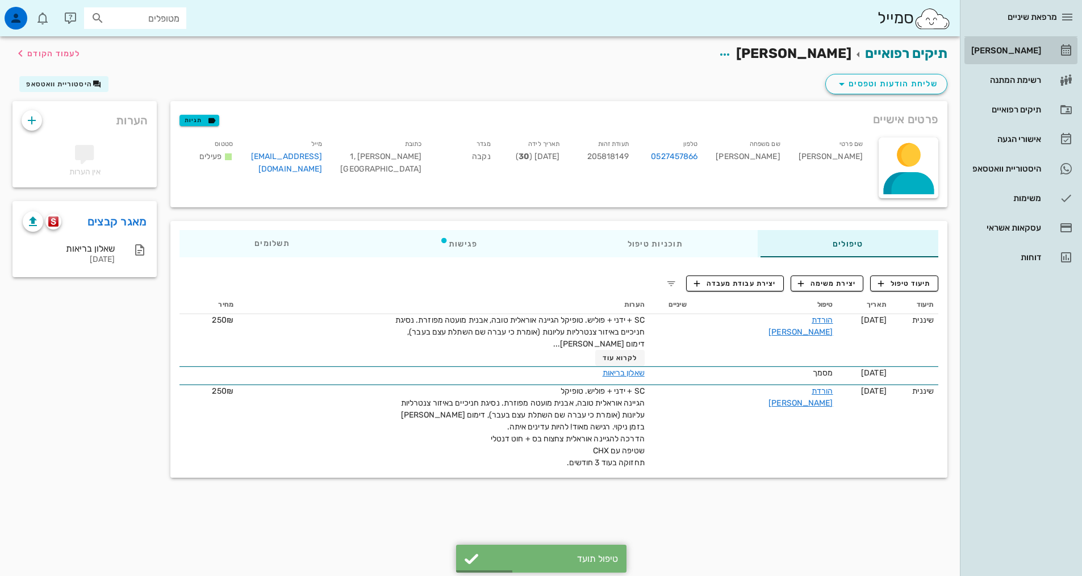
click at [1023, 57] on div "[PERSON_NAME]" at bounding box center [1005, 50] width 72 height 18
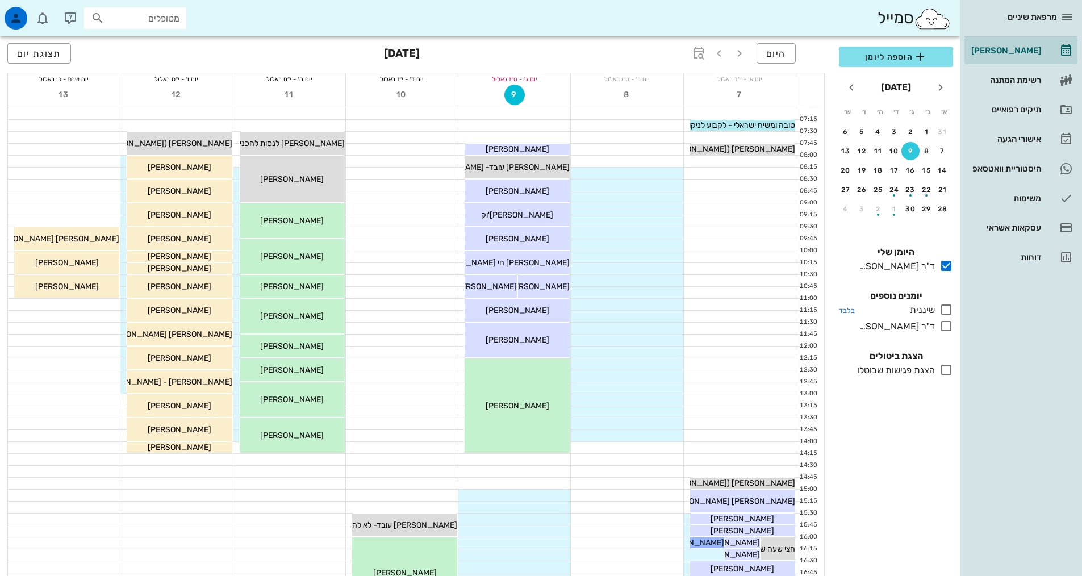
click at [946, 310] on icon at bounding box center [947, 310] width 14 height 14
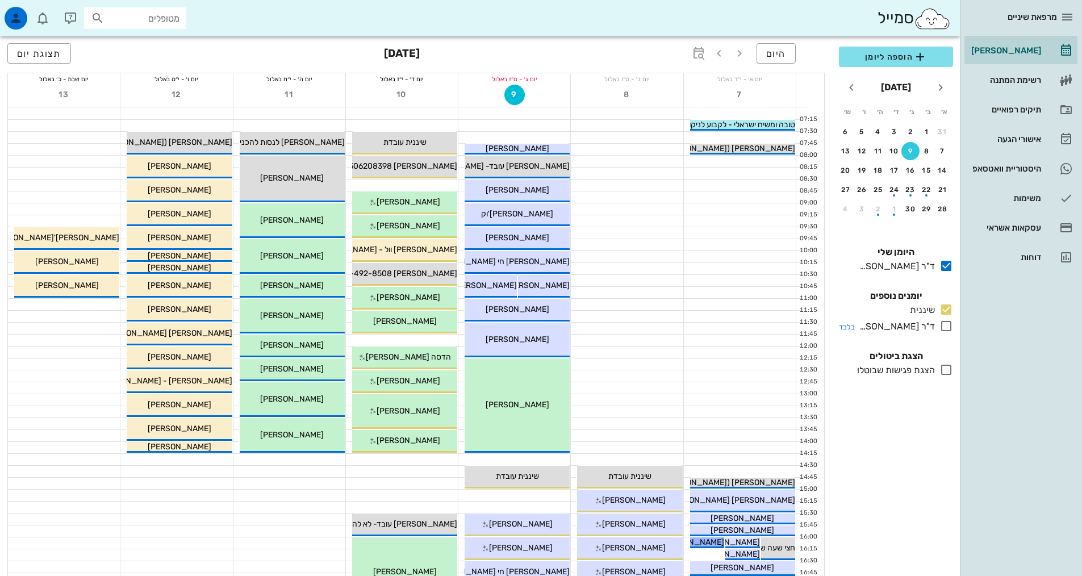
click at [949, 330] on icon at bounding box center [947, 326] width 14 height 14
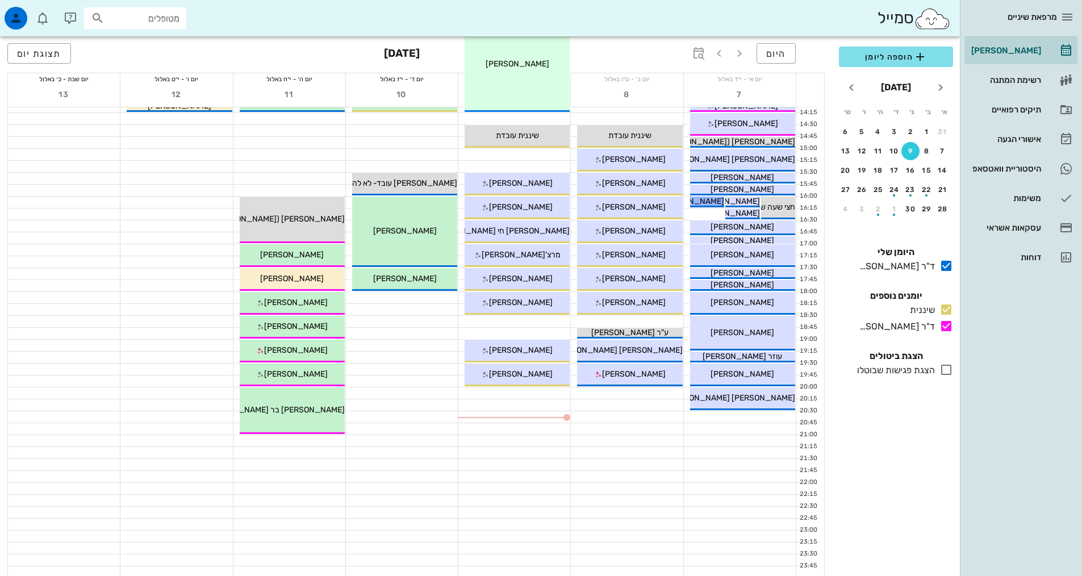
scroll to position [57, 0]
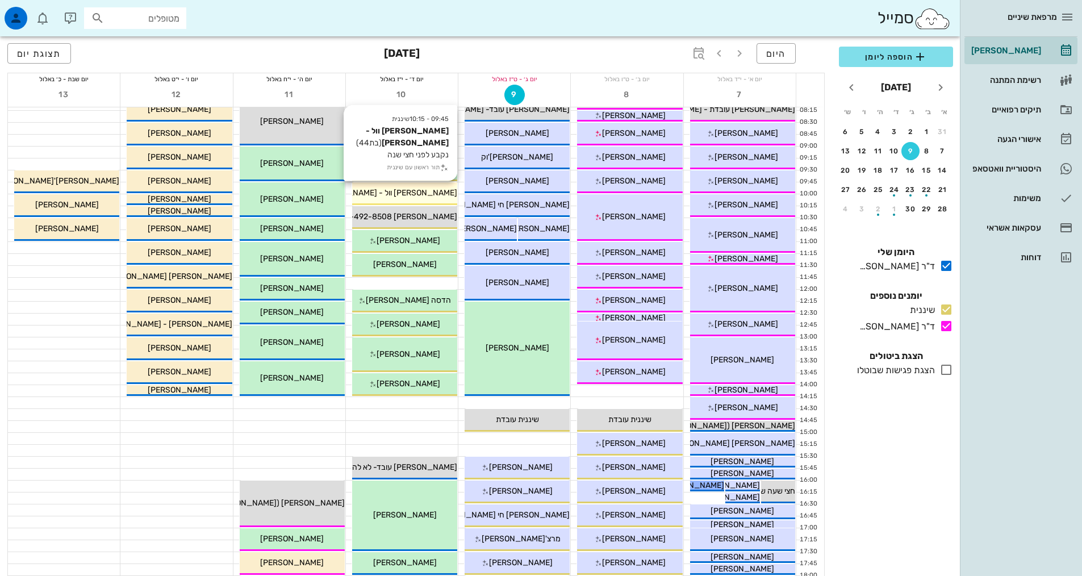
click at [422, 195] on span "[PERSON_NAME] וול - [PERSON_NAME]" at bounding box center [386, 193] width 144 height 10
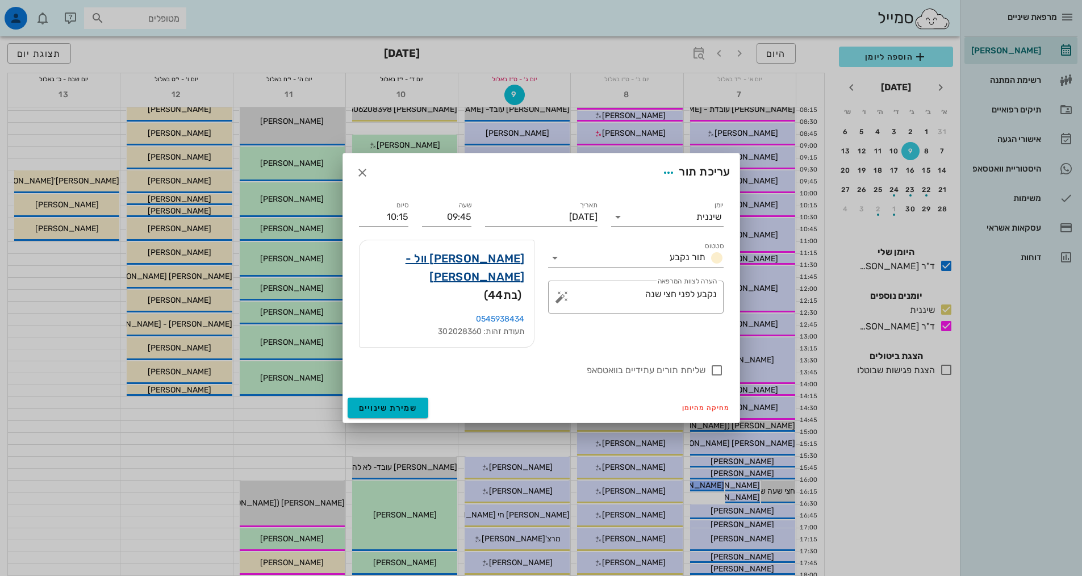
click at [478, 277] on link "[PERSON_NAME] וול - [PERSON_NAME]" at bounding box center [447, 267] width 156 height 36
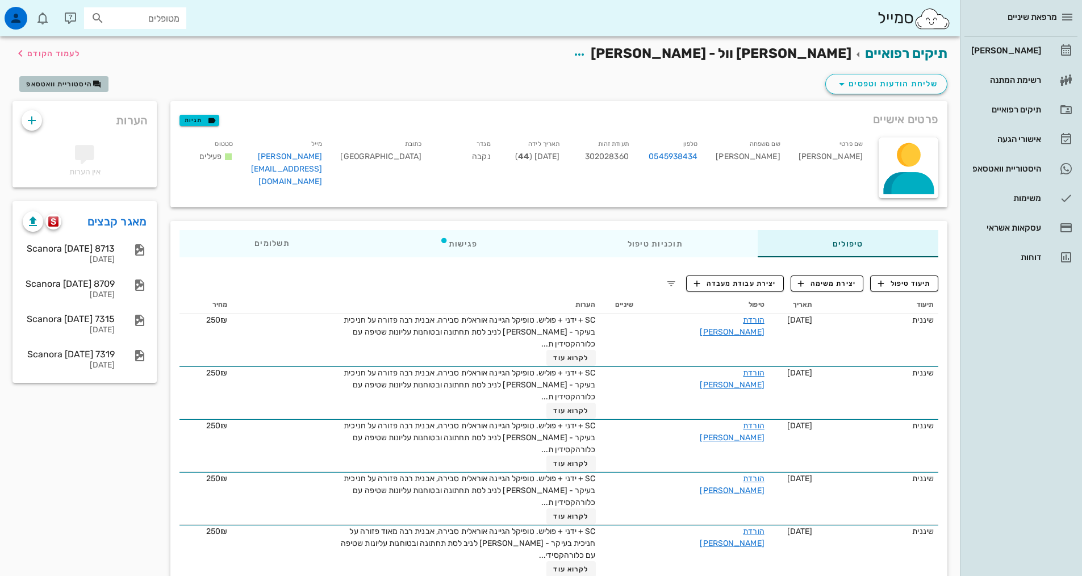
click at [59, 80] on span "היסטוריית וואטסאפ" at bounding box center [59, 84] width 66 height 8
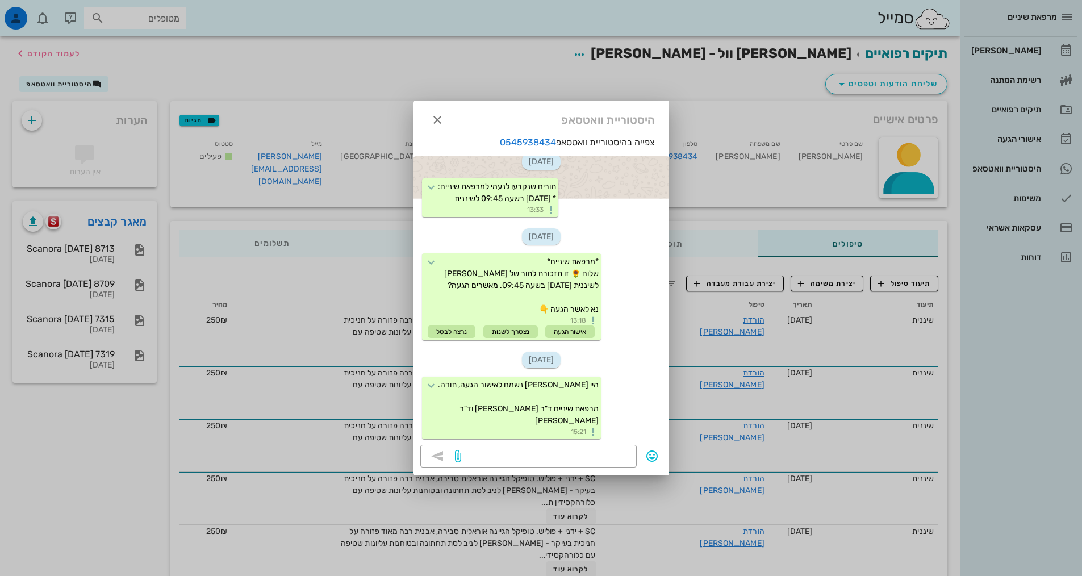
scroll to position [13, 0]
